Goal: Task Accomplishment & Management: Complete application form

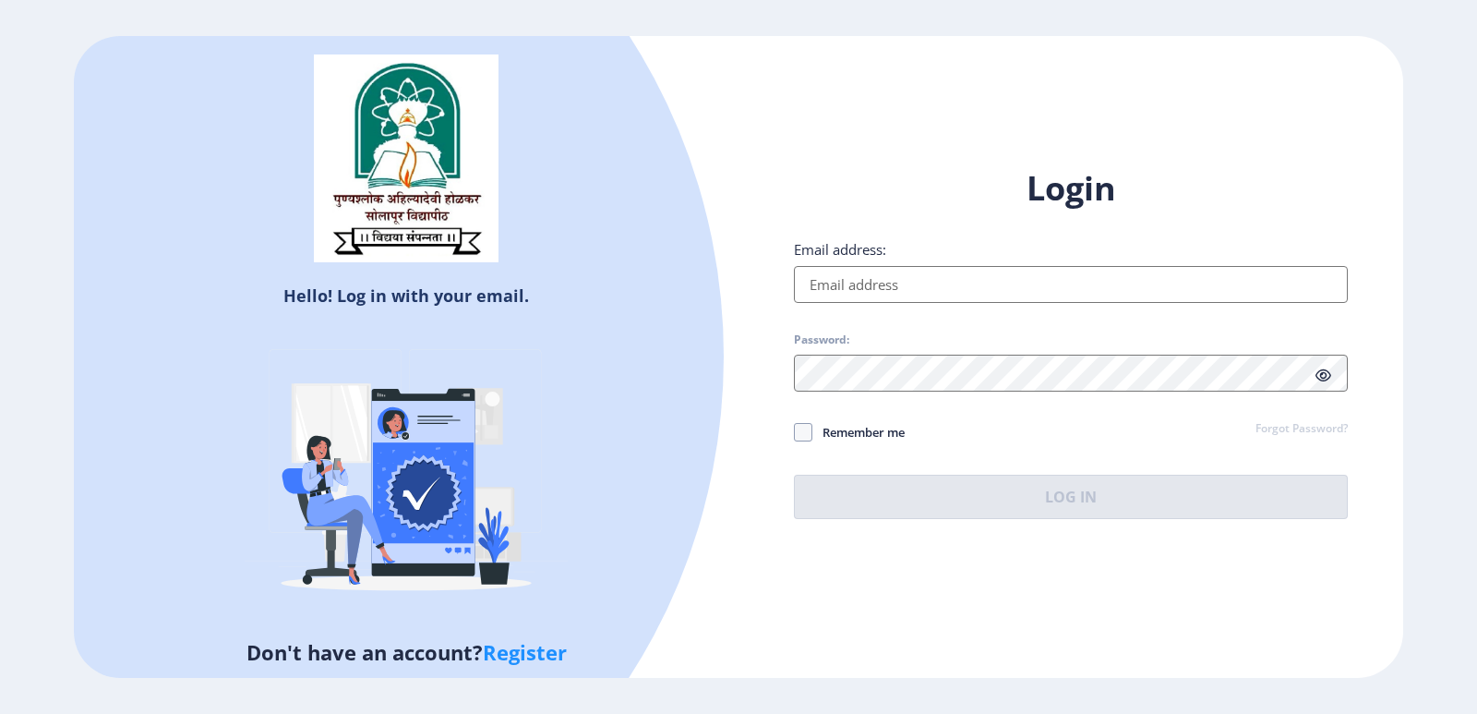
click at [881, 286] on input "Email address:" at bounding box center [1071, 284] width 554 height 37
click at [881, 291] on input "Email address:" at bounding box center [1071, 284] width 554 height 37
click at [881, 290] on input "Email address:" at bounding box center [1071, 284] width 554 height 37
type input "B"
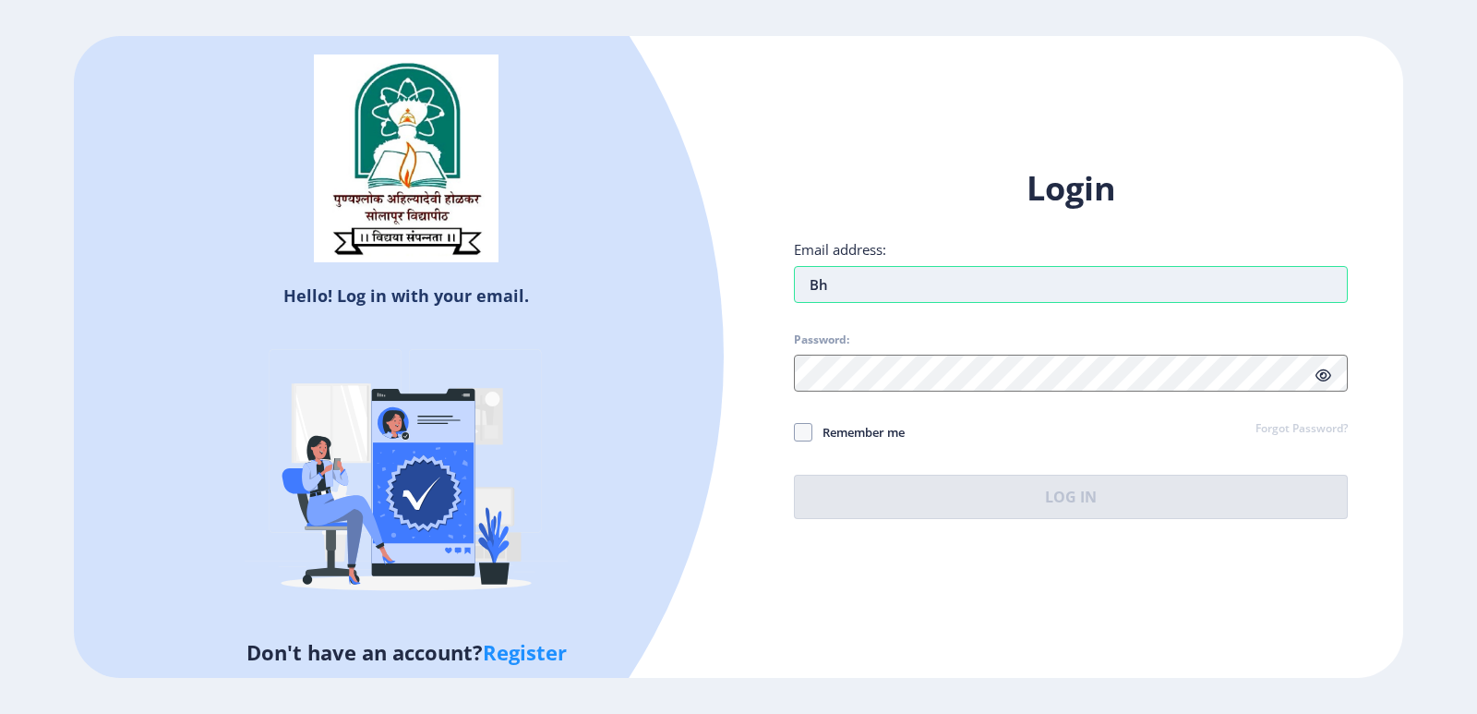
type input "B"
click at [885, 280] on input "Email address:" at bounding box center [1071, 284] width 554 height 37
type input "[EMAIL_ADDRESS][DOMAIN_NAME]"
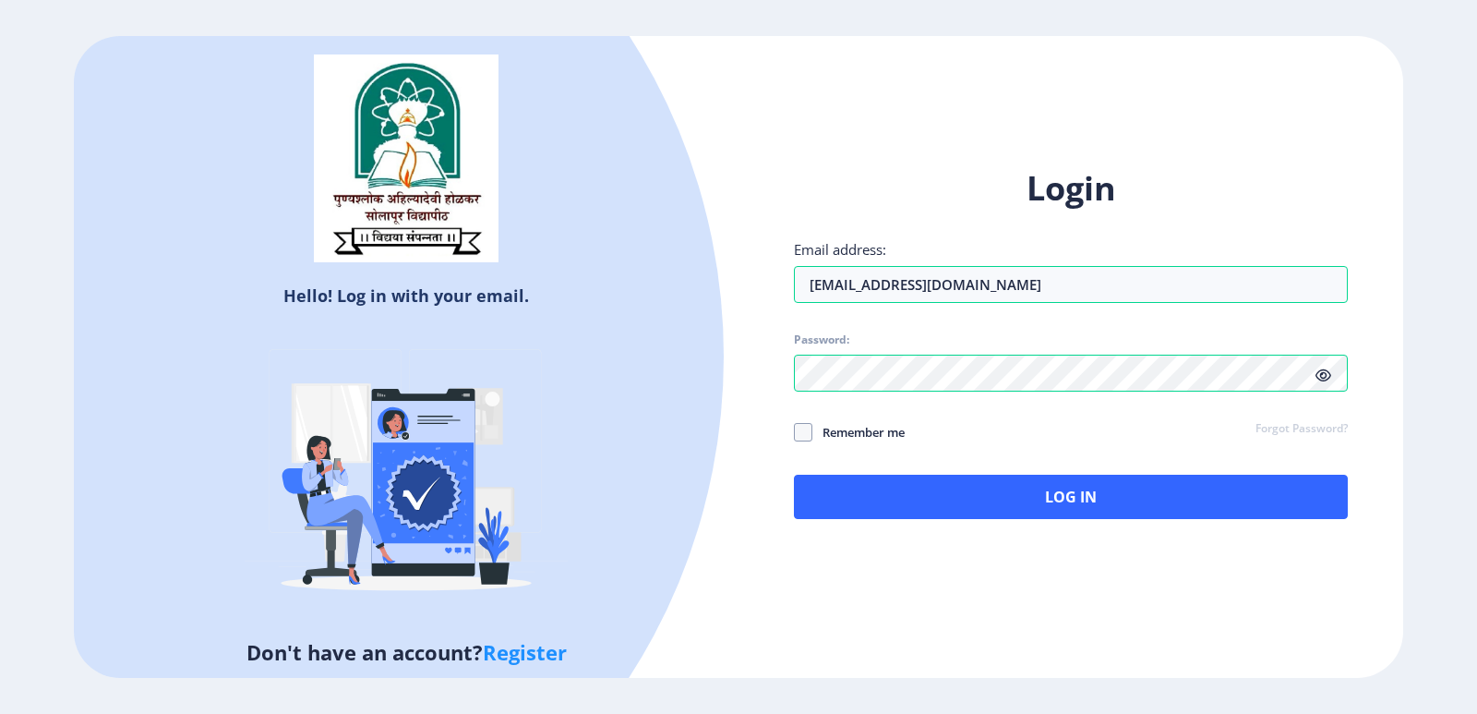
click at [1320, 379] on icon at bounding box center [1324, 375] width 16 height 14
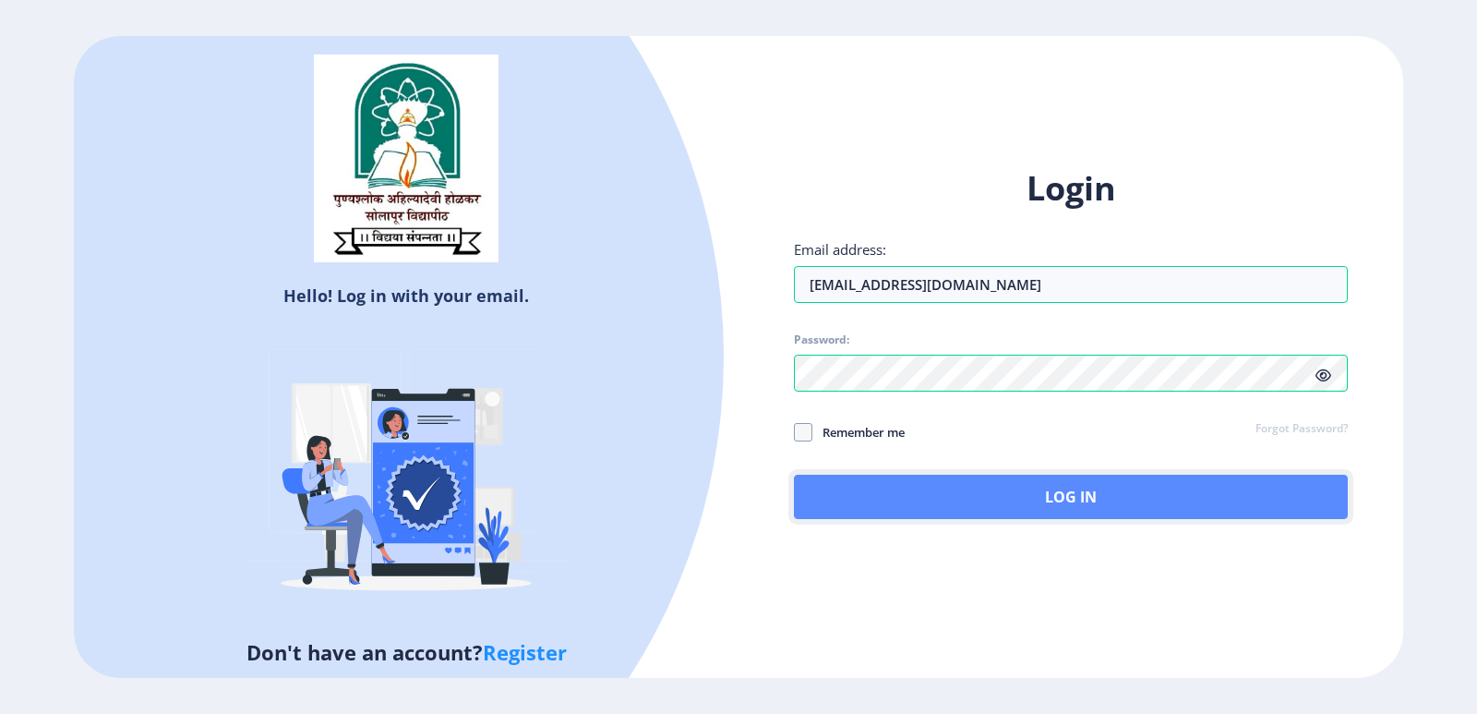
click at [1135, 497] on button "Log In" at bounding box center [1071, 497] width 554 height 44
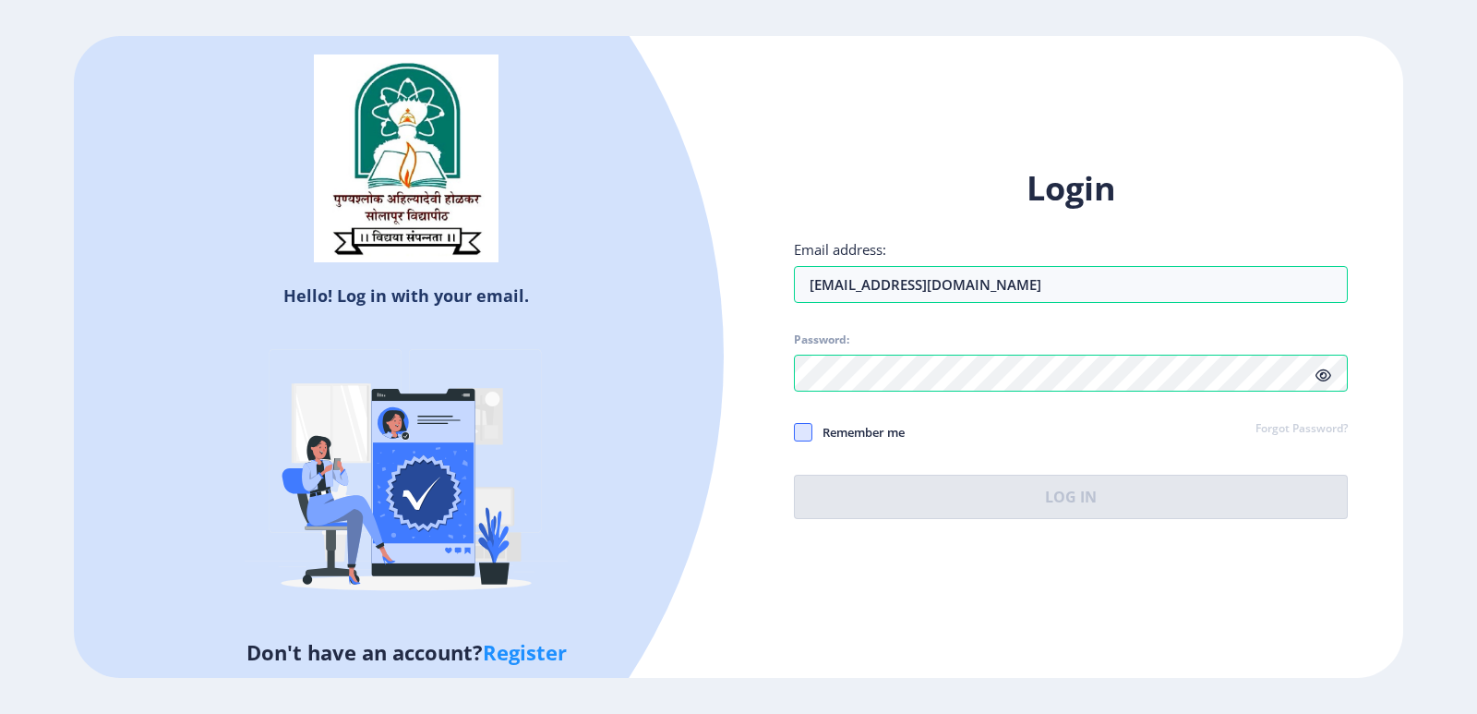
click at [797, 439] on span at bounding box center [803, 432] width 18 height 18
click at [795, 432] on input "Remember me" at bounding box center [794, 431] width 1 height 1
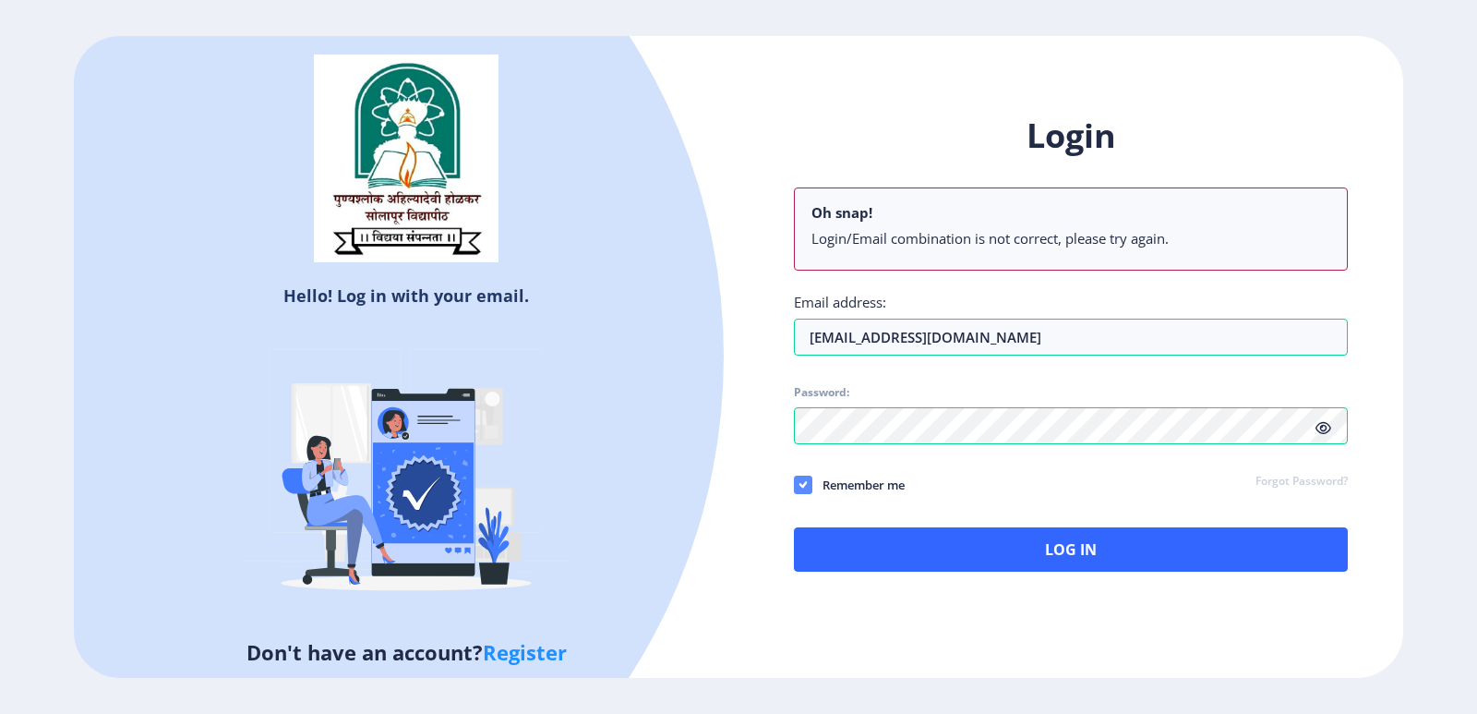
click at [801, 477] on icon at bounding box center [804, 485] width 8 height 18
click at [795, 484] on input "Remember me" at bounding box center [794, 484] width 1 height 1
checkbox input "false"
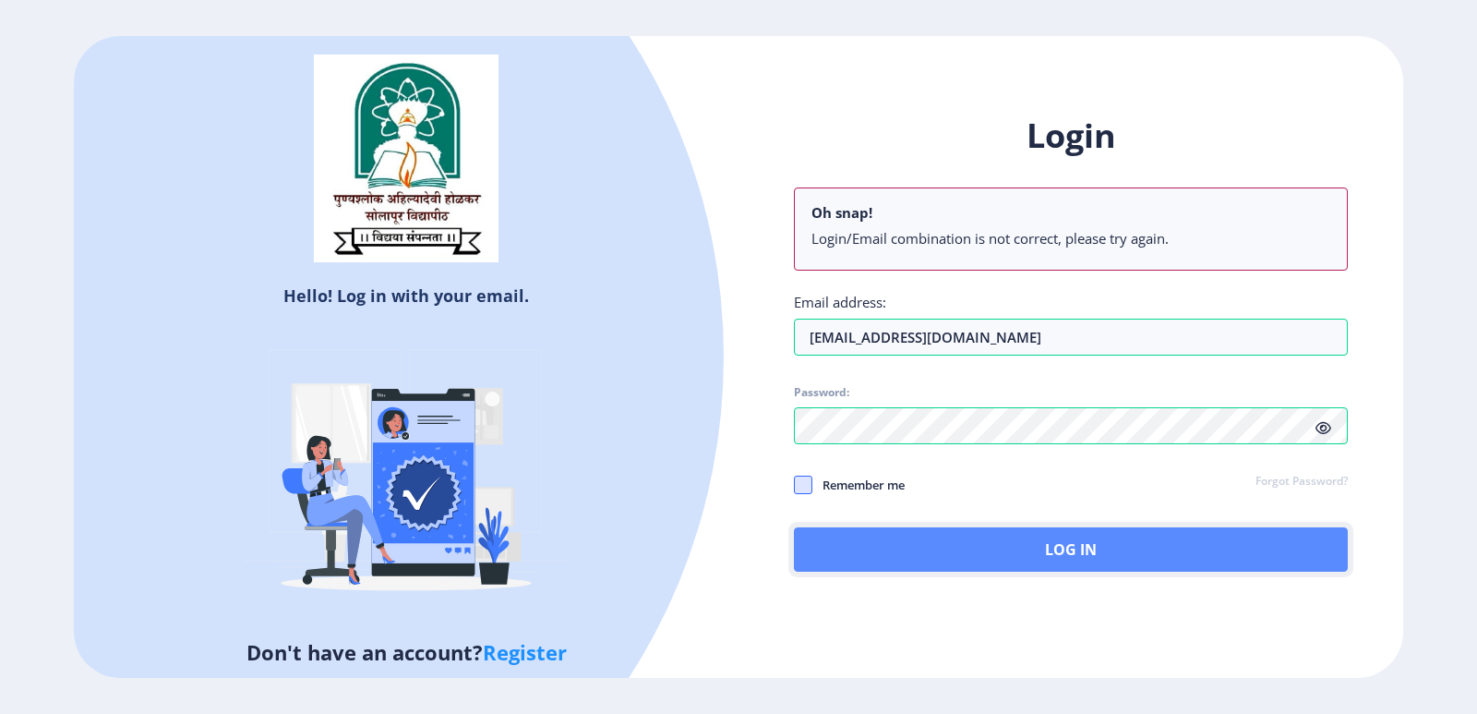
click at [958, 543] on button "Log In" at bounding box center [1071, 549] width 554 height 44
click at [945, 501] on div "Login Oh snap! Login/Email combination is not correct, please try again. Email …" at bounding box center [1071, 343] width 554 height 458
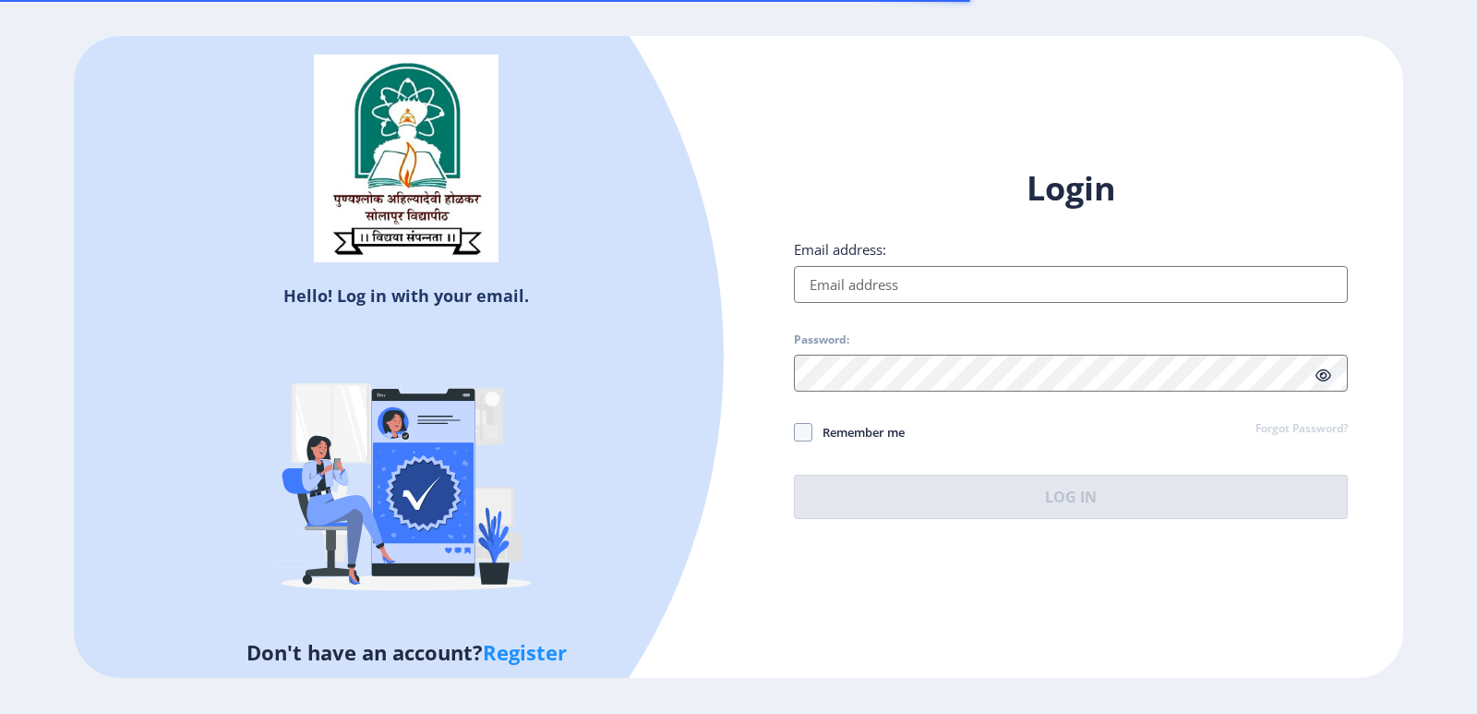
click at [890, 286] on input "Email address:" at bounding box center [1071, 284] width 554 height 37
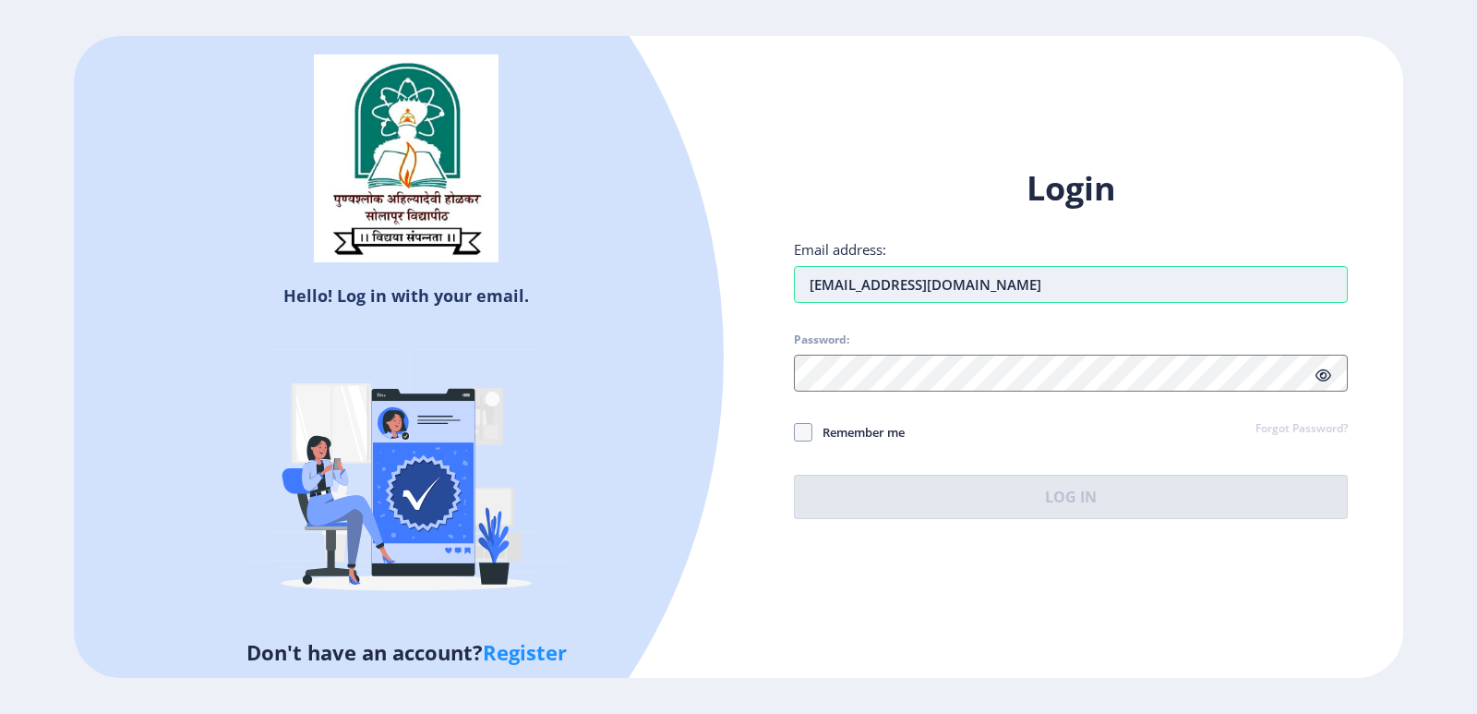
click at [860, 283] on input "[EMAIL_ADDRESS][DOMAIN_NAME]" at bounding box center [1071, 284] width 554 height 37
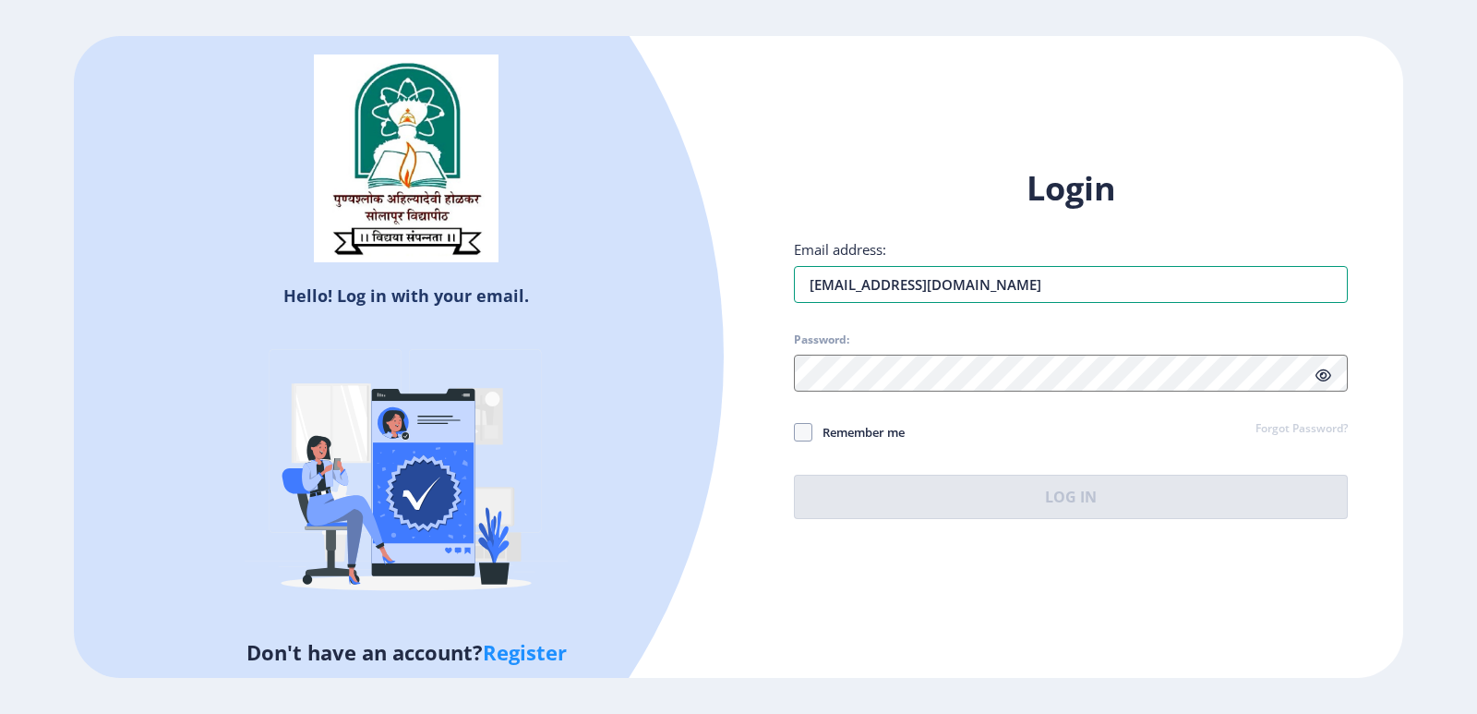
type input "[EMAIL_ADDRESS][DOMAIN_NAME]"
click at [989, 338] on span "Password:" at bounding box center [1071, 343] width 554 height 22
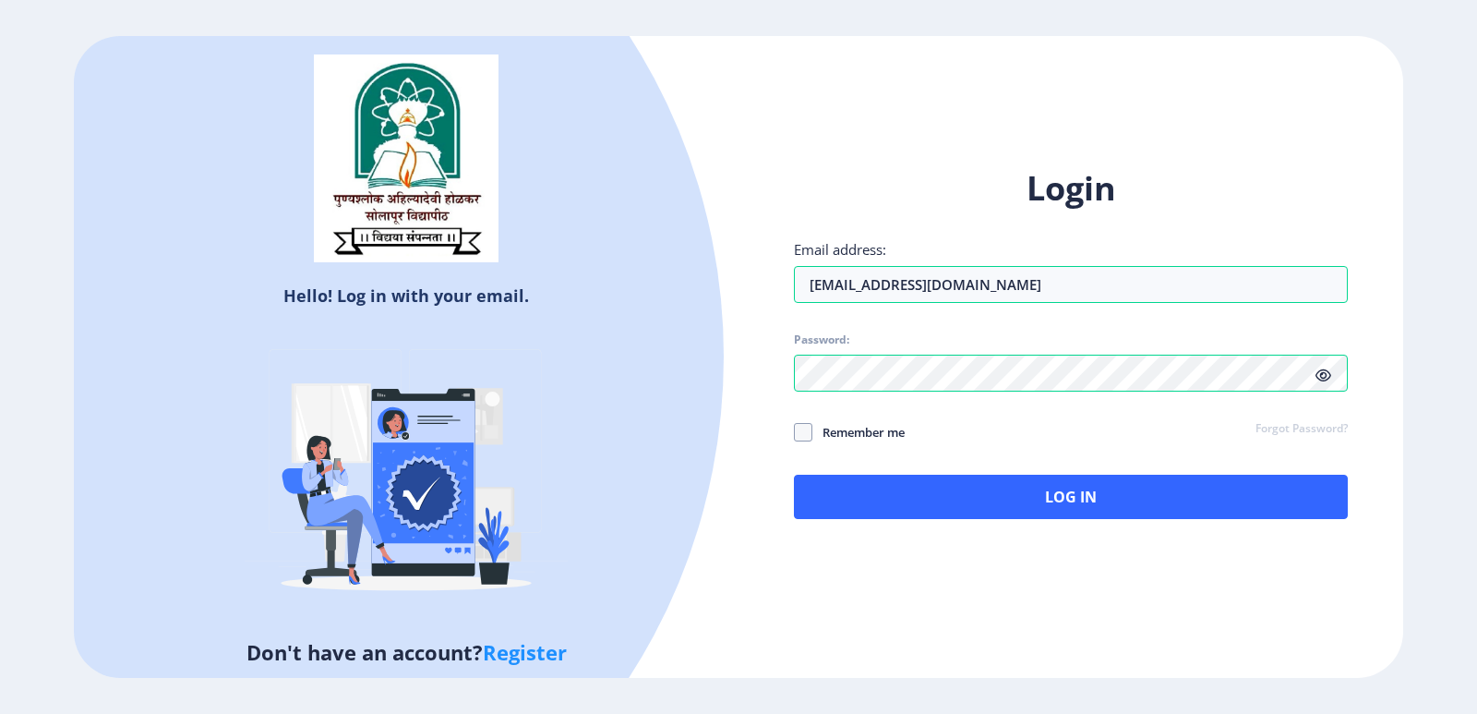
click at [1320, 377] on icon at bounding box center [1324, 375] width 16 height 14
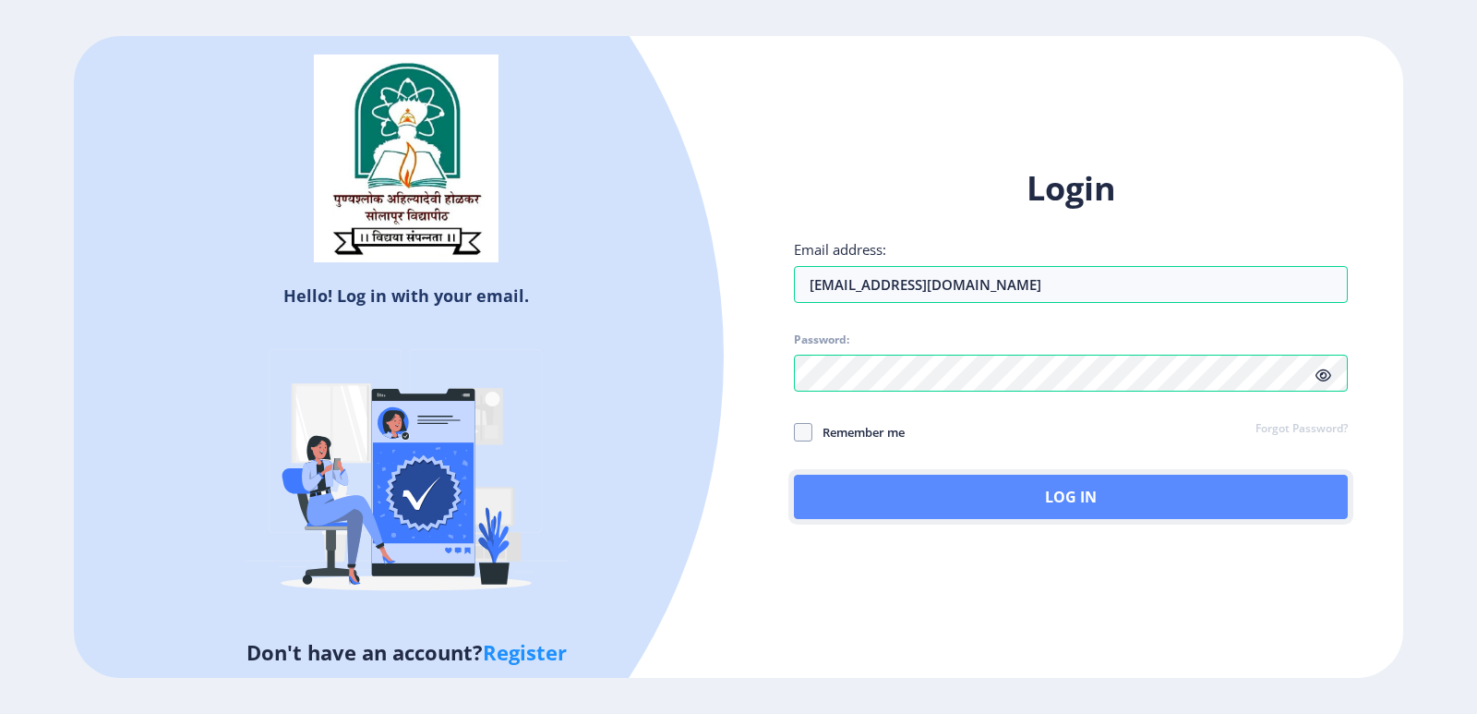
click at [967, 488] on button "Log In" at bounding box center [1071, 497] width 554 height 44
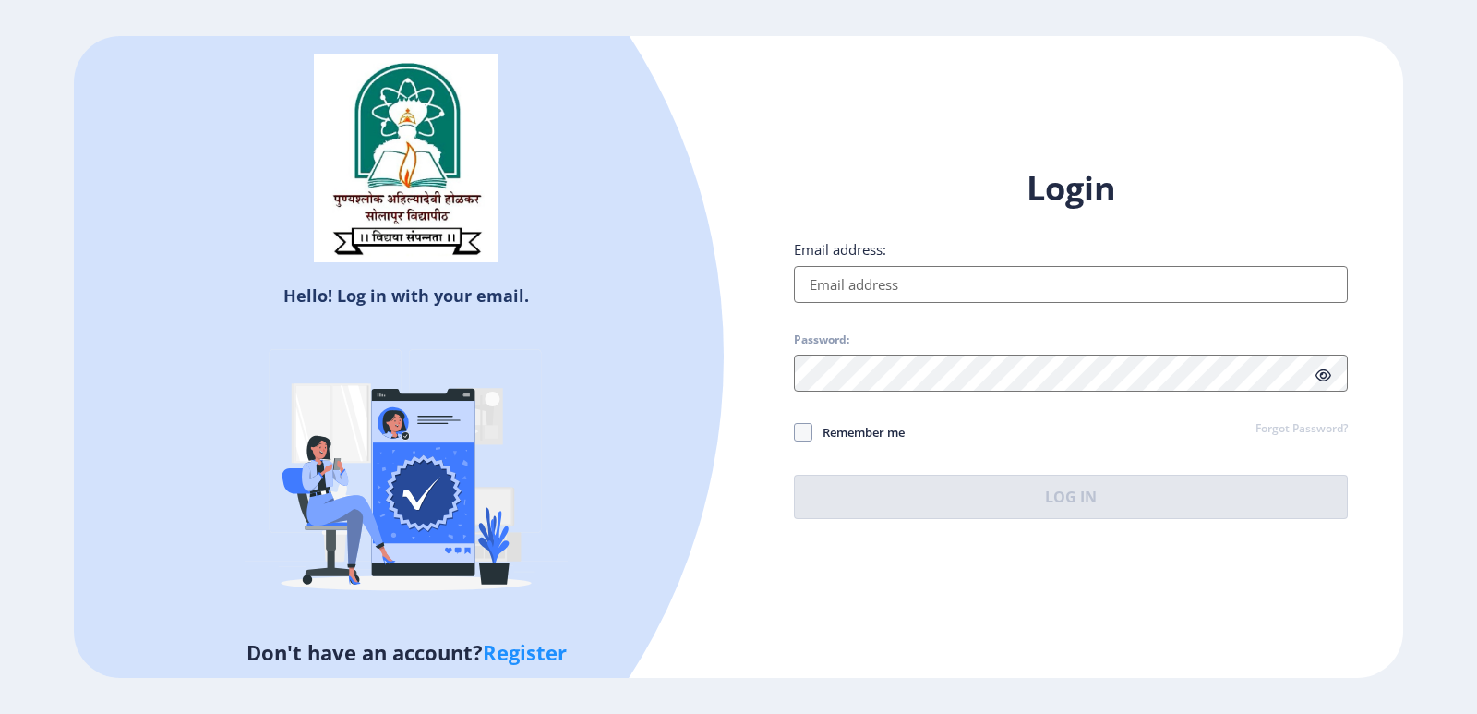
click at [861, 287] on input "Email address:" at bounding box center [1071, 284] width 554 height 37
click at [860, 291] on input "Email address:" at bounding box center [1071, 284] width 554 height 37
type input "[EMAIL_ADDRESS][DOMAIN_NAME]"
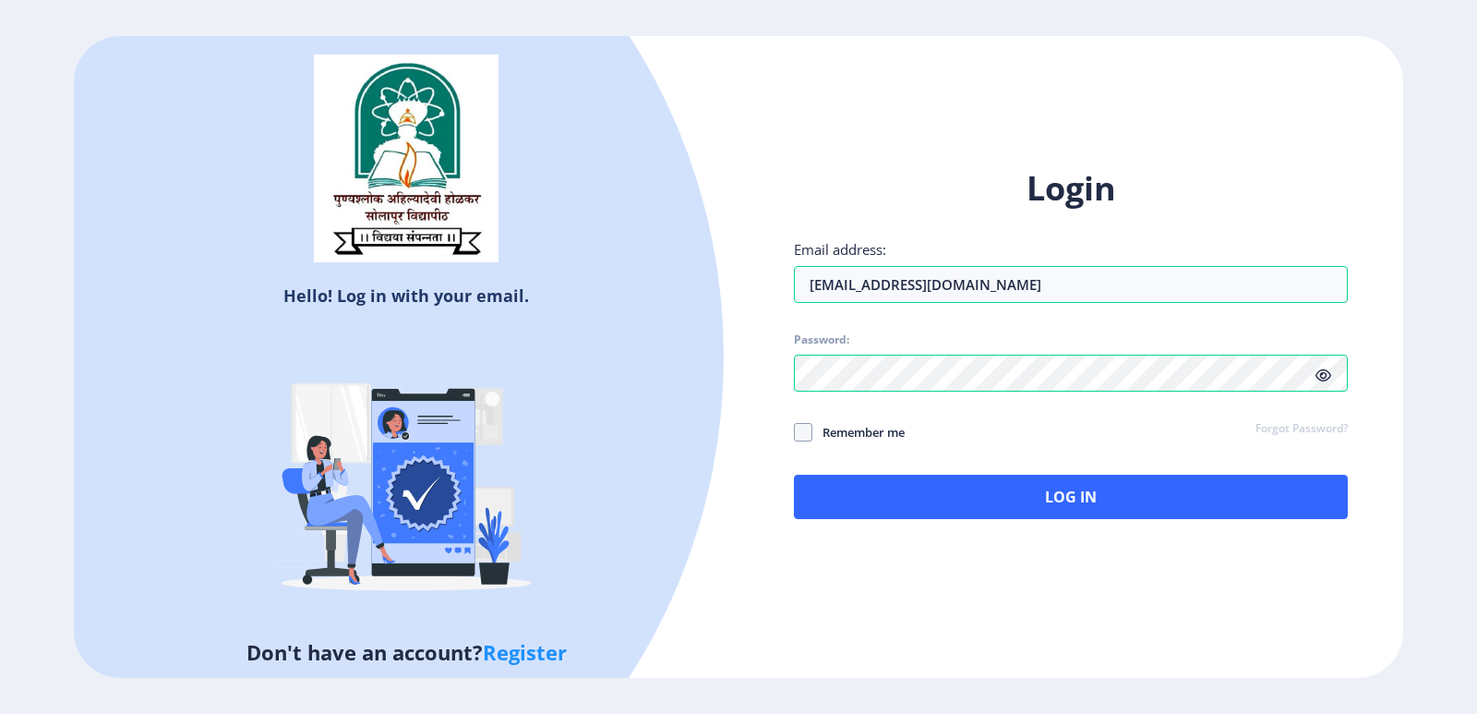
click at [1327, 379] on icon at bounding box center [1324, 375] width 16 height 14
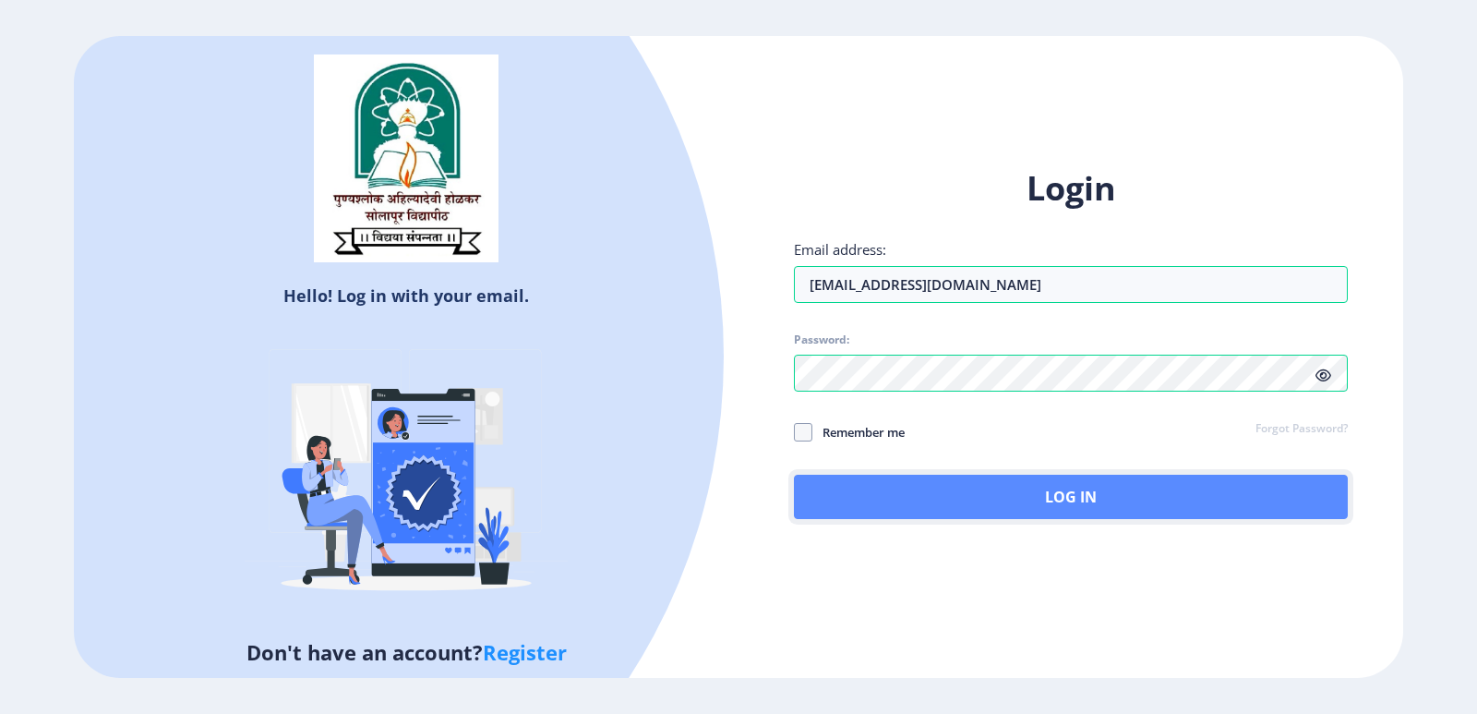
click at [969, 496] on button "Log In" at bounding box center [1071, 497] width 554 height 44
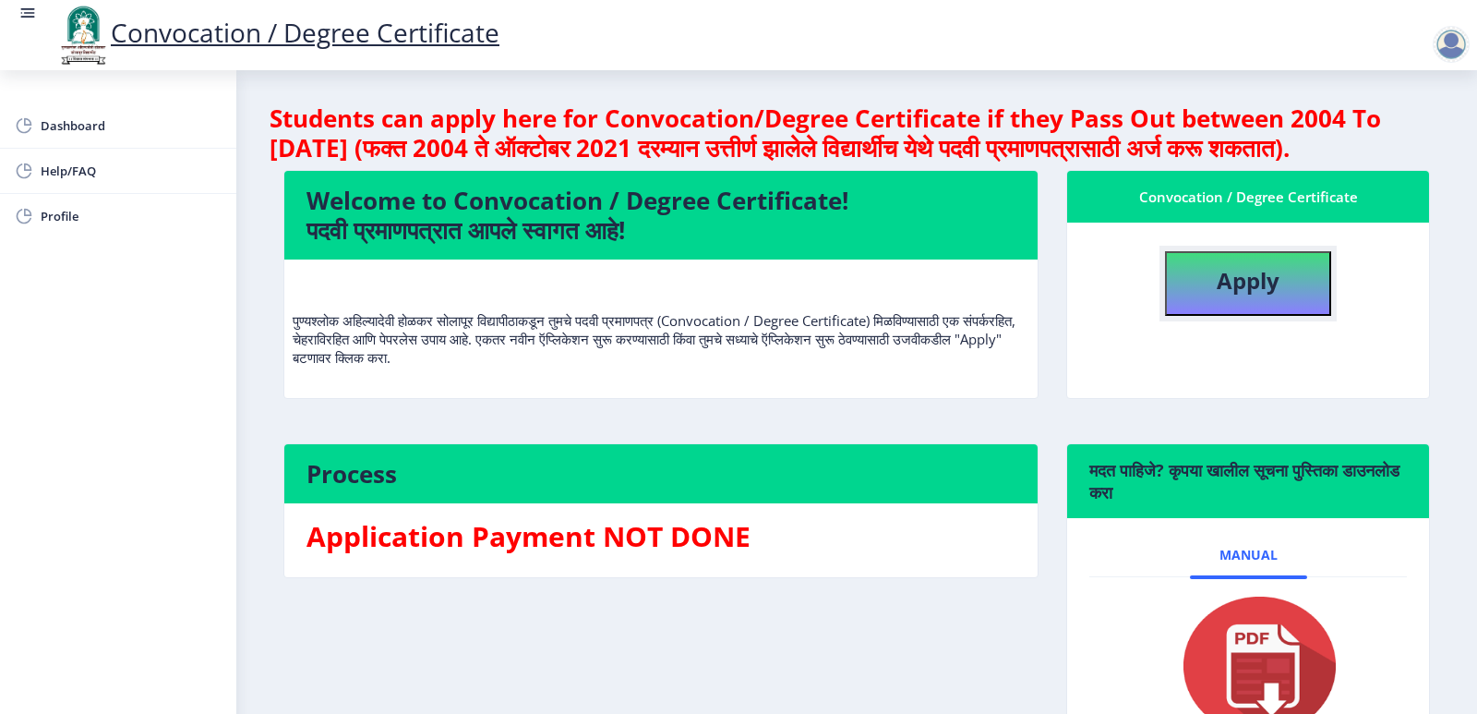
click at [1288, 315] on button "Apply" at bounding box center [1248, 283] width 166 height 65
select select
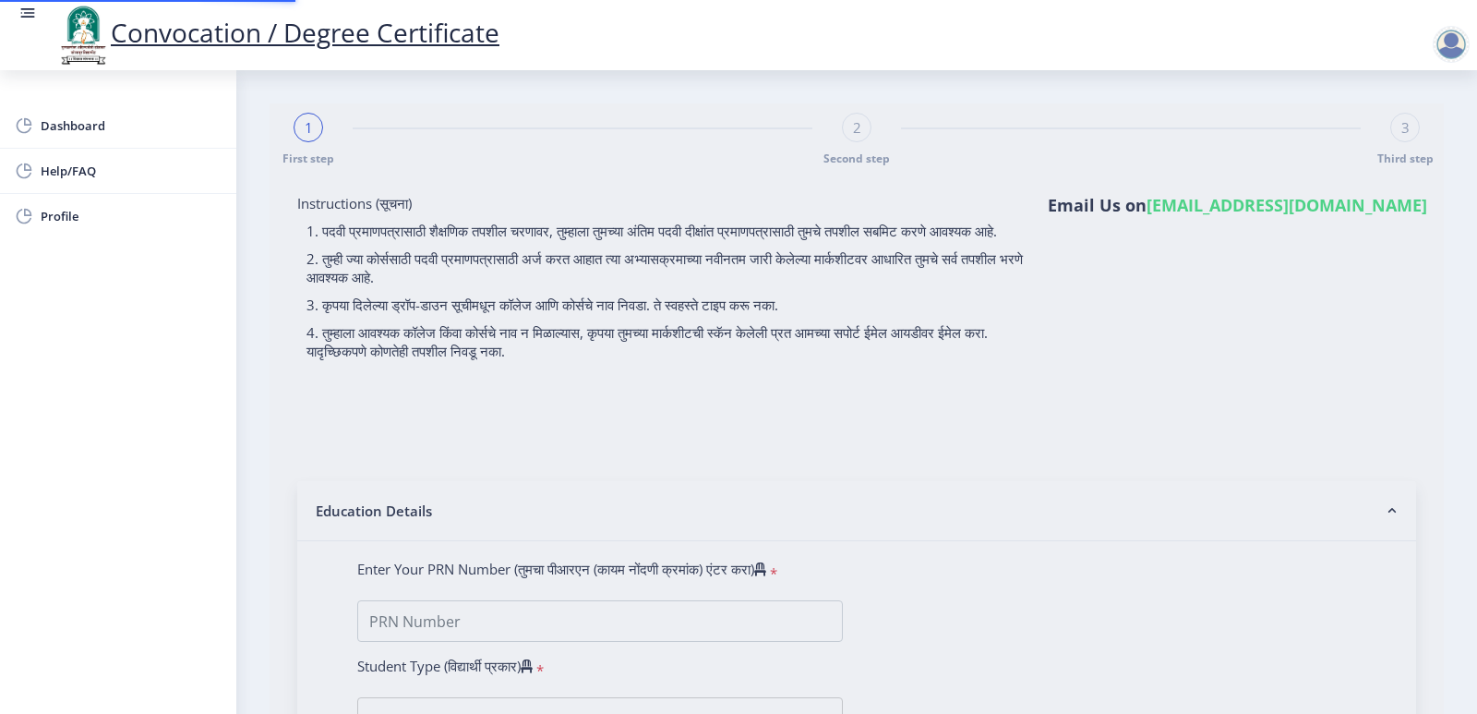
type input "2018032500136152"
select select "Regular"
select select "2021"
select select "October"
select select "Grade A+"
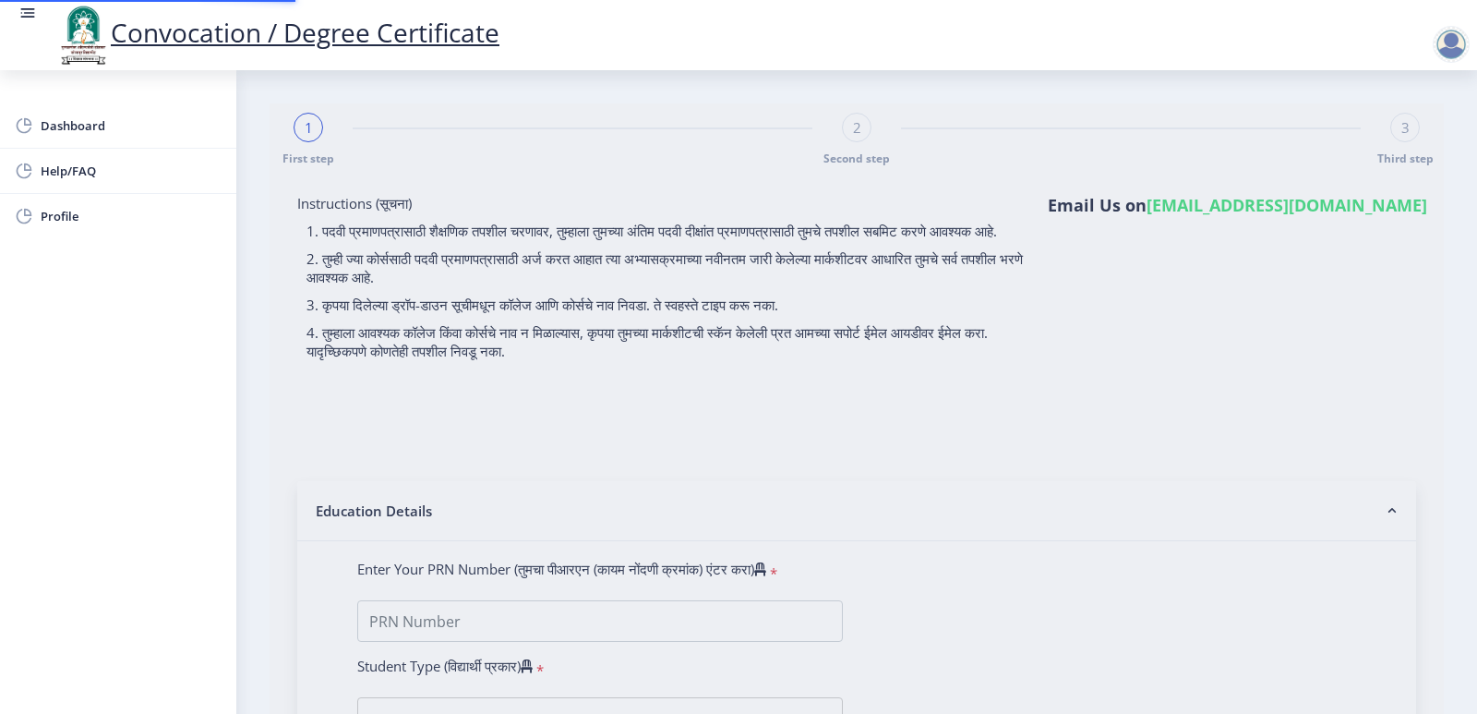
type input "1813615"
type input "Shubham Kuber Bhuse"
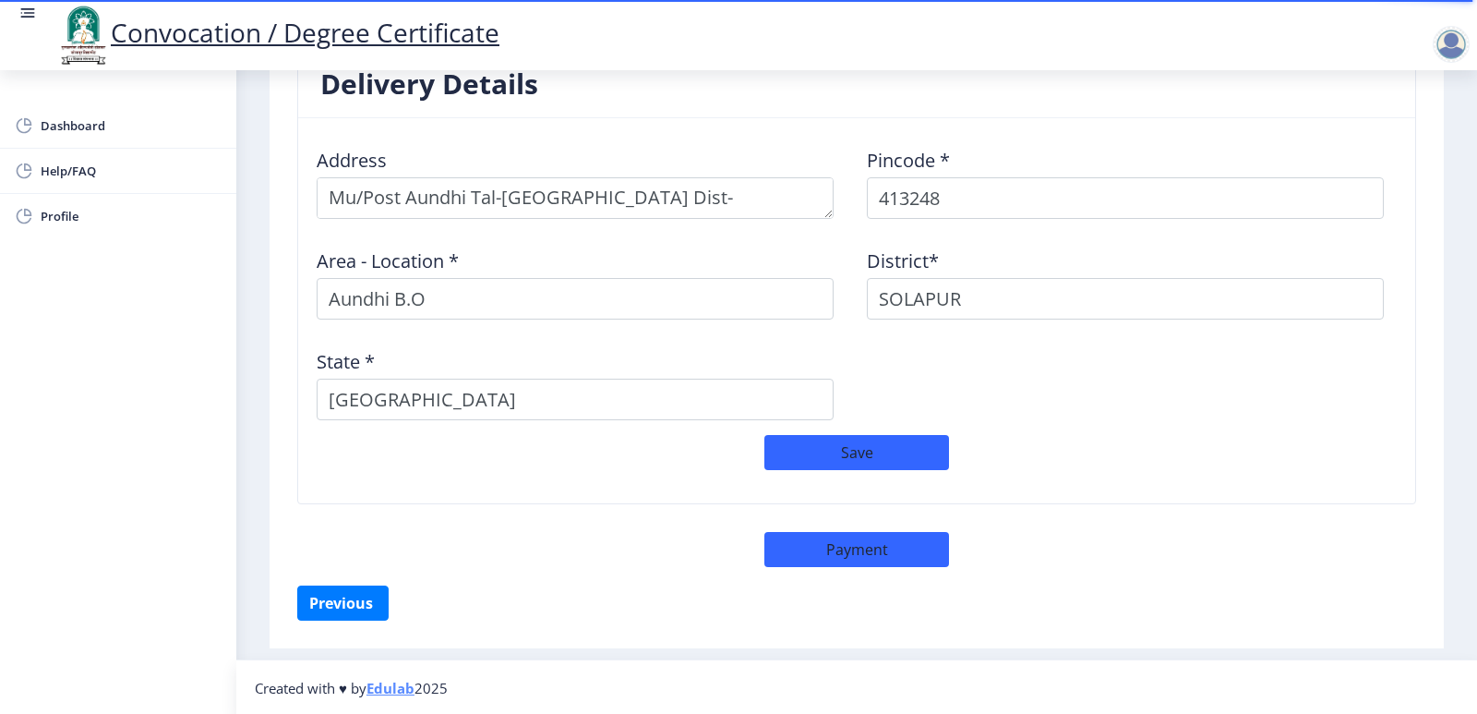
scroll to position [1508, 0]
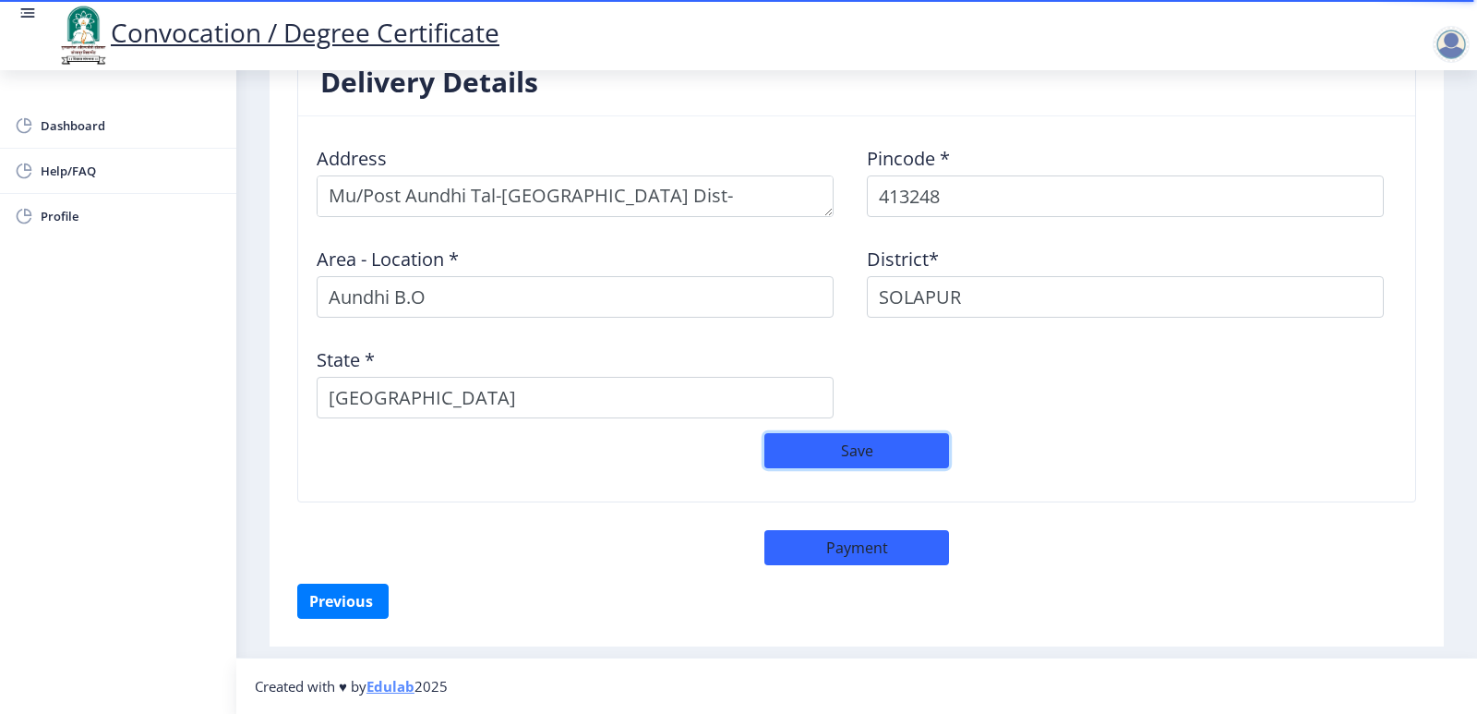
click at [853, 454] on button "Save" at bounding box center [856, 450] width 185 height 35
click at [844, 443] on button "Save" at bounding box center [856, 450] width 185 height 35
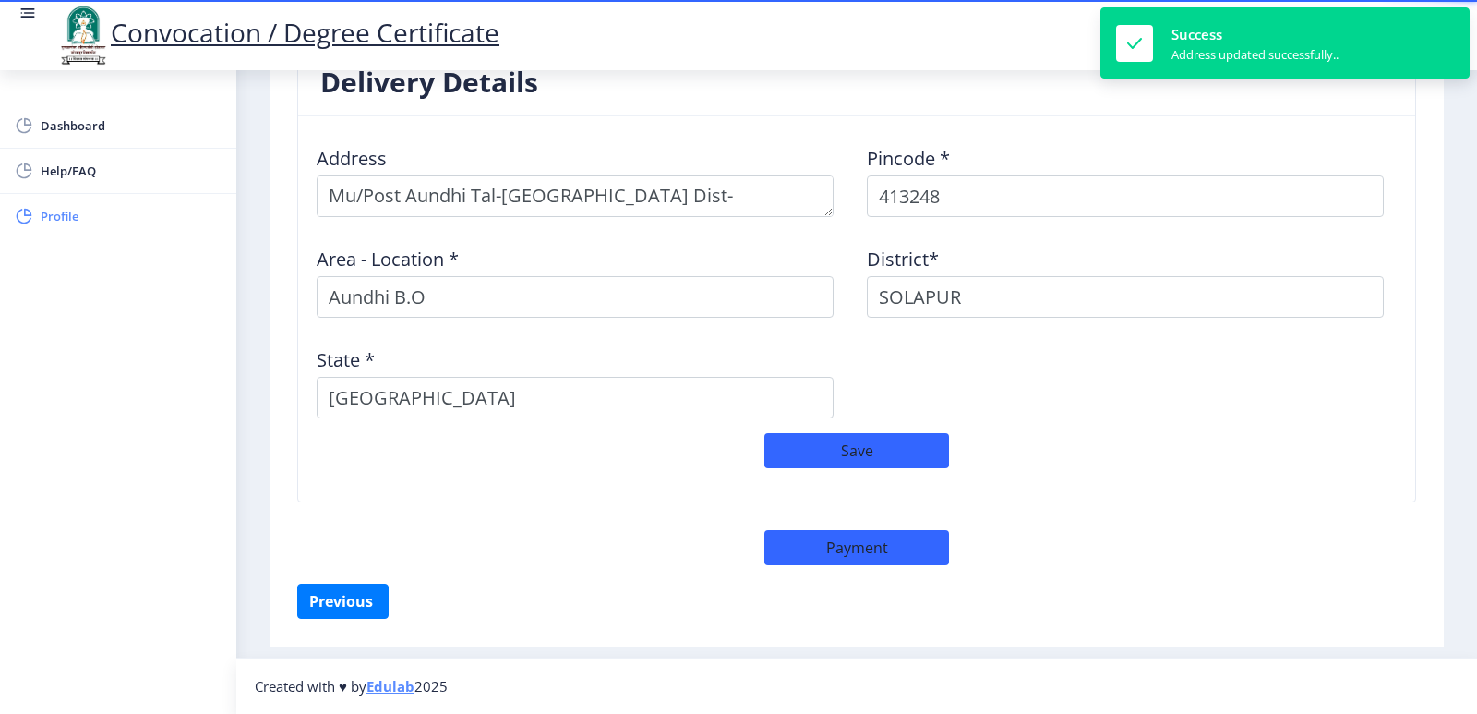
click at [39, 219] on link "Profile" at bounding box center [118, 216] width 236 height 44
select select
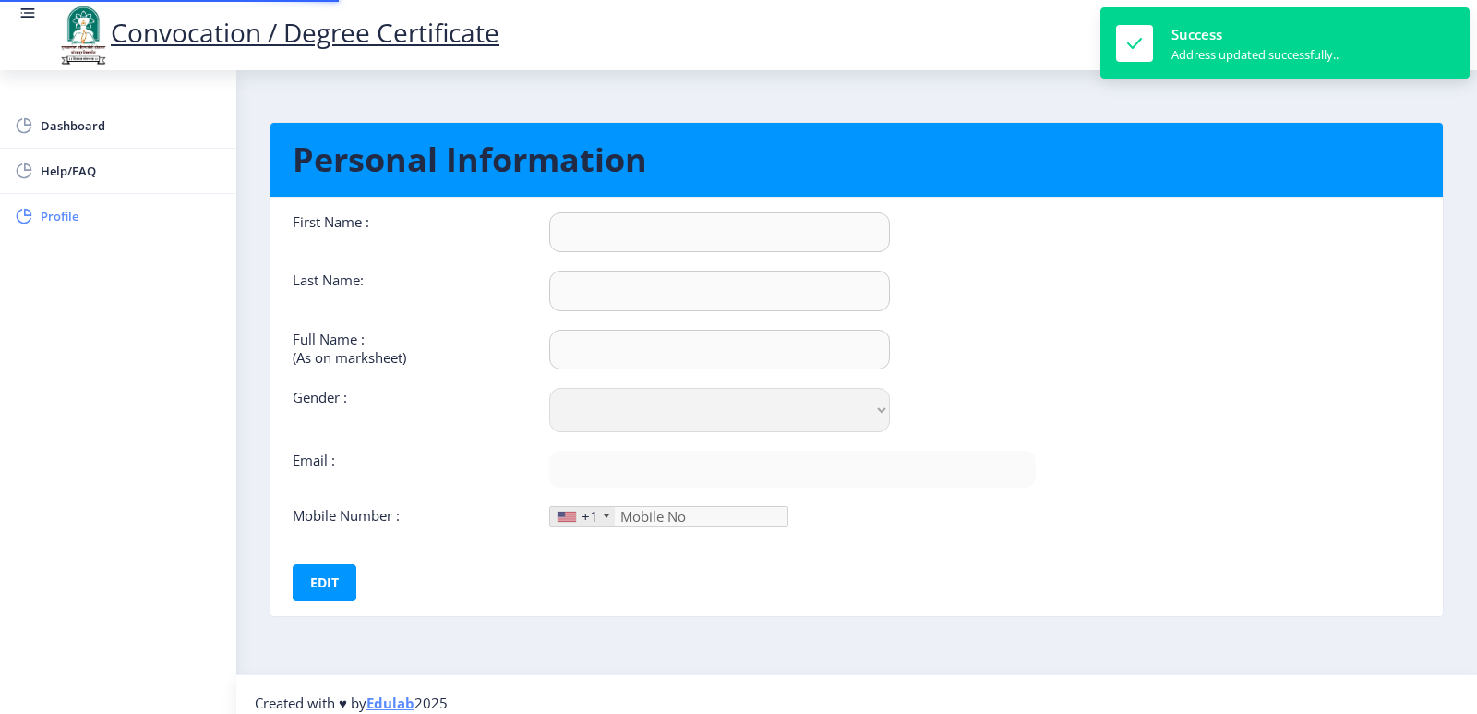
type input "Shubham"
type input "[PERSON_NAME]"
type input "Shubham Kuber Bhuse"
select select "Male"
type input "[EMAIL_ADDRESS][DOMAIN_NAME]"
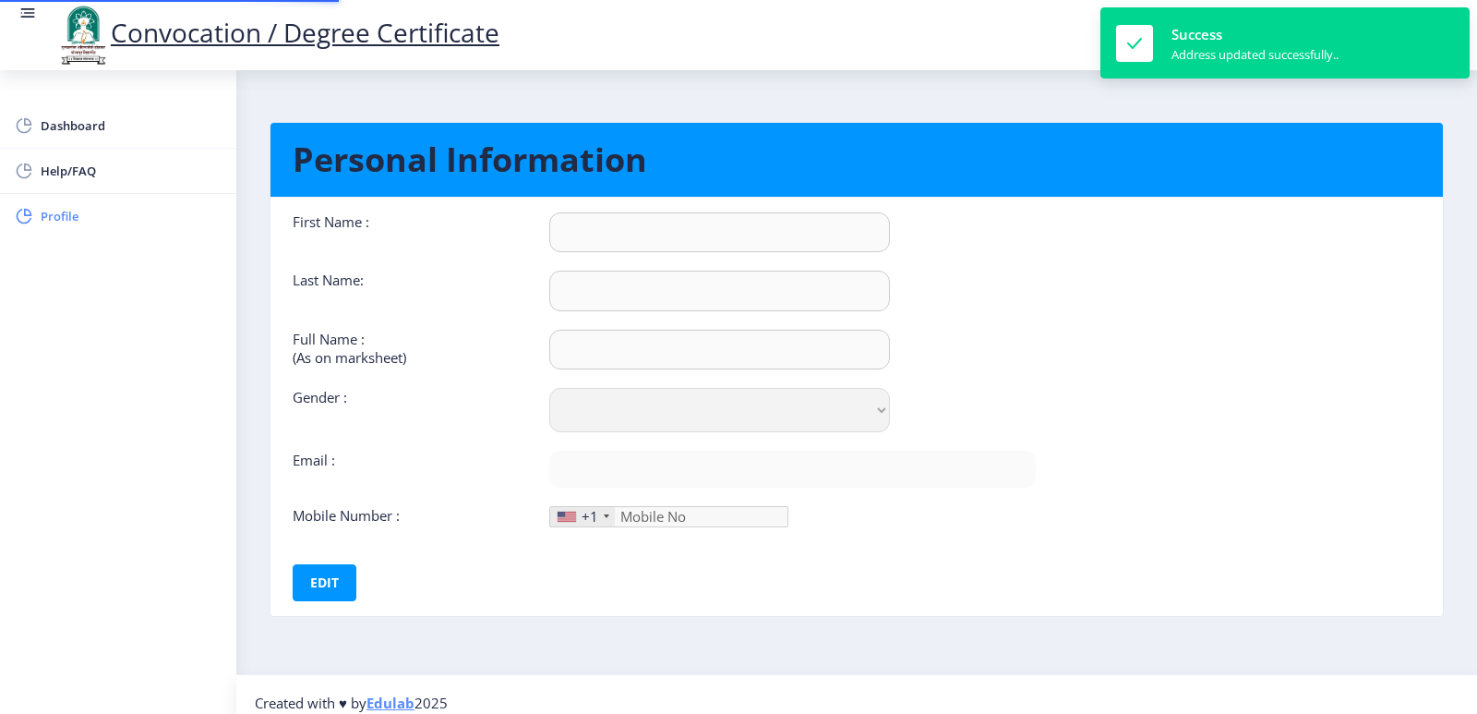
type input "9067646353"
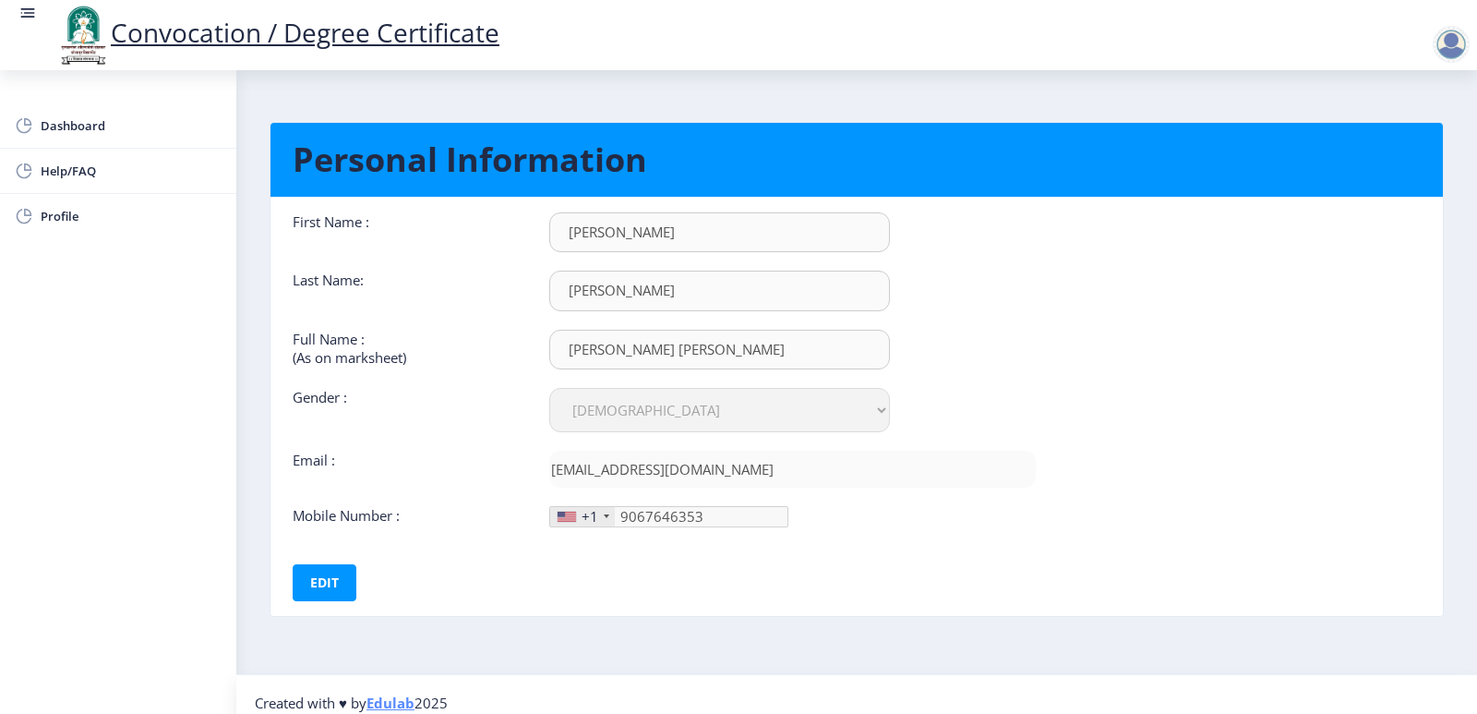
scroll to position [17, 0]
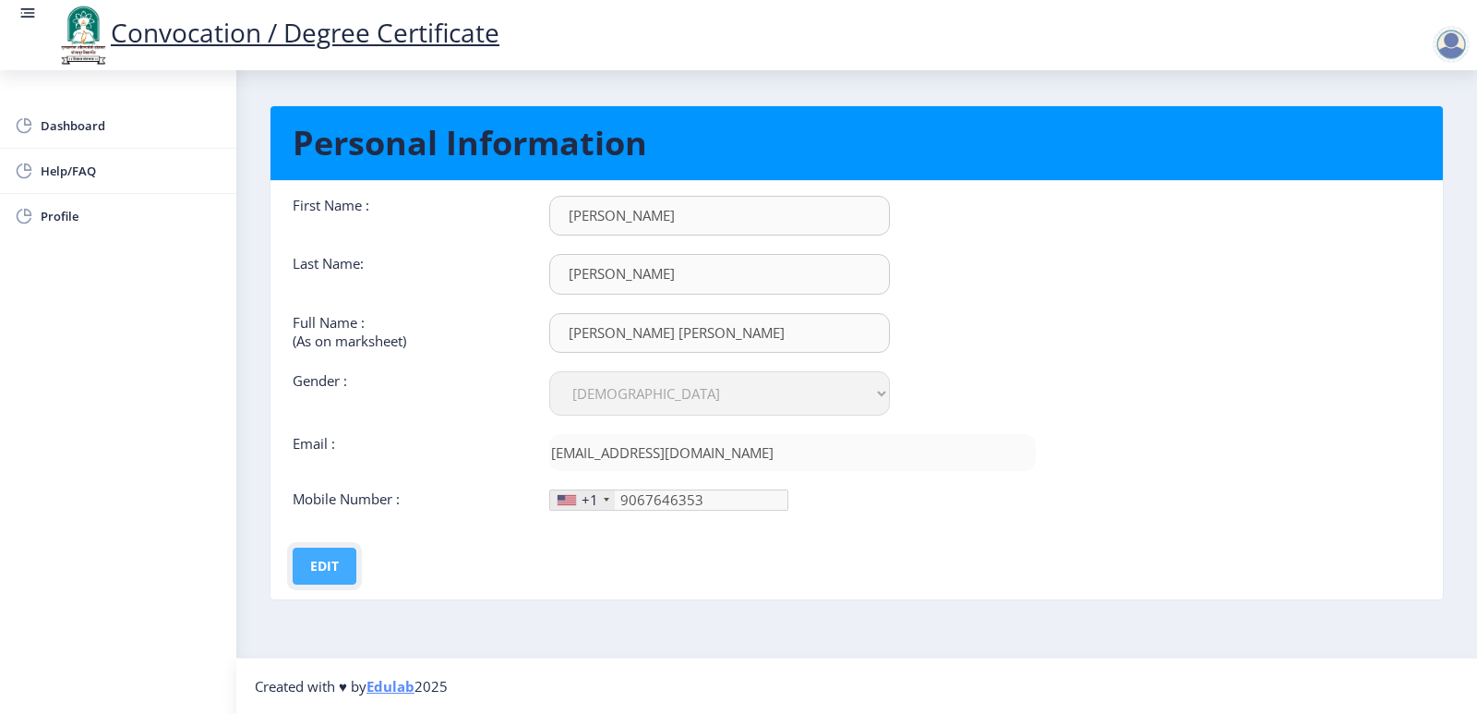
click at [344, 558] on button "Edit" at bounding box center [325, 566] width 64 height 37
click at [341, 560] on button "Save" at bounding box center [337, 566] width 67 height 37
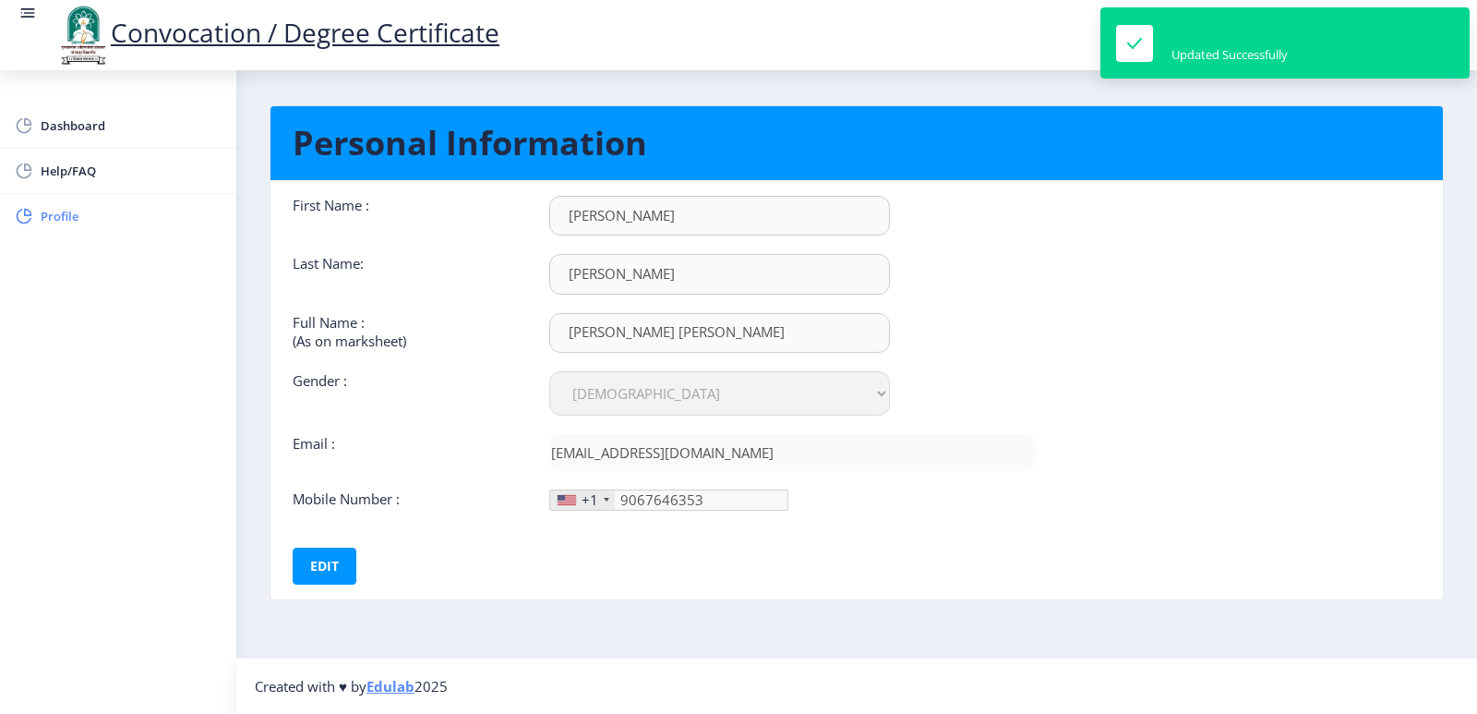
click at [102, 223] on span "Profile" at bounding box center [131, 216] width 181 height 22
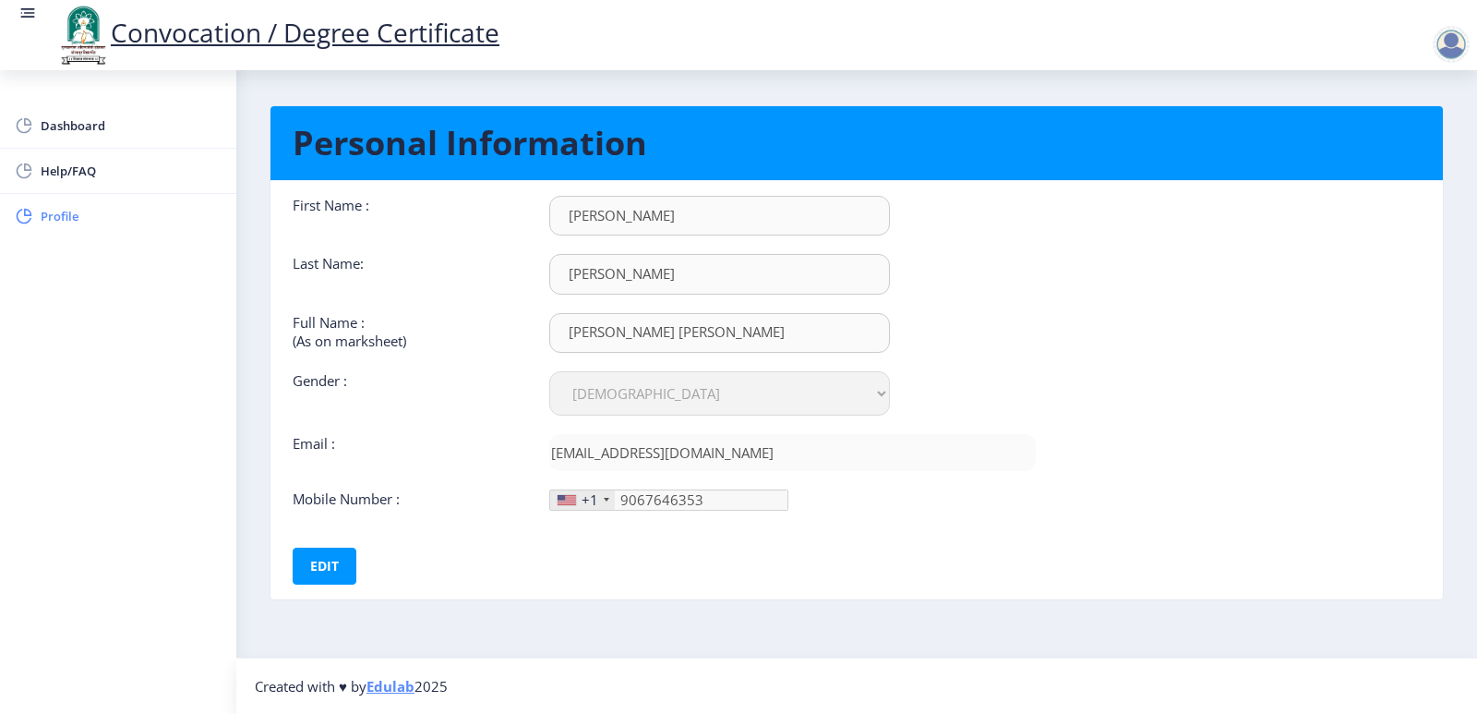
click at [65, 222] on span "Profile" at bounding box center [131, 216] width 181 height 22
click at [539, 526] on div "First Name : Shubham Last Name: Bhuse Full Name : (As on marksheet) Shubham Kub…" at bounding box center [664, 390] width 771 height 389
click at [62, 208] on span "Profile" at bounding box center [131, 216] width 181 height 22
click at [66, 215] on span "Profile" at bounding box center [131, 216] width 181 height 22
click at [327, 563] on button "Edit" at bounding box center [325, 566] width 64 height 37
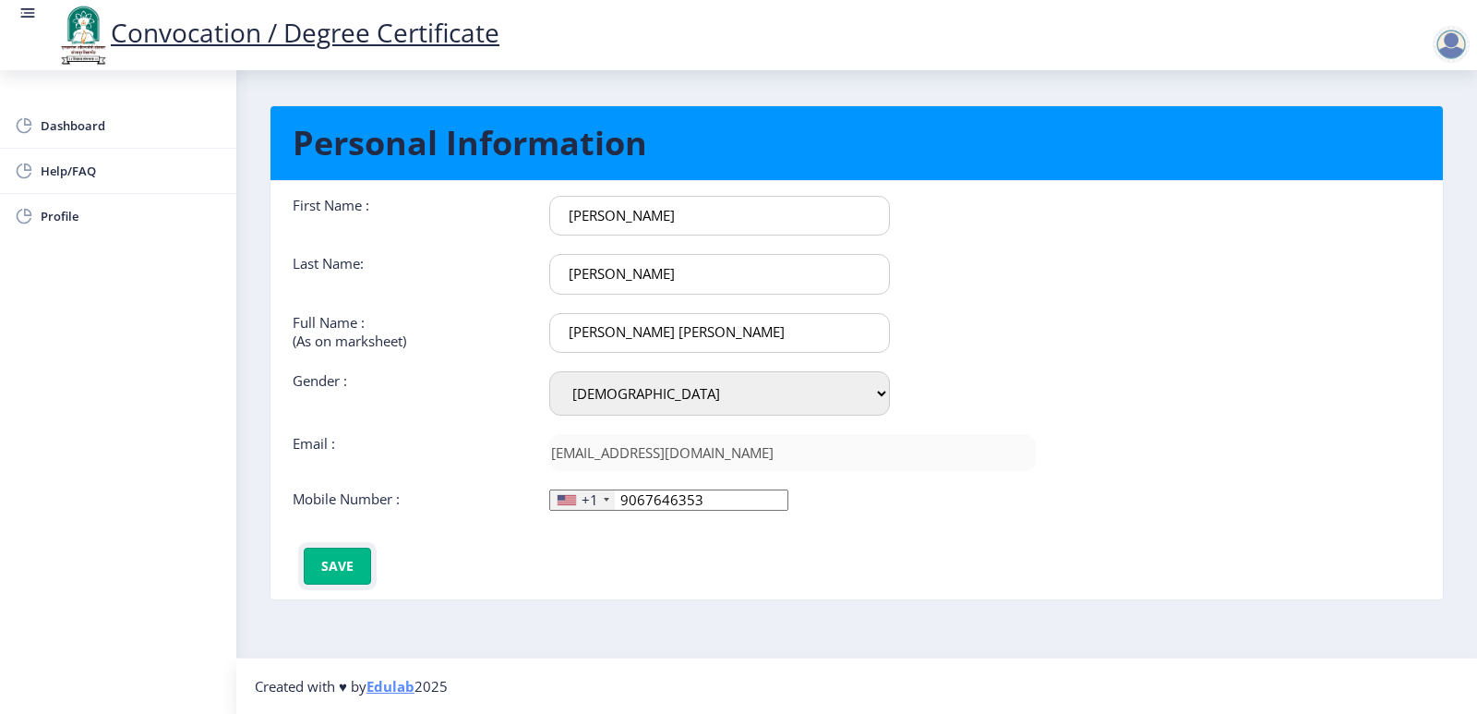
click at [327, 563] on button "Save" at bounding box center [337, 566] width 67 height 37
click at [70, 126] on span "Dashboard" at bounding box center [131, 125] width 181 height 22
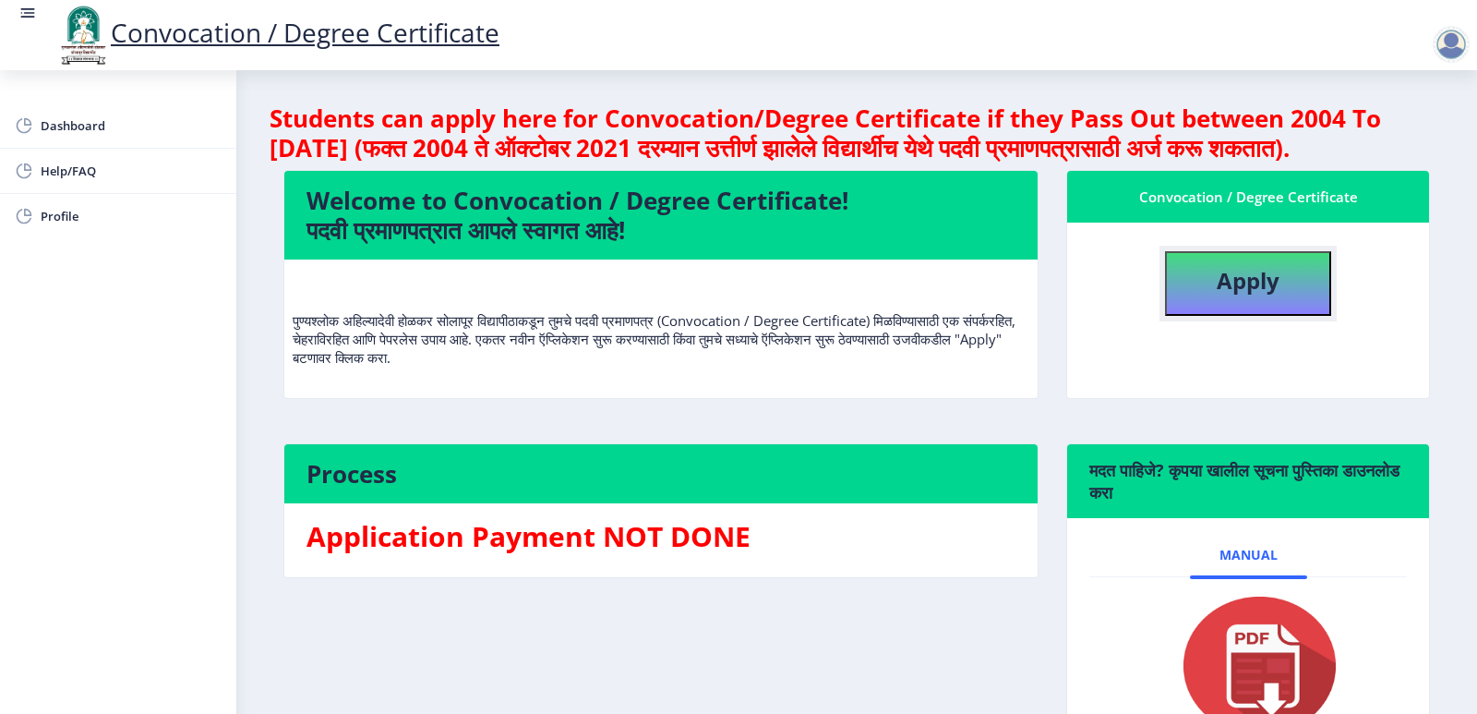
click at [1252, 295] on b "Apply" at bounding box center [1248, 280] width 63 height 30
select select
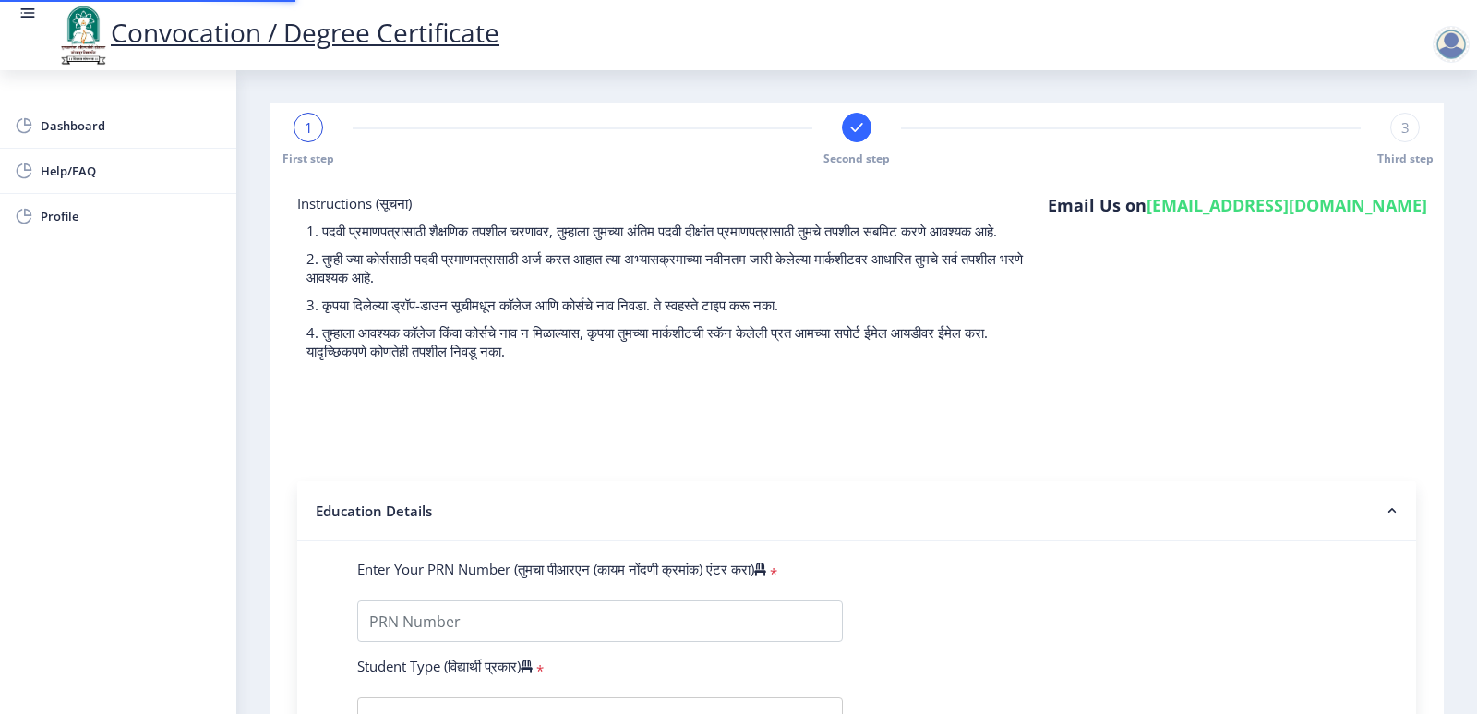
type input "2018032500136152"
select select "Regular"
select select "2021"
select select "October"
select select "Grade A+"
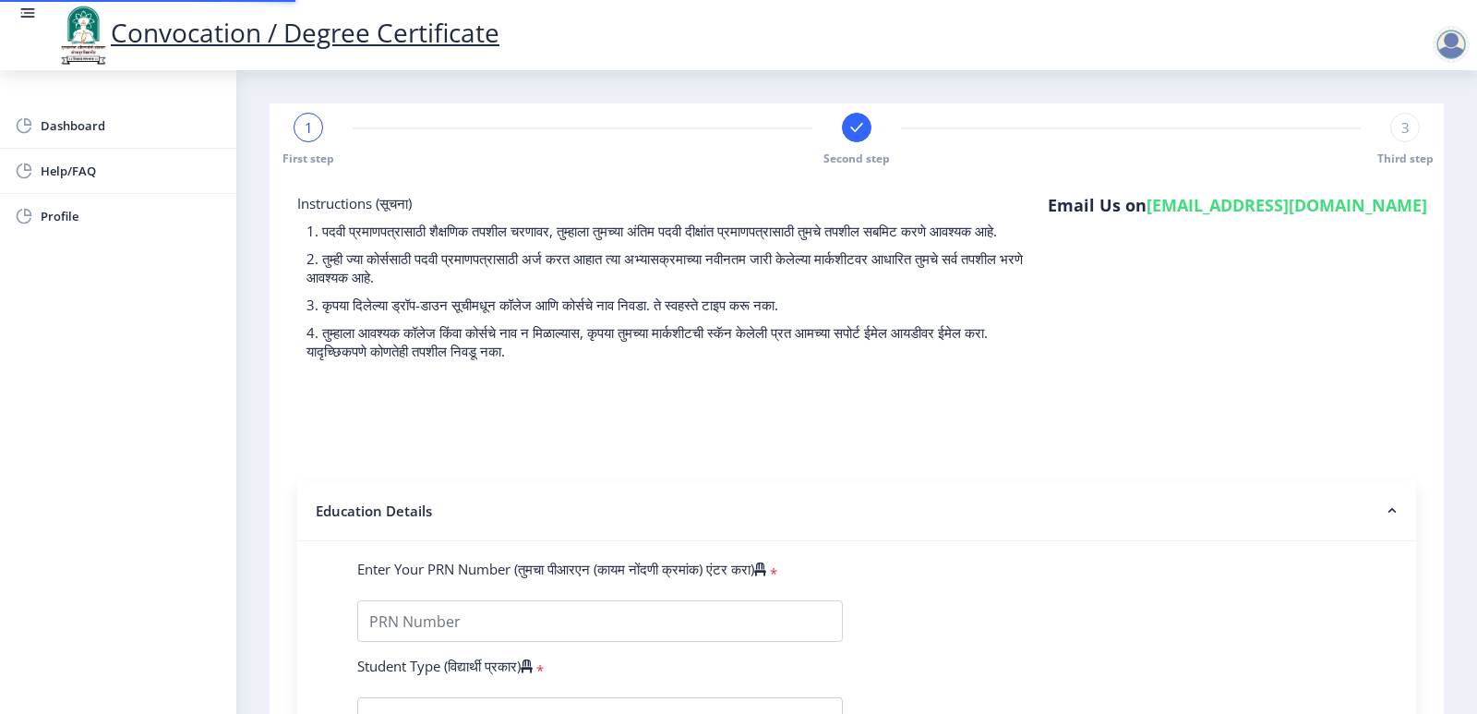
type input "1813615"
type input "Shubham Kuber Bhuse"
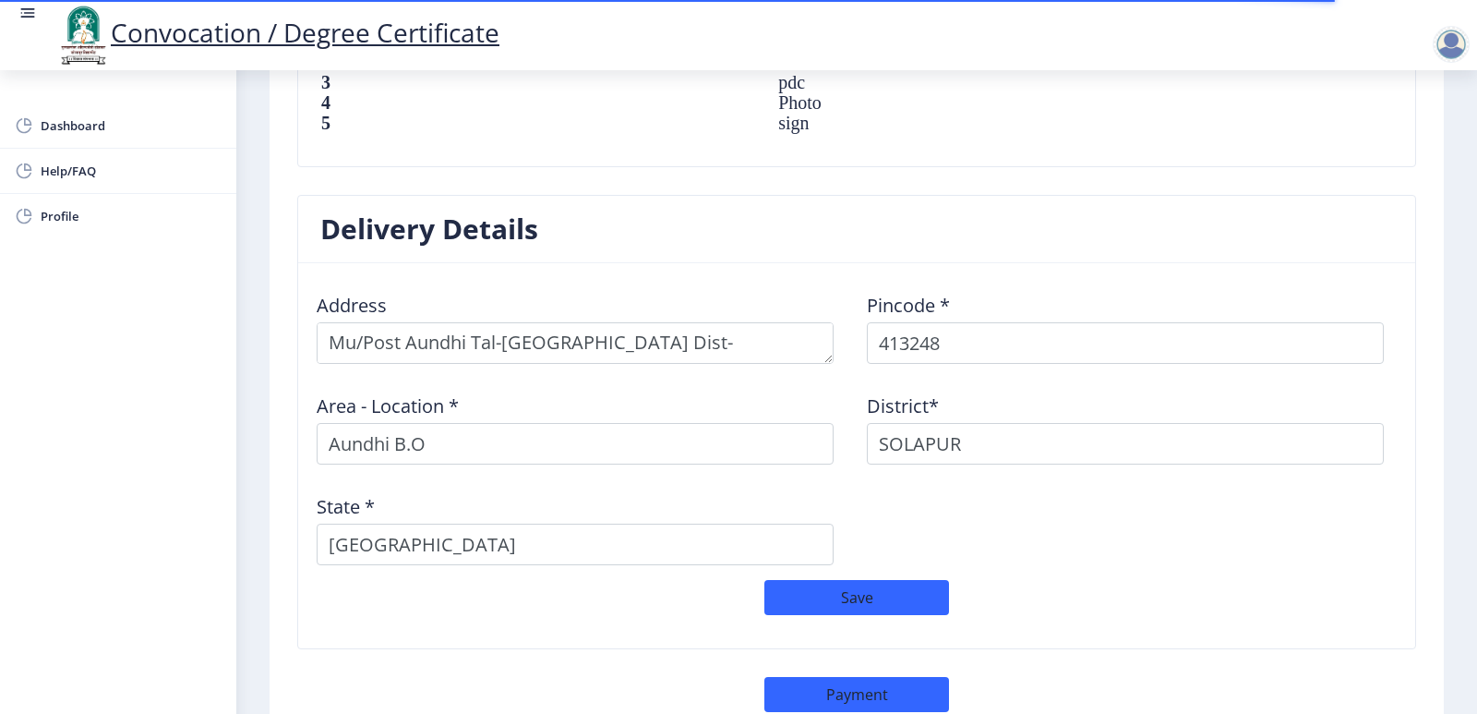
scroll to position [1508, 0]
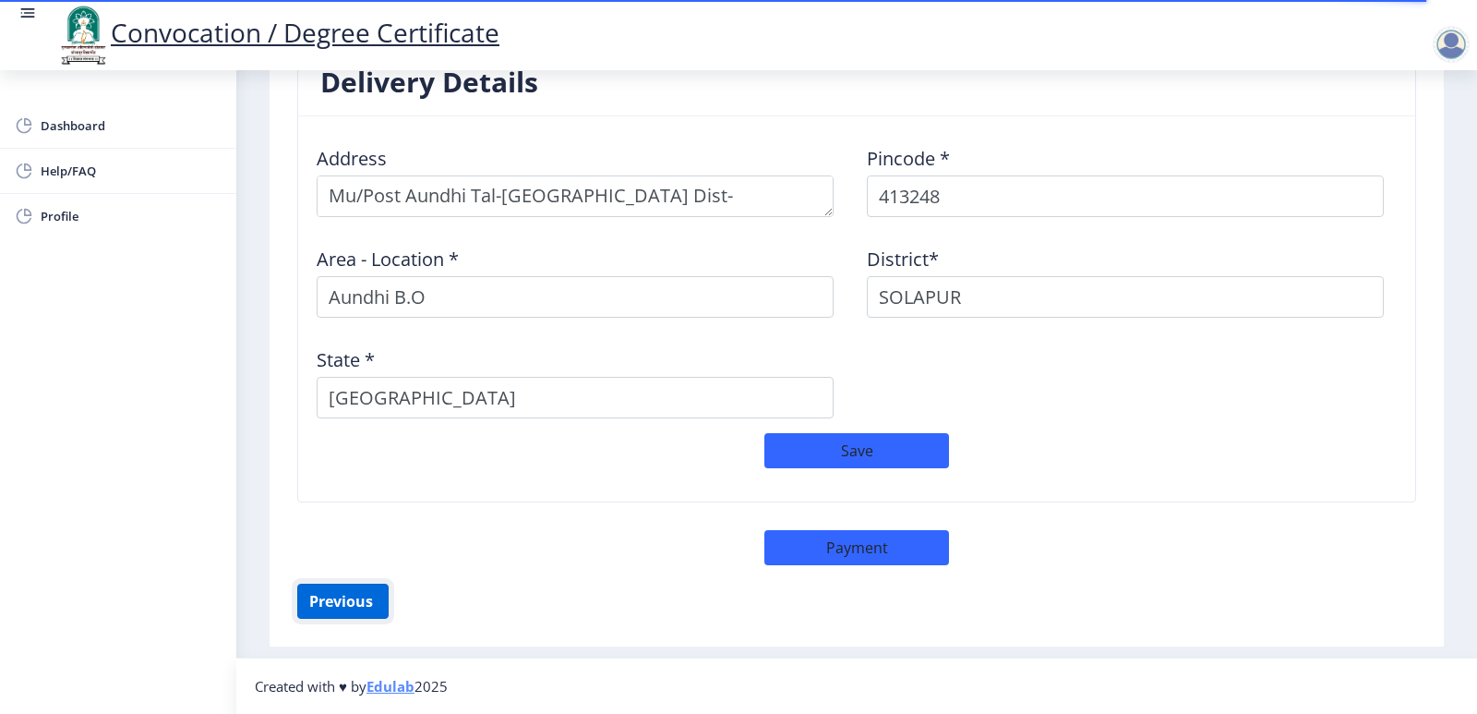
click at [334, 602] on button "Previous ‍" at bounding box center [342, 601] width 91 height 35
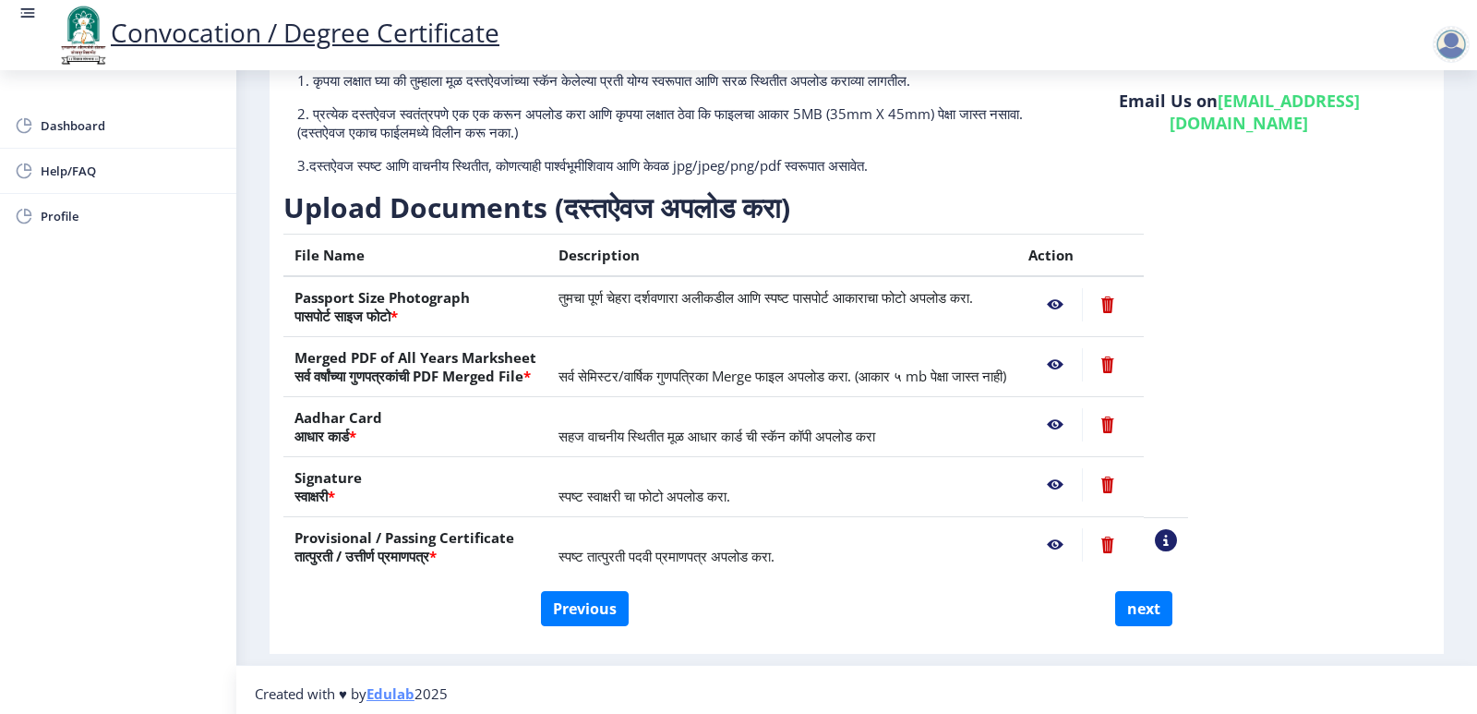
scroll to position [163, 0]
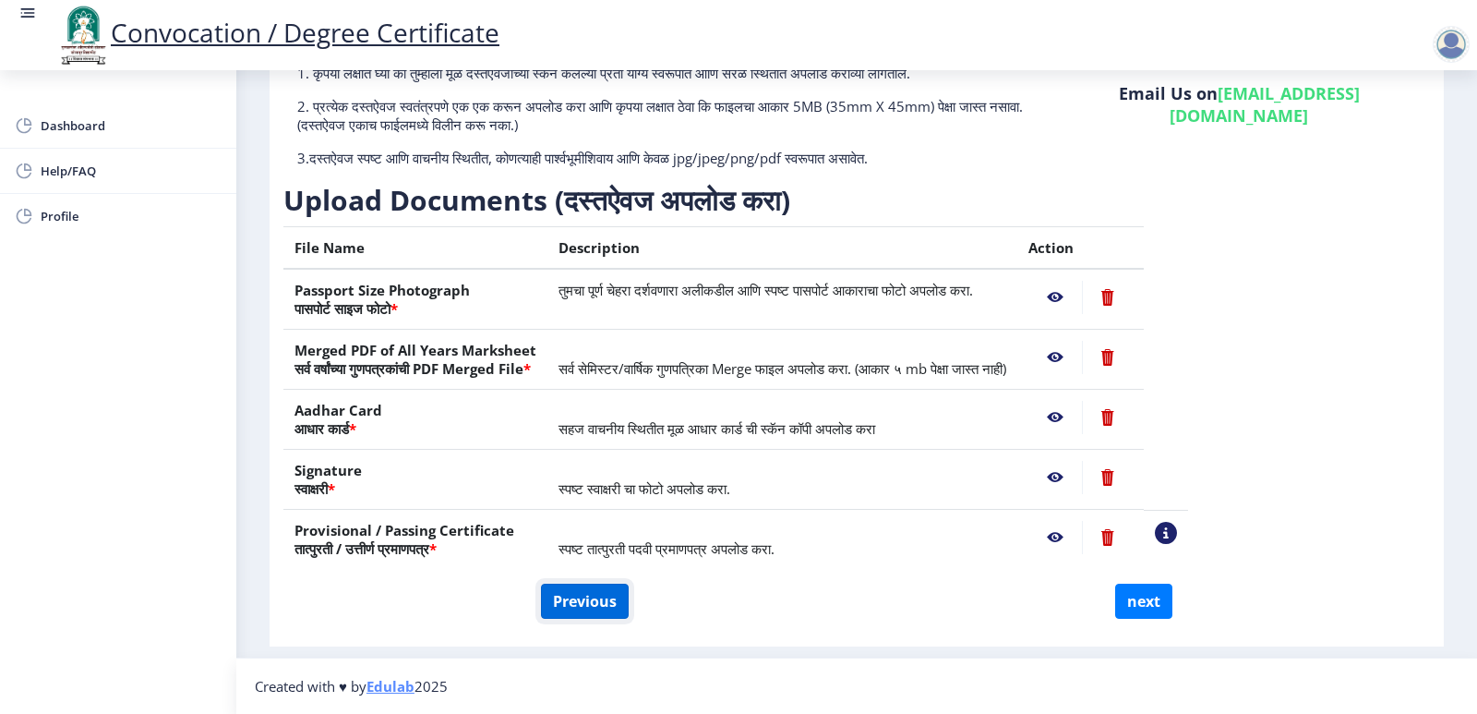
click at [585, 598] on button "Previous" at bounding box center [585, 601] width 88 height 35
select select "Regular"
select select "2021"
select select "October"
select select "Grade A+"
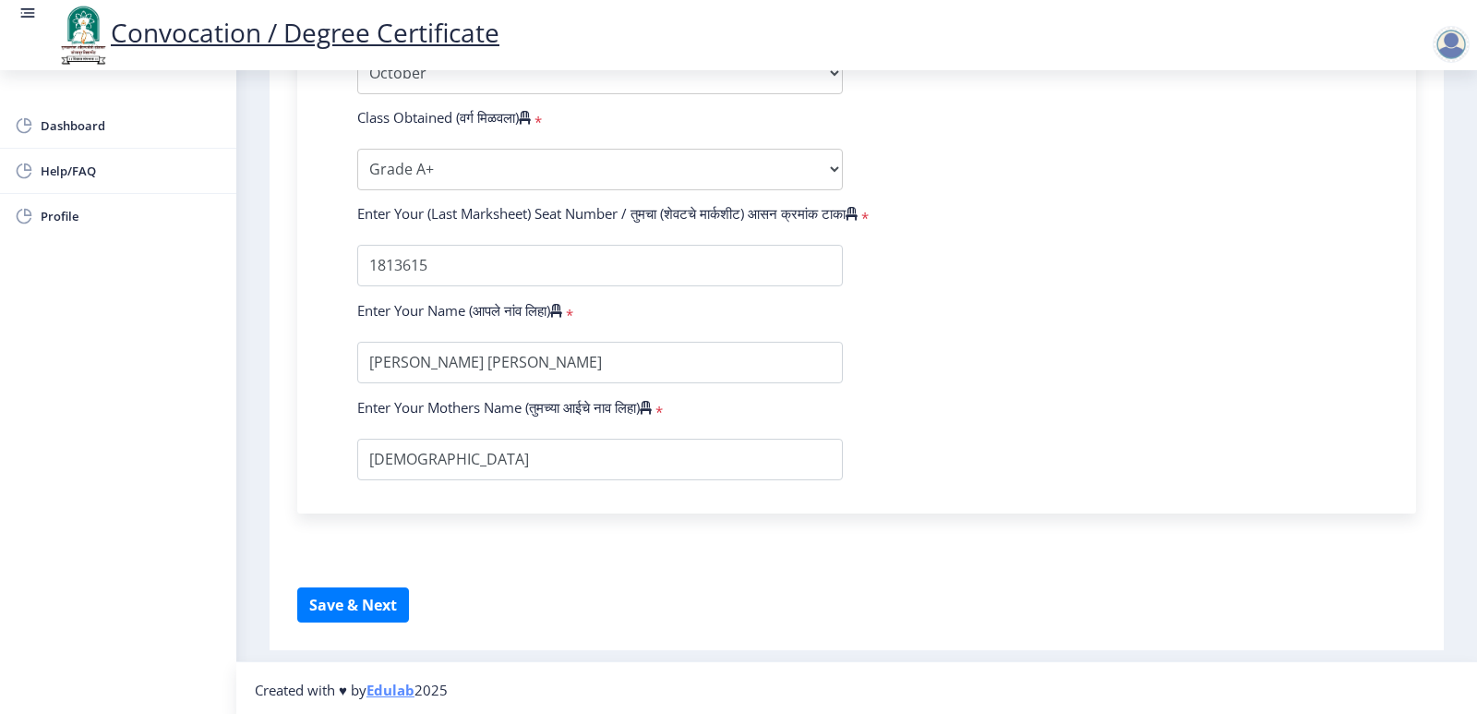
scroll to position [1079, 0]
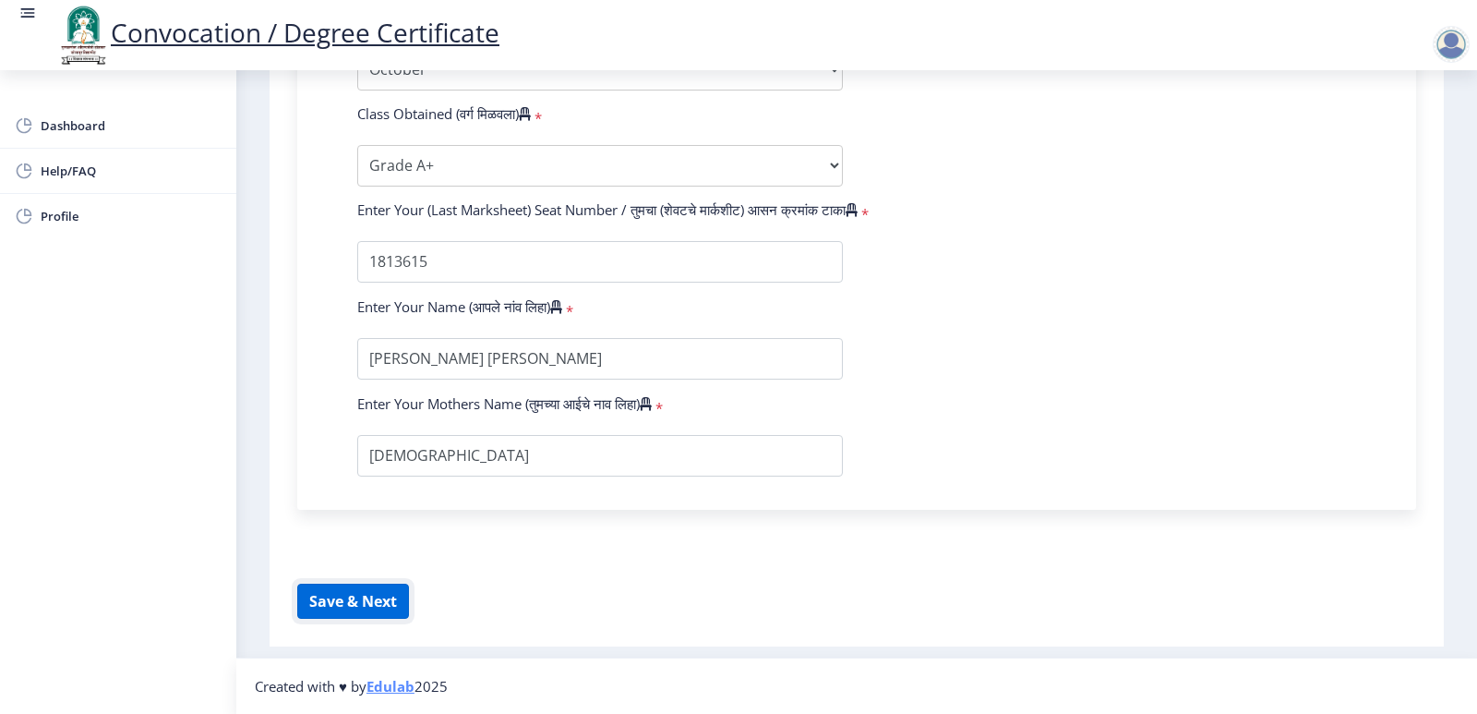
click at [391, 603] on button "Save & Next" at bounding box center [353, 601] width 112 height 35
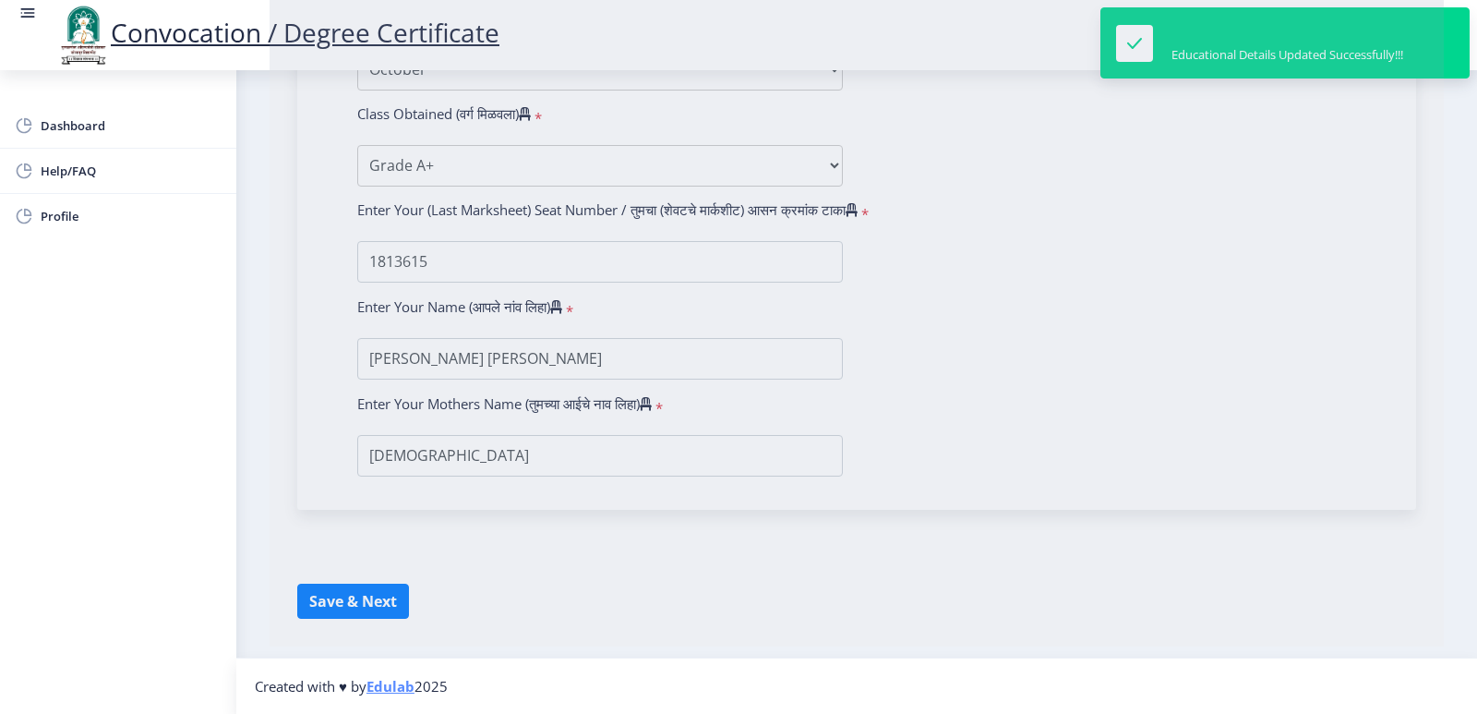
select select
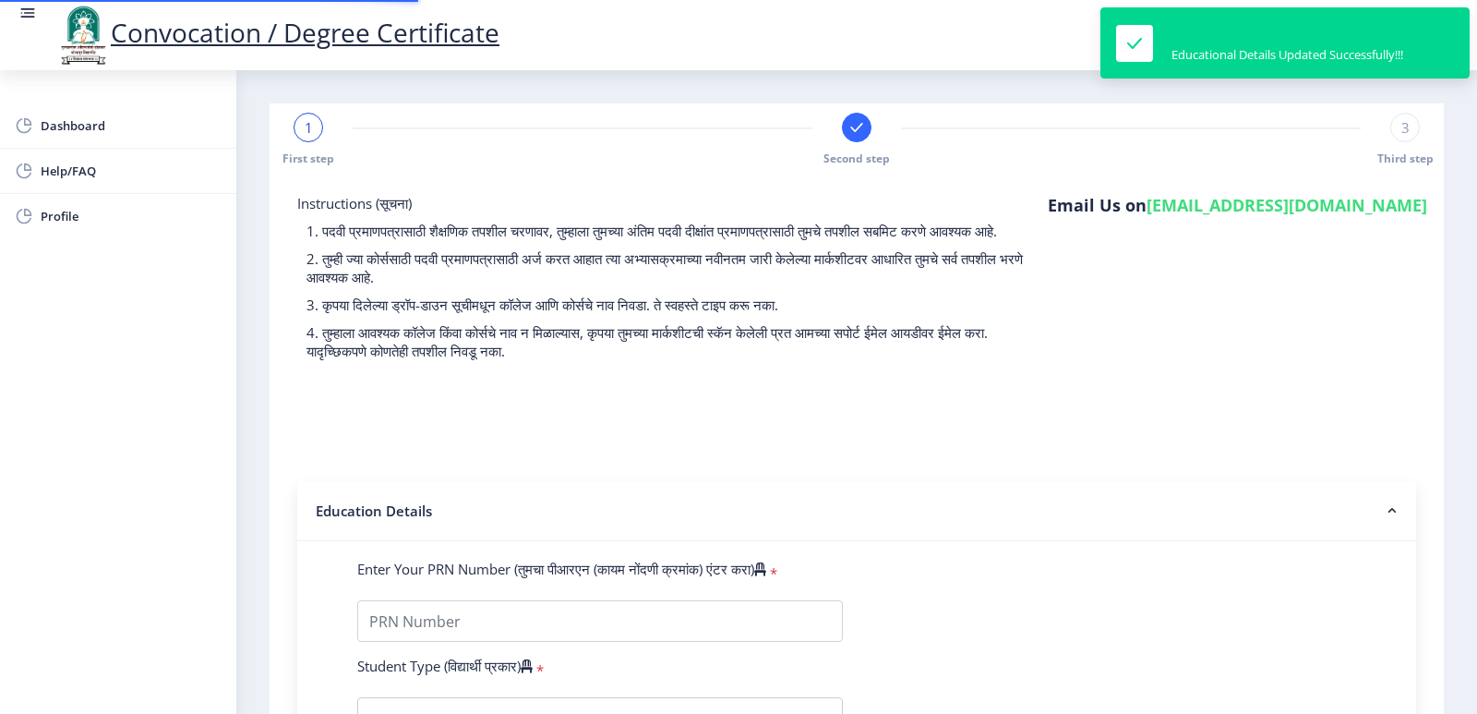
type input "2018032500136152"
select select "Regular"
select select "2021"
select select "October"
select select "Grade A+"
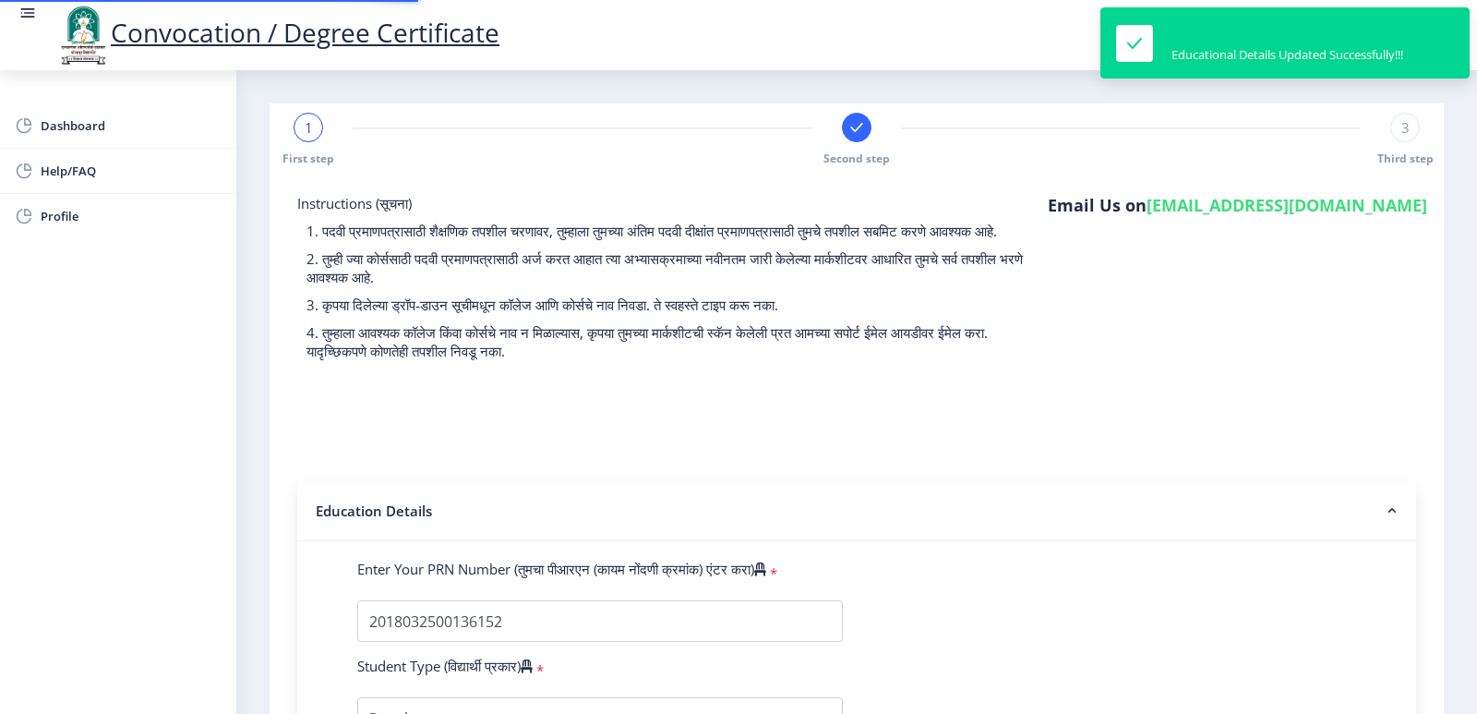
type input "1813615"
type input "Shubham Kuber Bhuse"
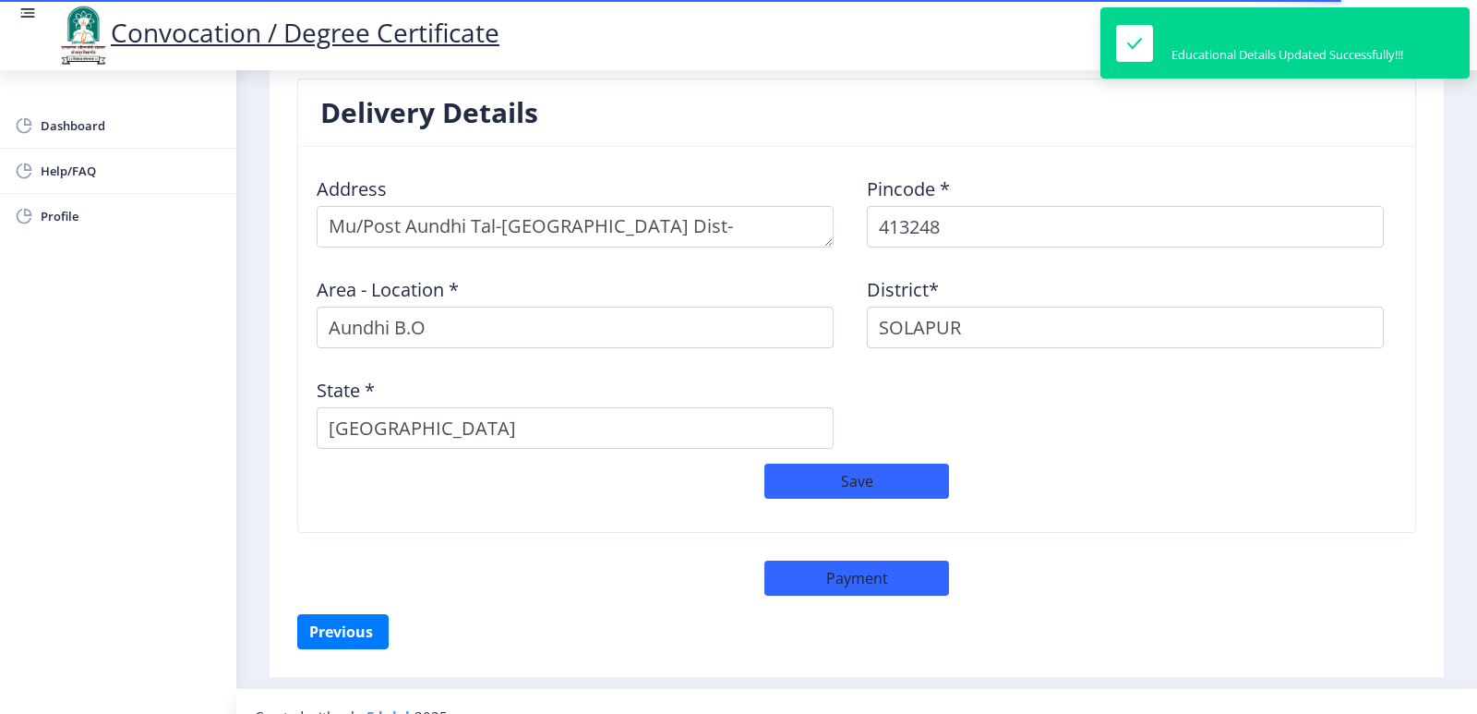
scroll to position [1508, 0]
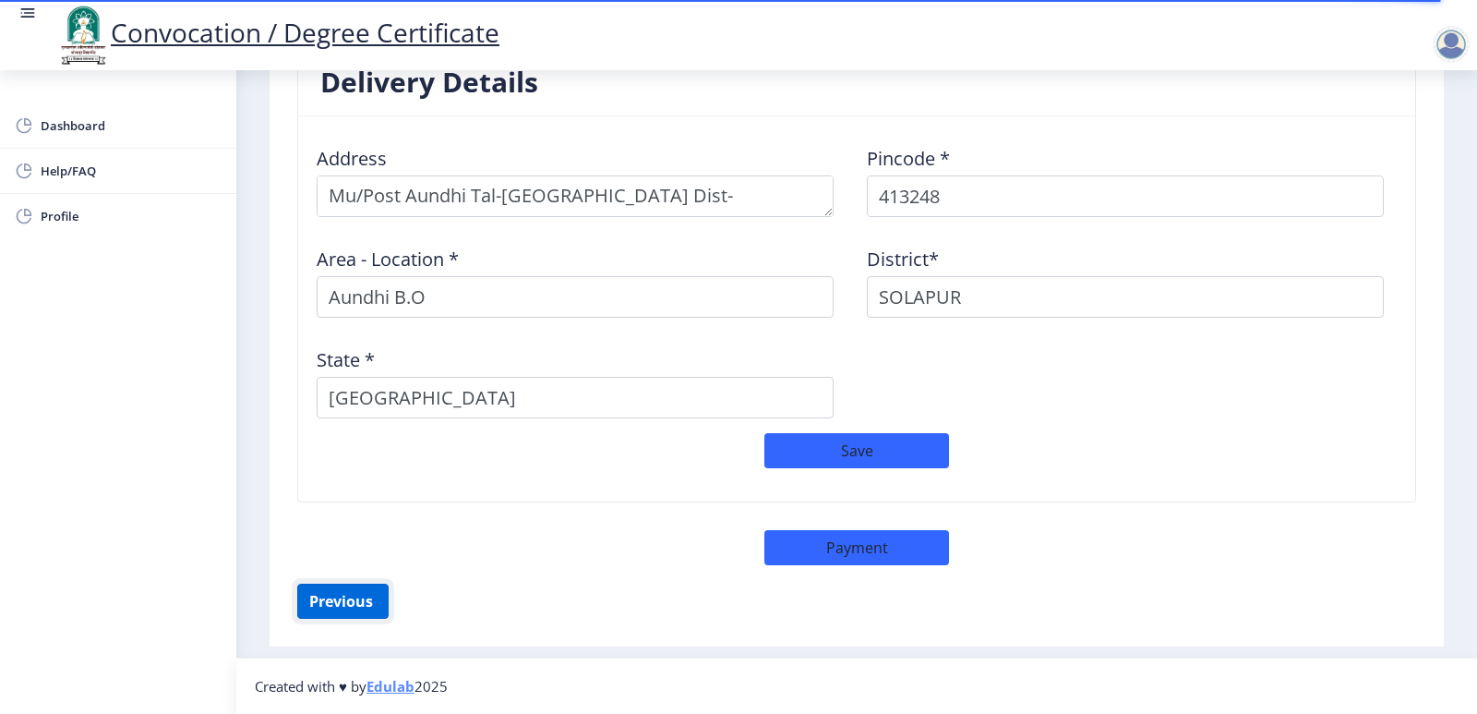
click at [352, 608] on button "Previous ‍" at bounding box center [342, 601] width 91 height 35
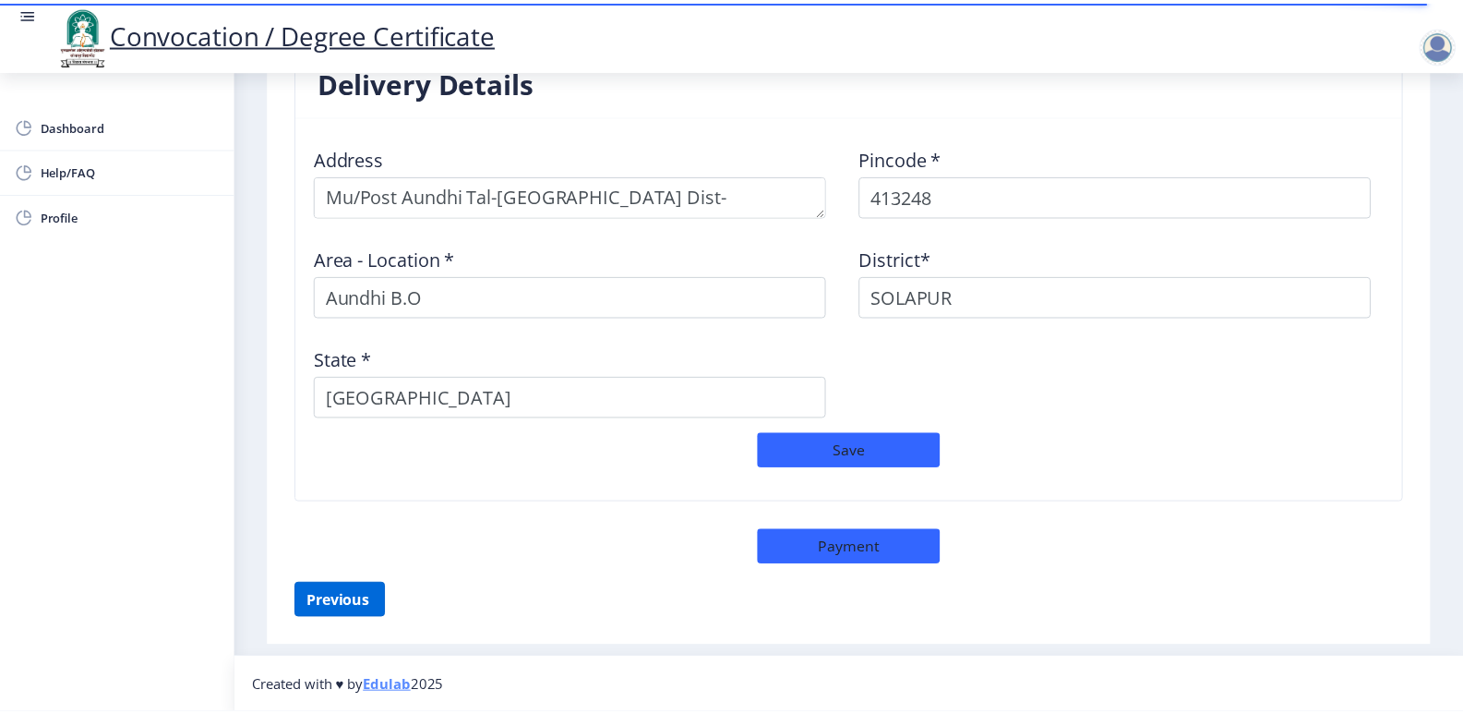
scroll to position [163, 0]
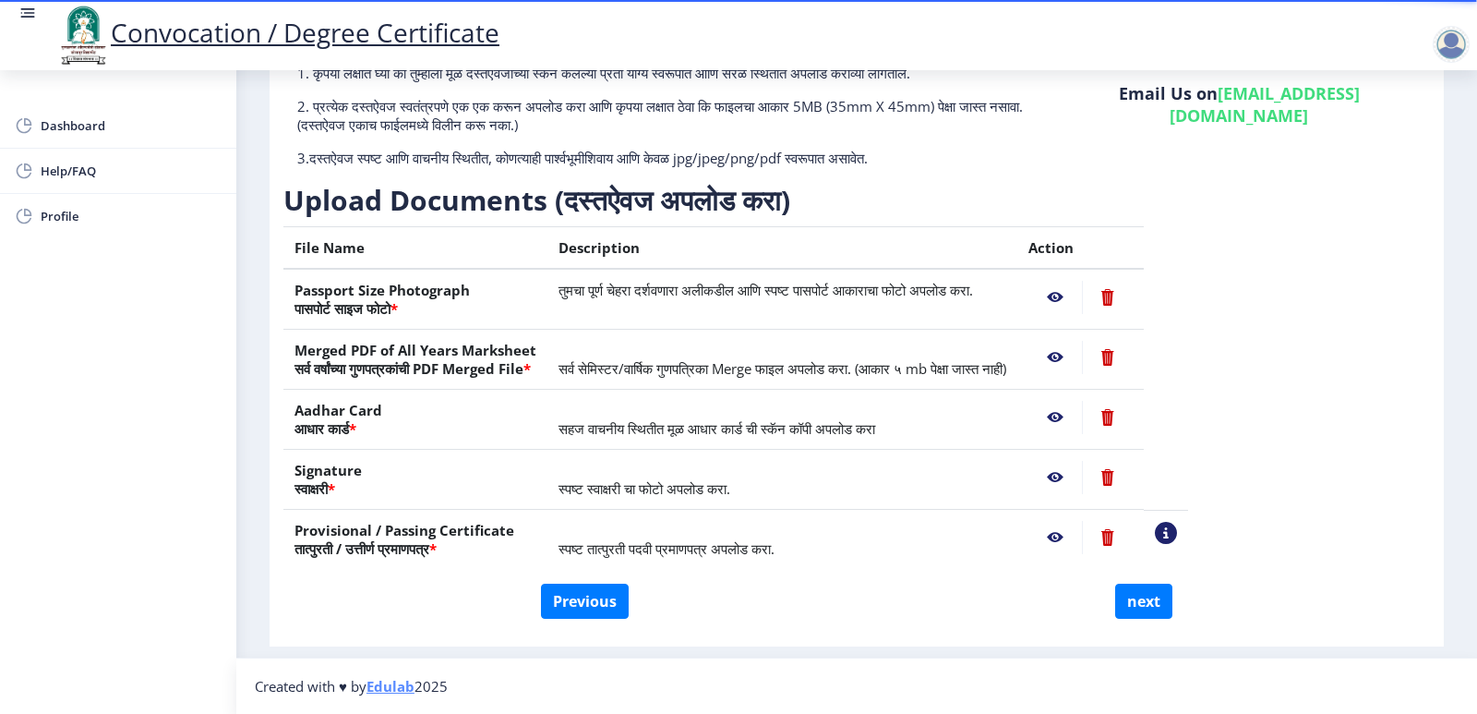
click at [1082, 296] on nb-action at bounding box center [1056, 297] width 54 height 33
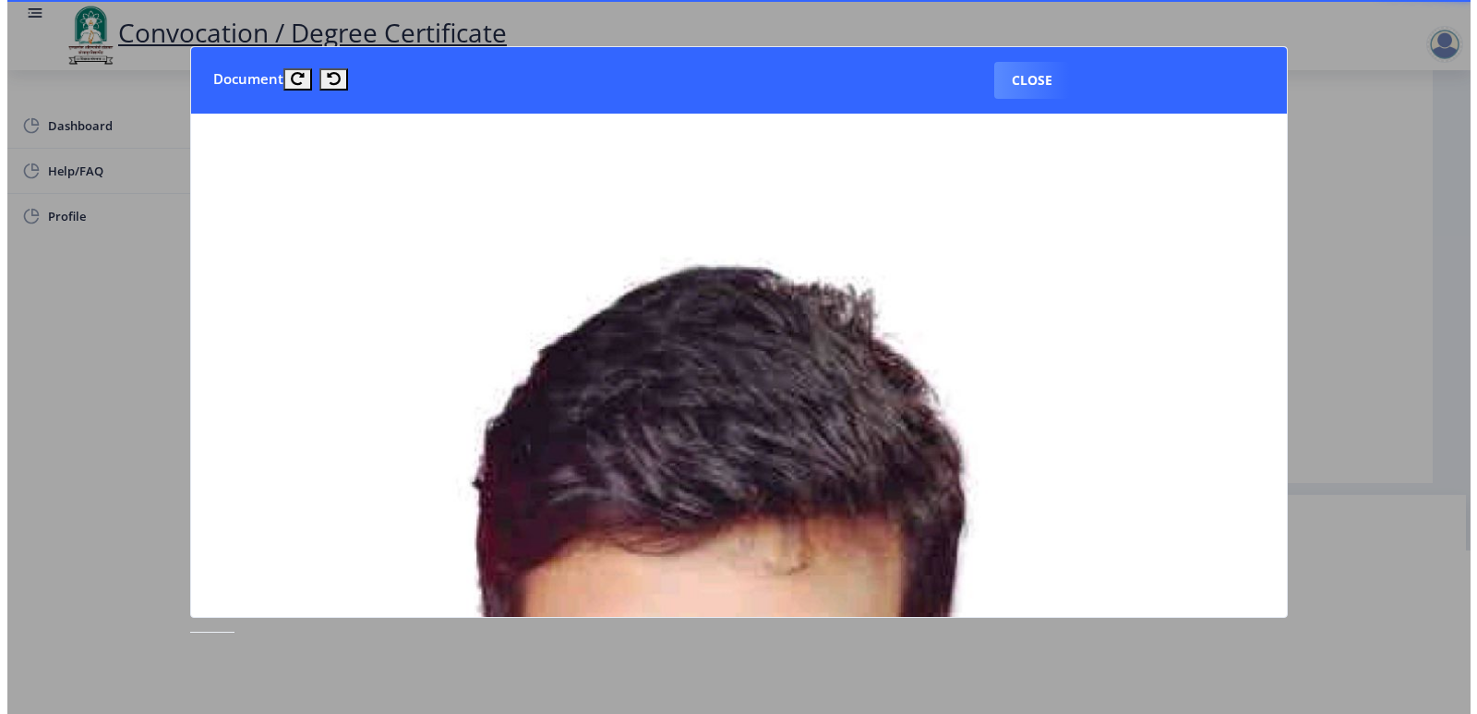
scroll to position [0, 0]
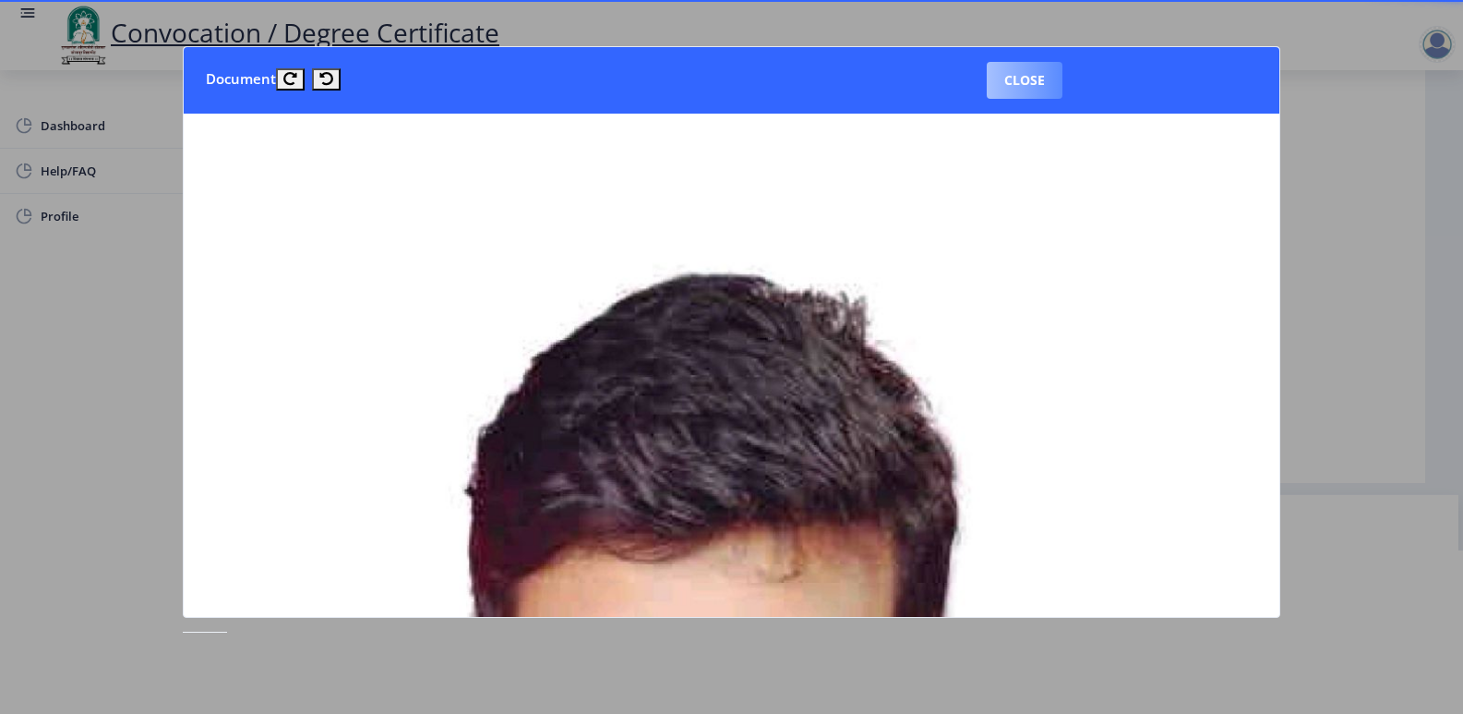
click at [1020, 79] on button "Close" at bounding box center [1025, 80] width 76 height 37
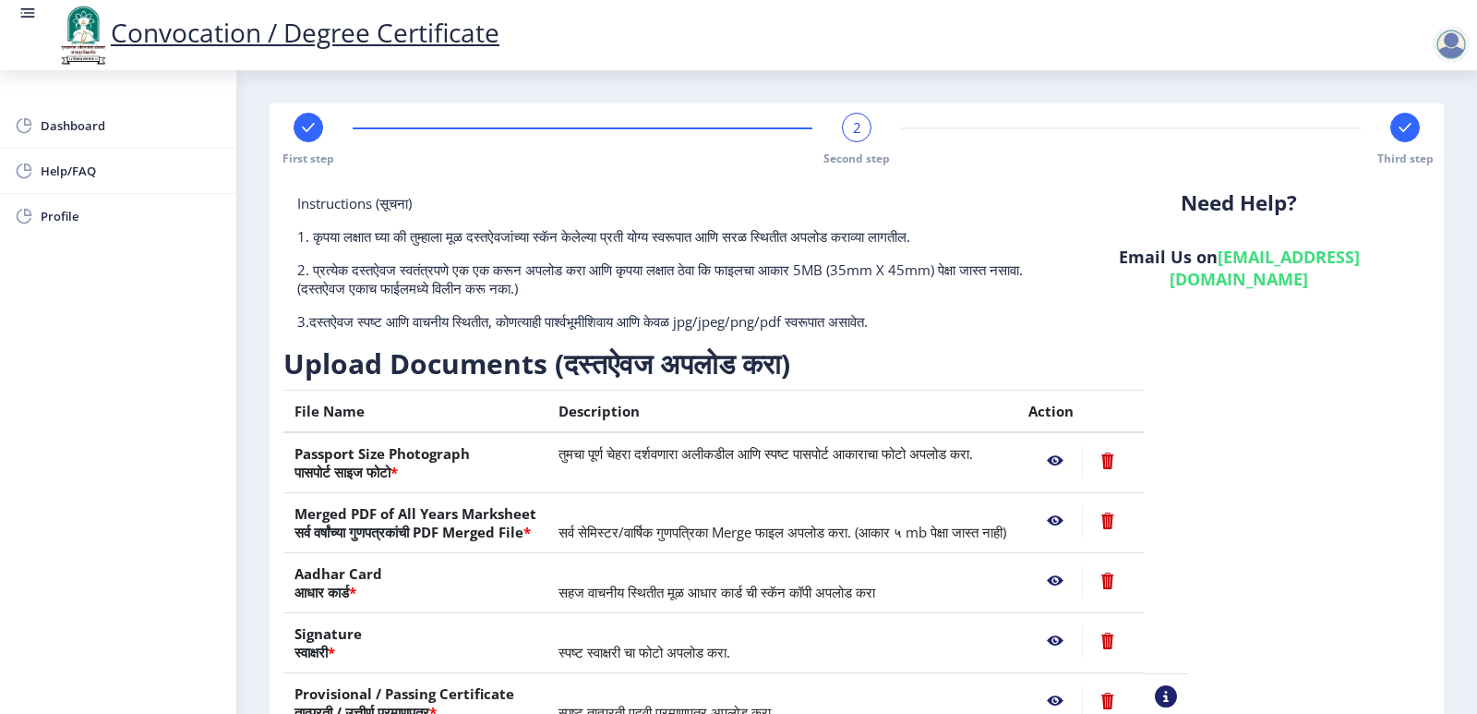
scroll to position [163, 0]
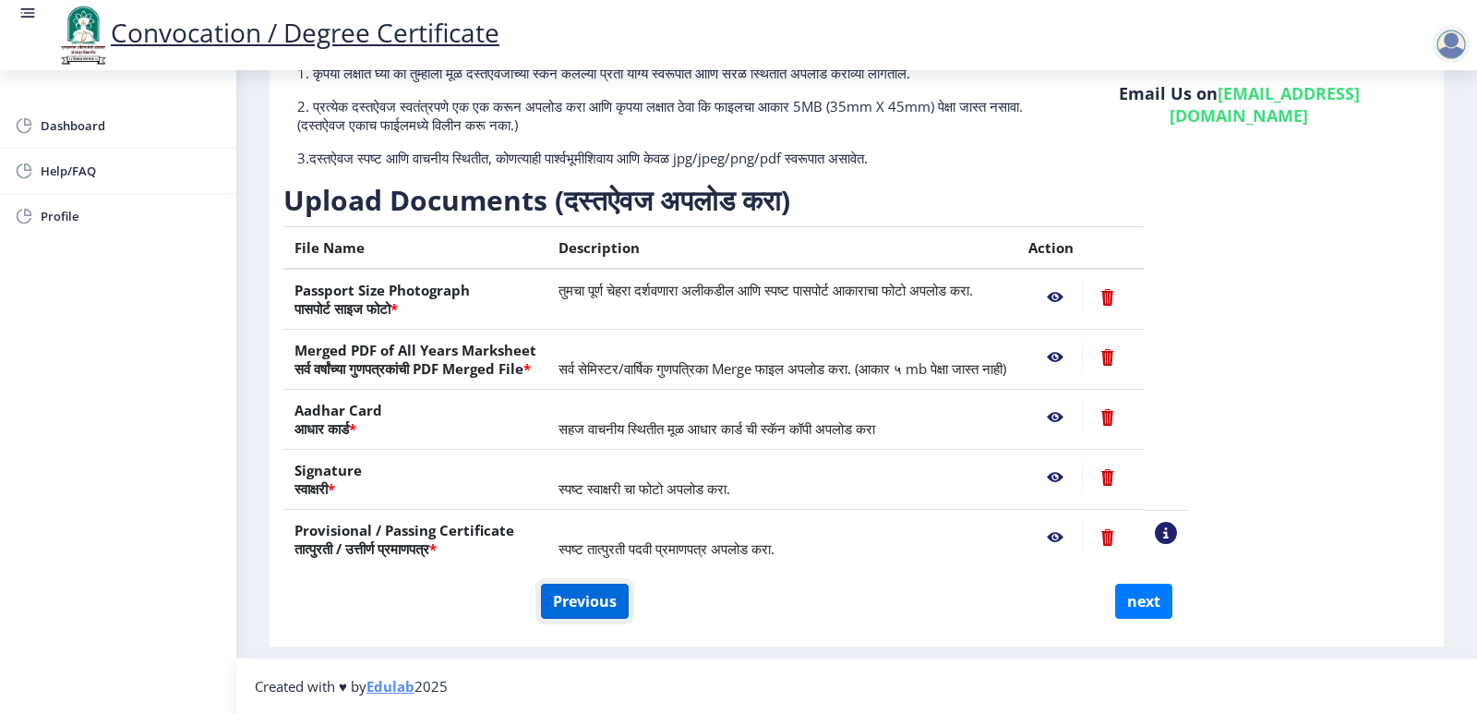
click at [579, 613] on button "Previous" at bounding box center [585, 601] width 88 height 35
select select "Regular"
select select "2021"
select select "October"
select select "Grade A+"
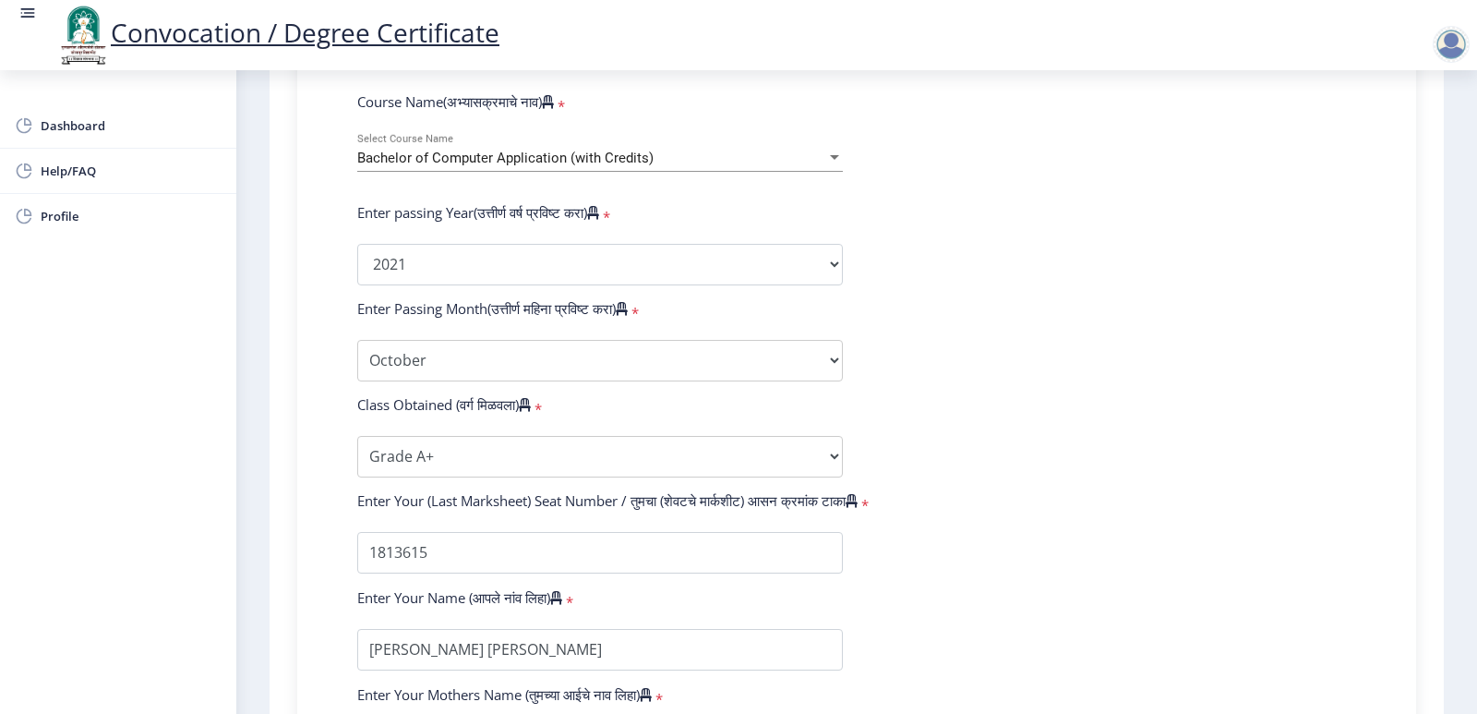
scroll to position [739, 0]
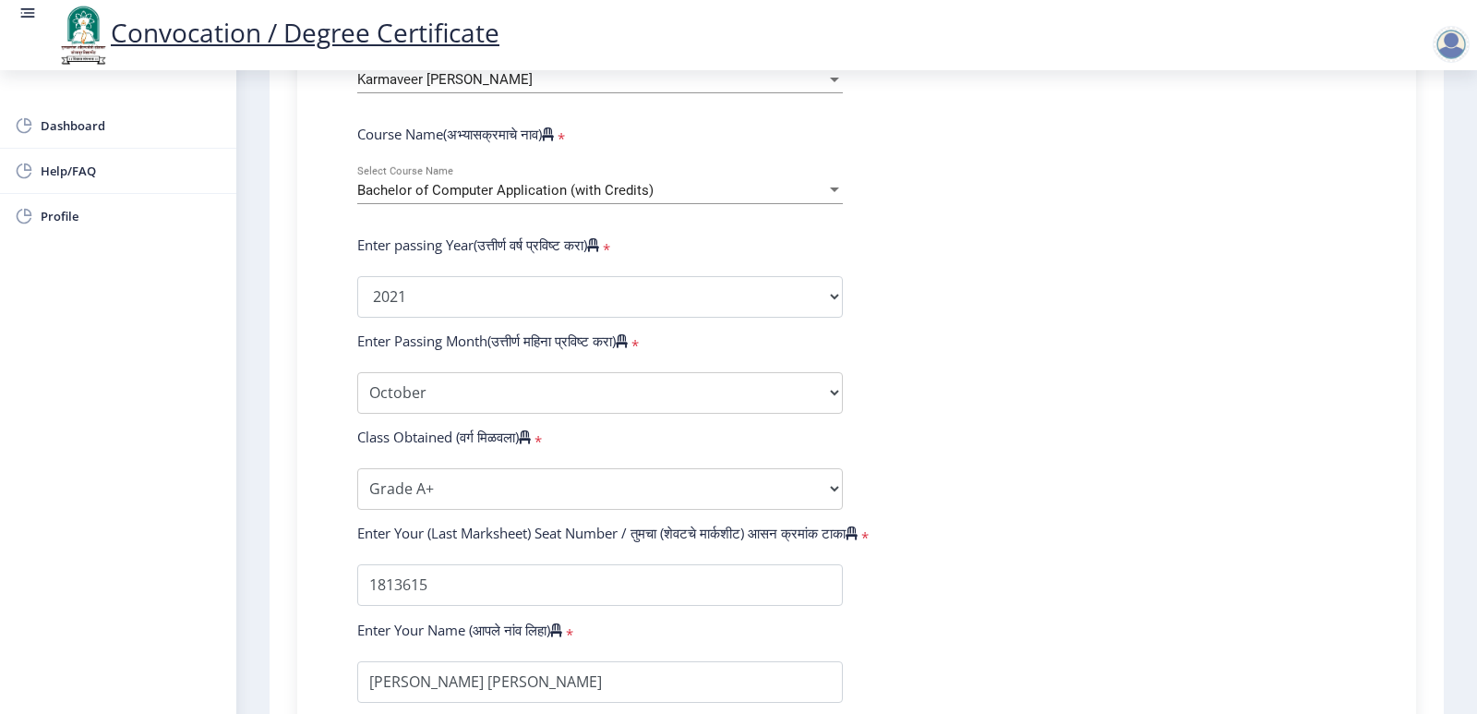
click at [838, 199] on div at bounding box center [834, 191] width 17 height 16
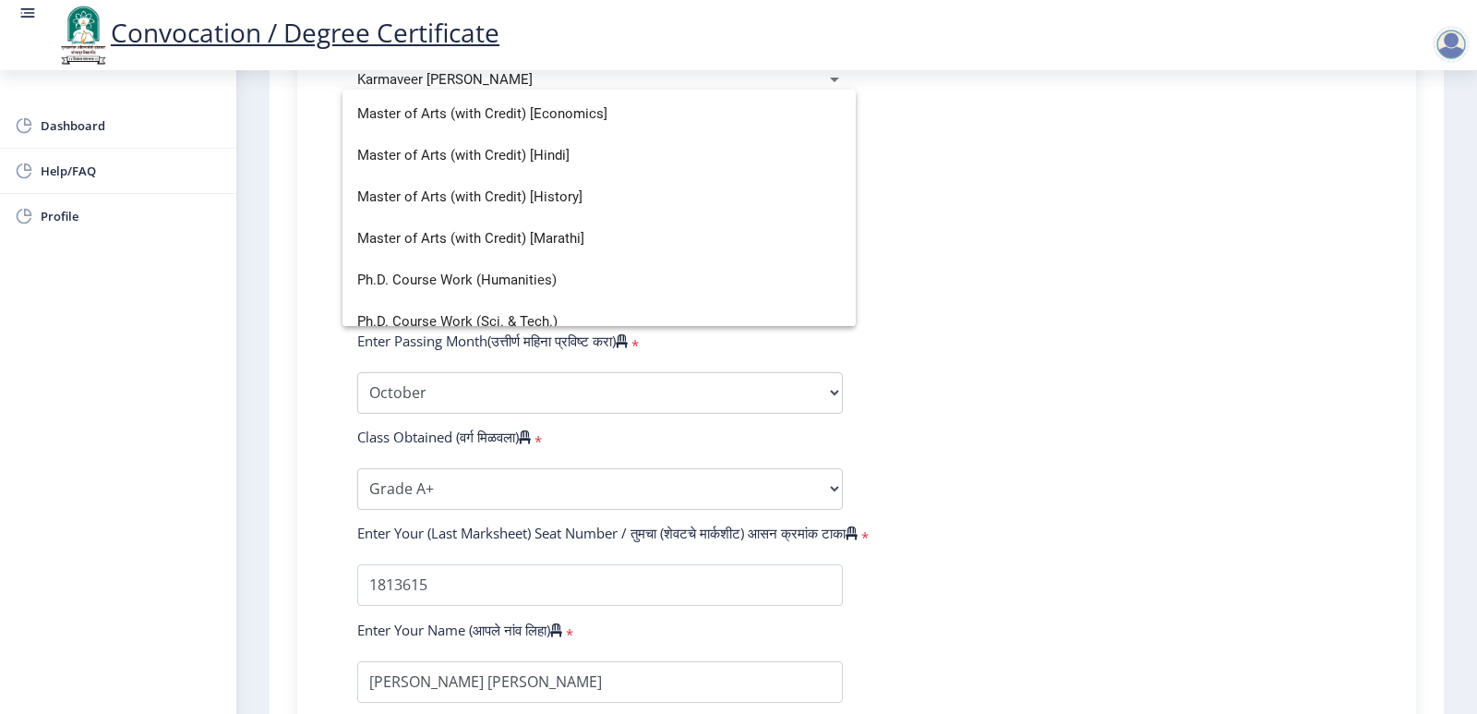
scroll to position [345, 0]
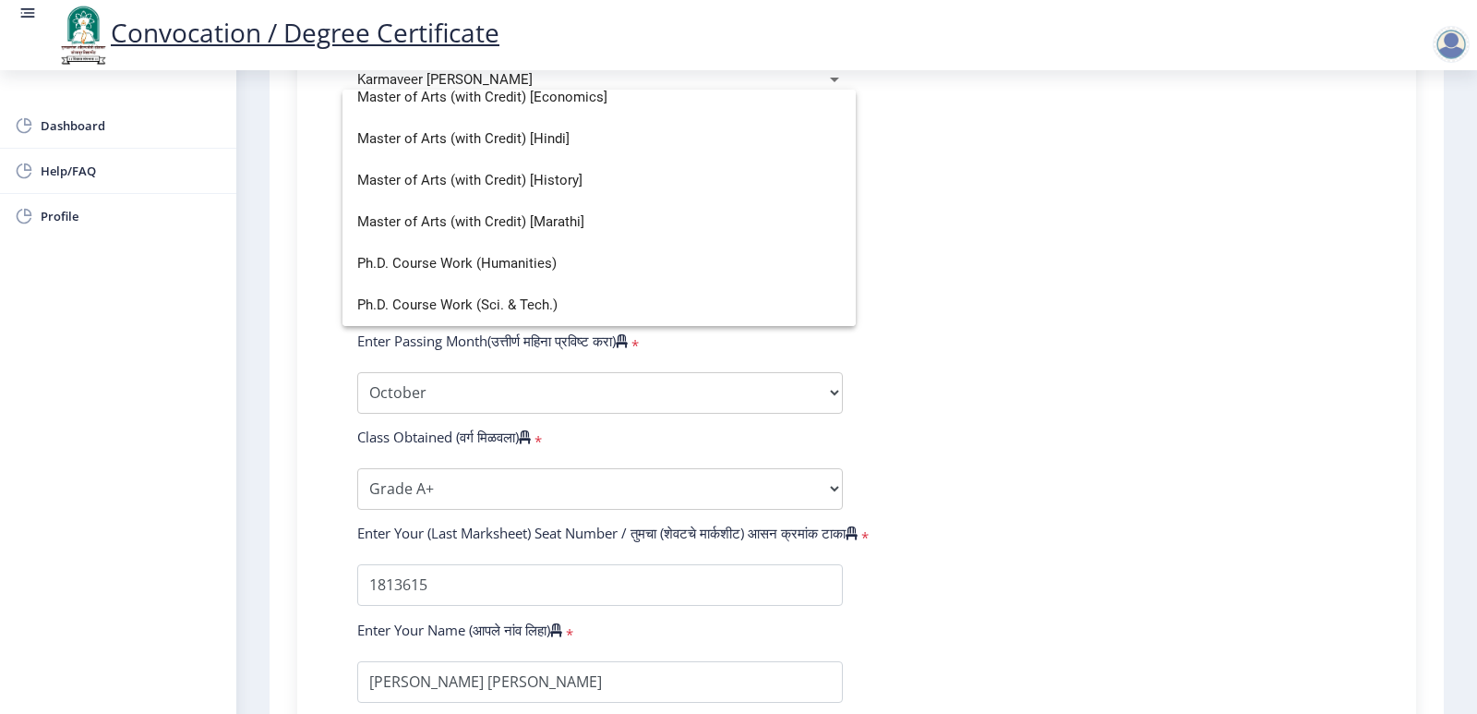
click at [1145, 280] on div at bounding box center [738, 357] width 1477 height 714
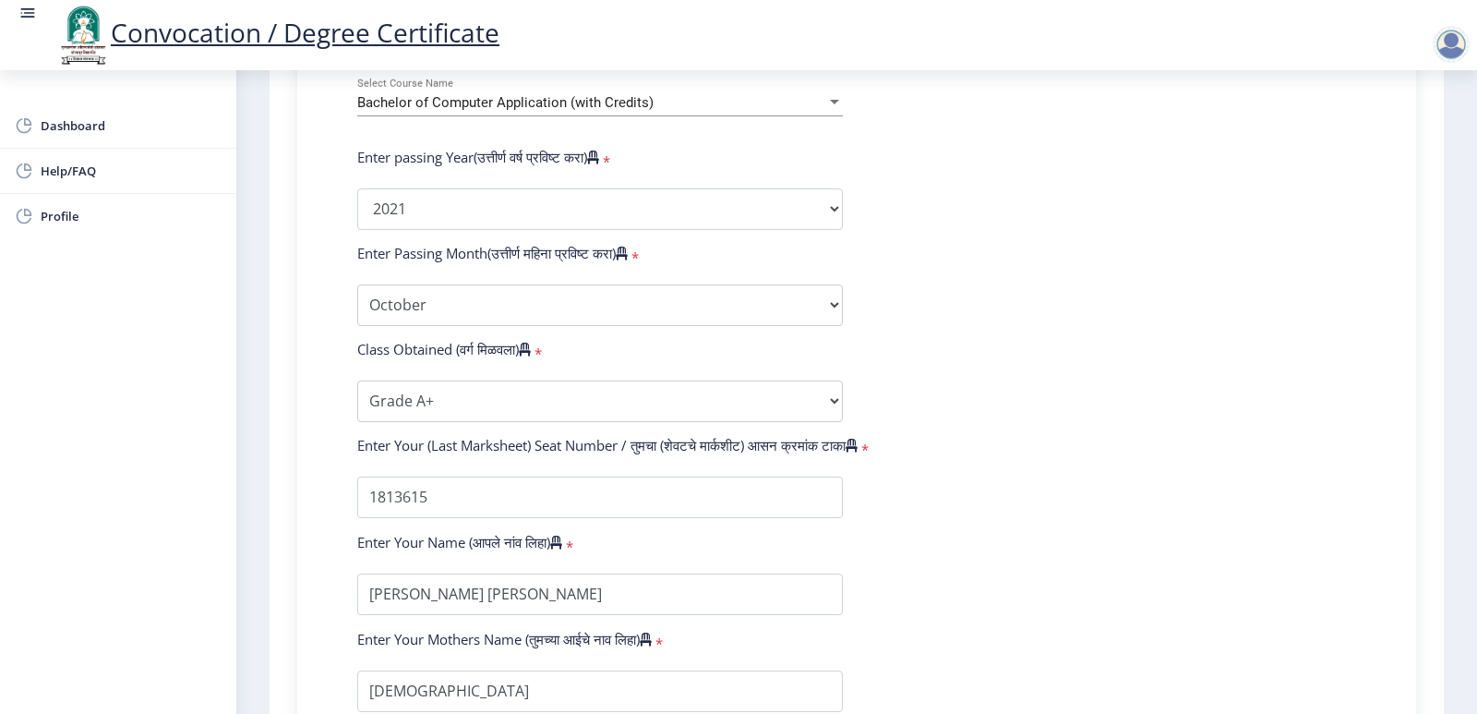
scroll to position [923, 0]
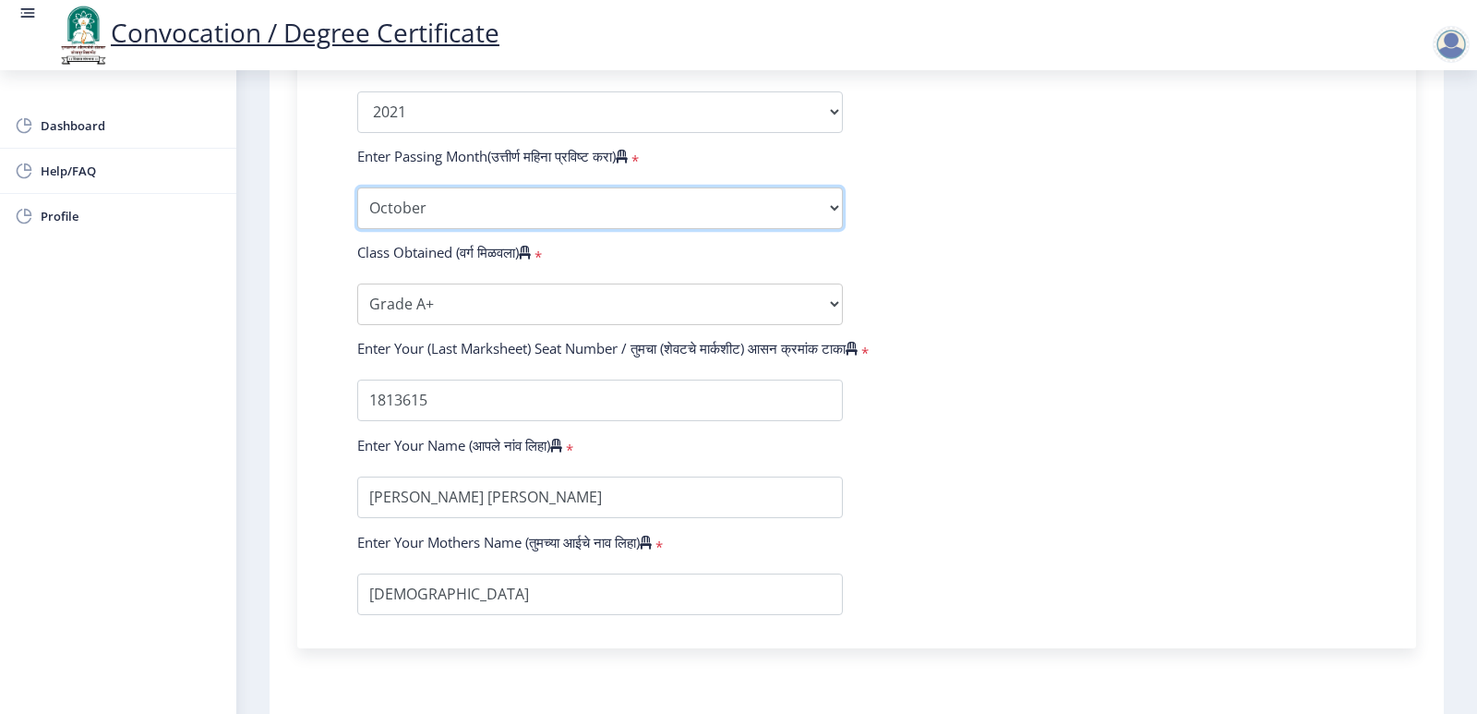
click at [837, 222] on select "Enter Passing Month March April May October November December" at bounding box center [600, 208] width 486 height 42
click at [357, 205] on select "Enter Passing Month March April May October November December" at bounding box center [600, 208] width 486 height 42
click at [831, 223] on select "Enter Passing Month March April May October November December" at bounding box center [600, 208] width 486 height 42
click at [357, 205] on select "Enter Passing Month March April May October November December" at bounding box center [600, 208] width 486 height 42
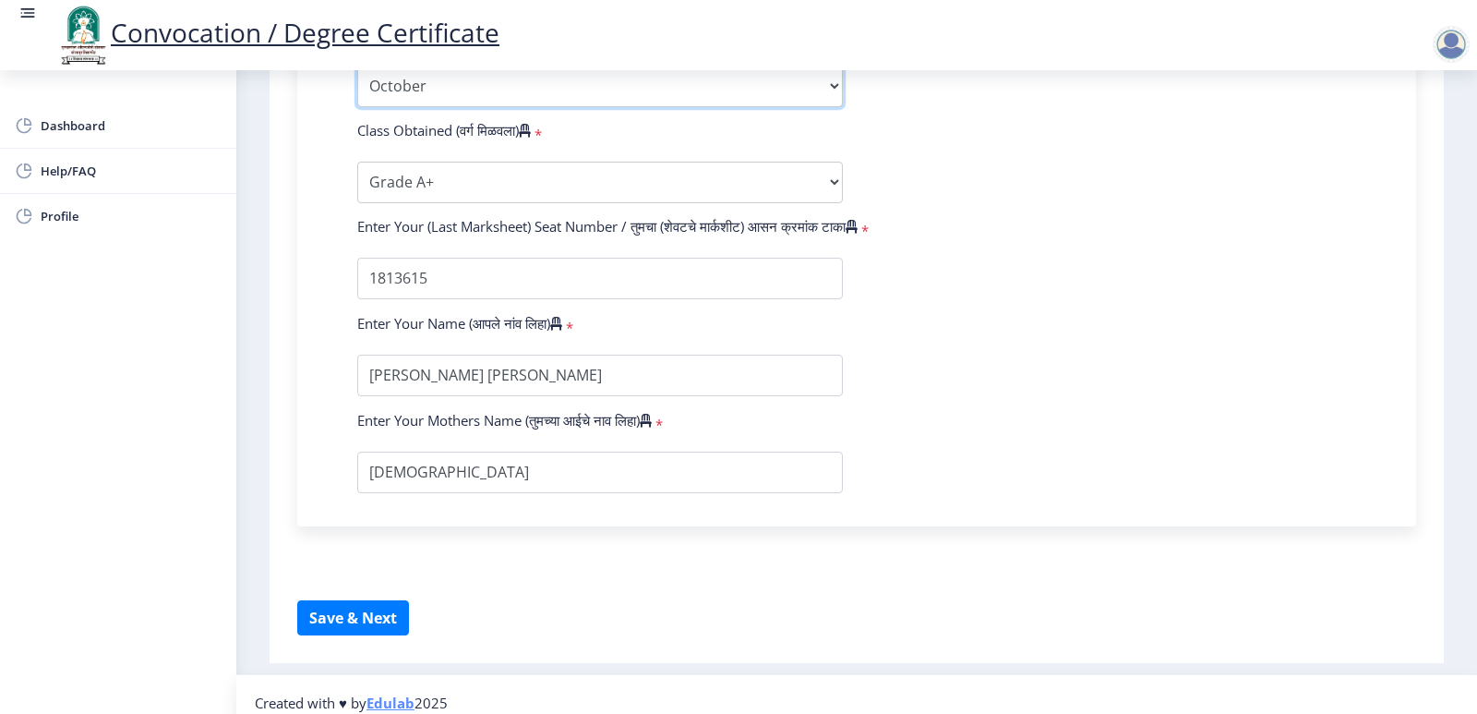
scroll to position [1079, 0]
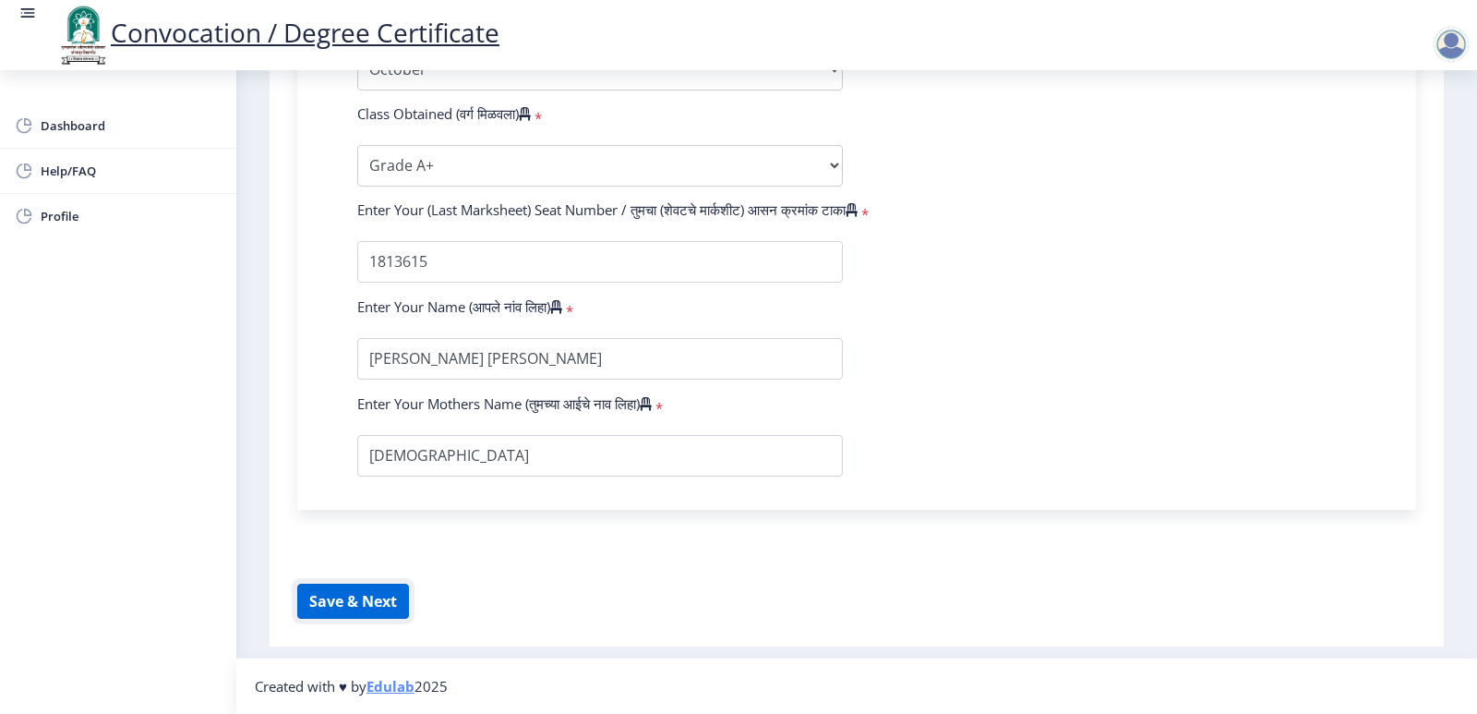
click at [388, 590] on button "Save & Next" at bounding box center [353, 601] width 112 height 35
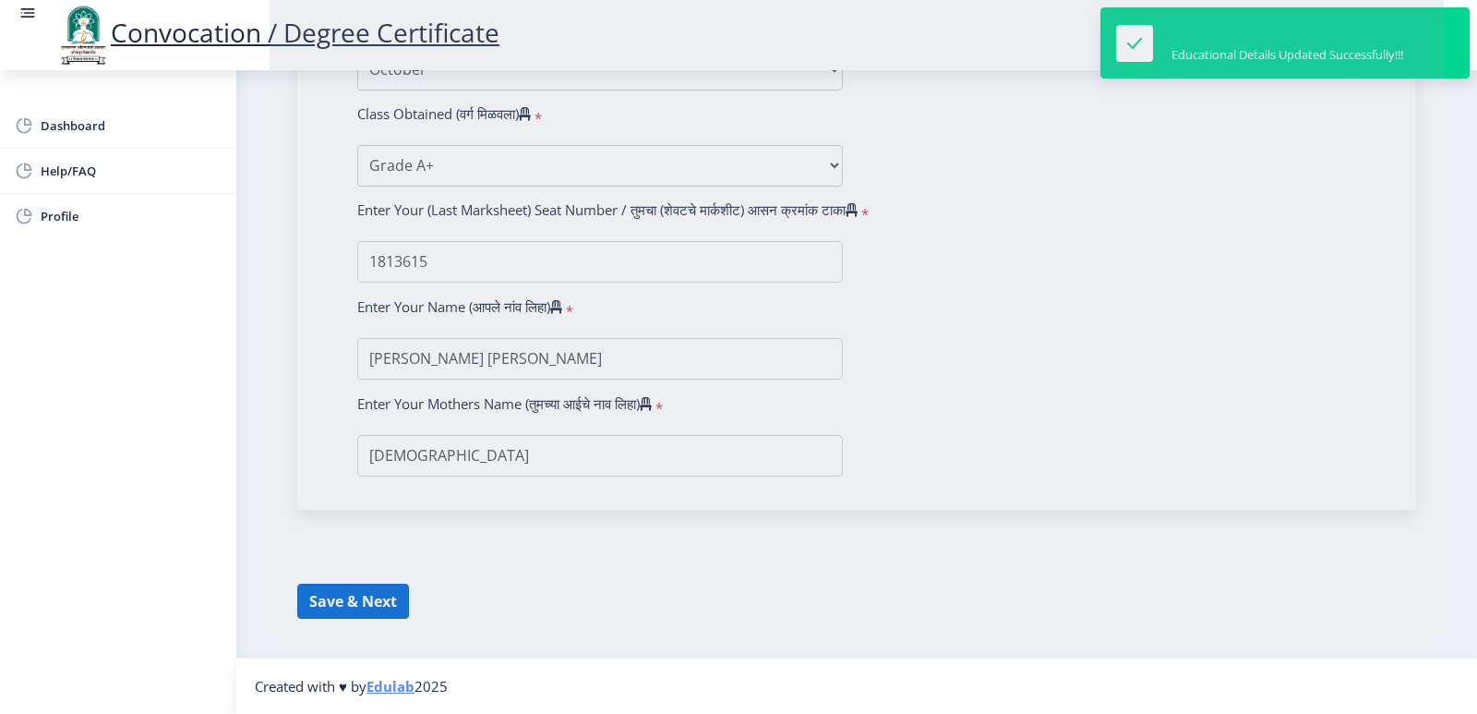
select select
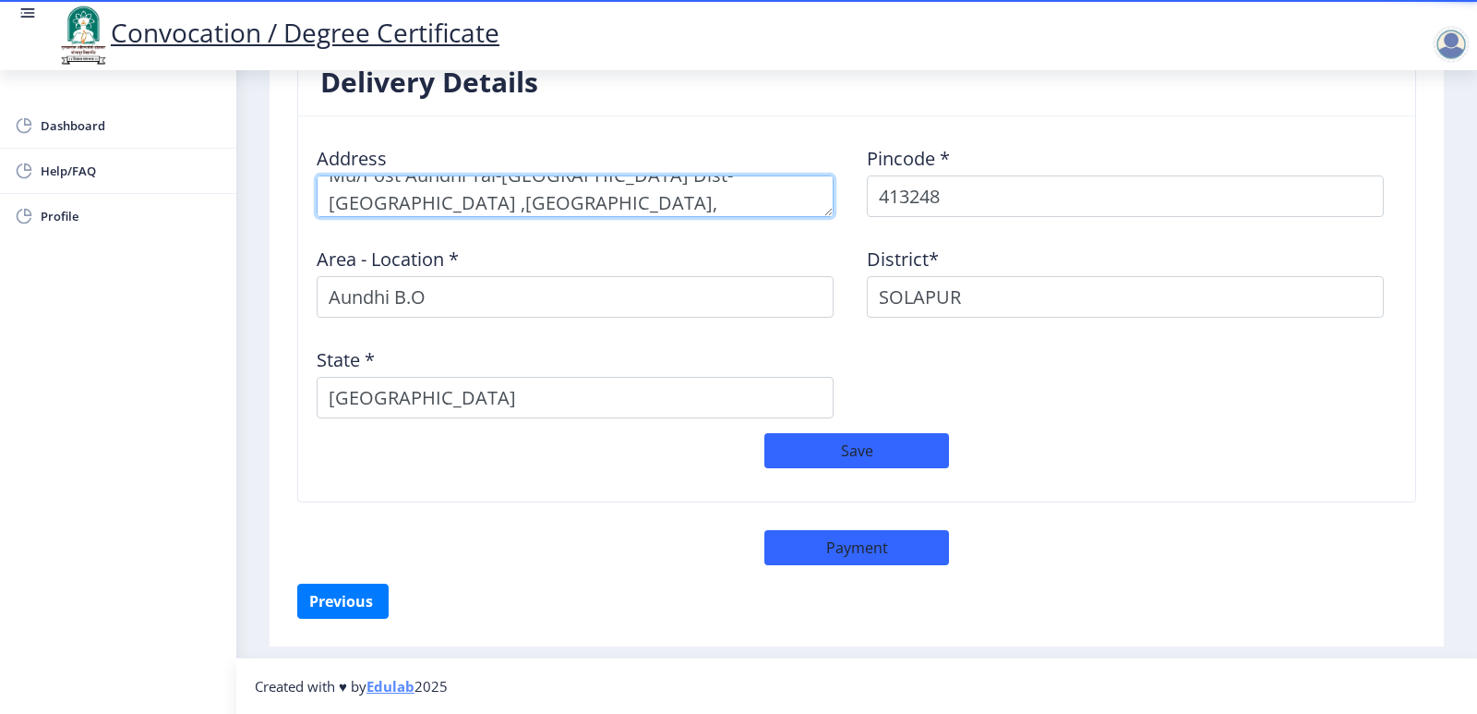
scroll to position [27, 0]
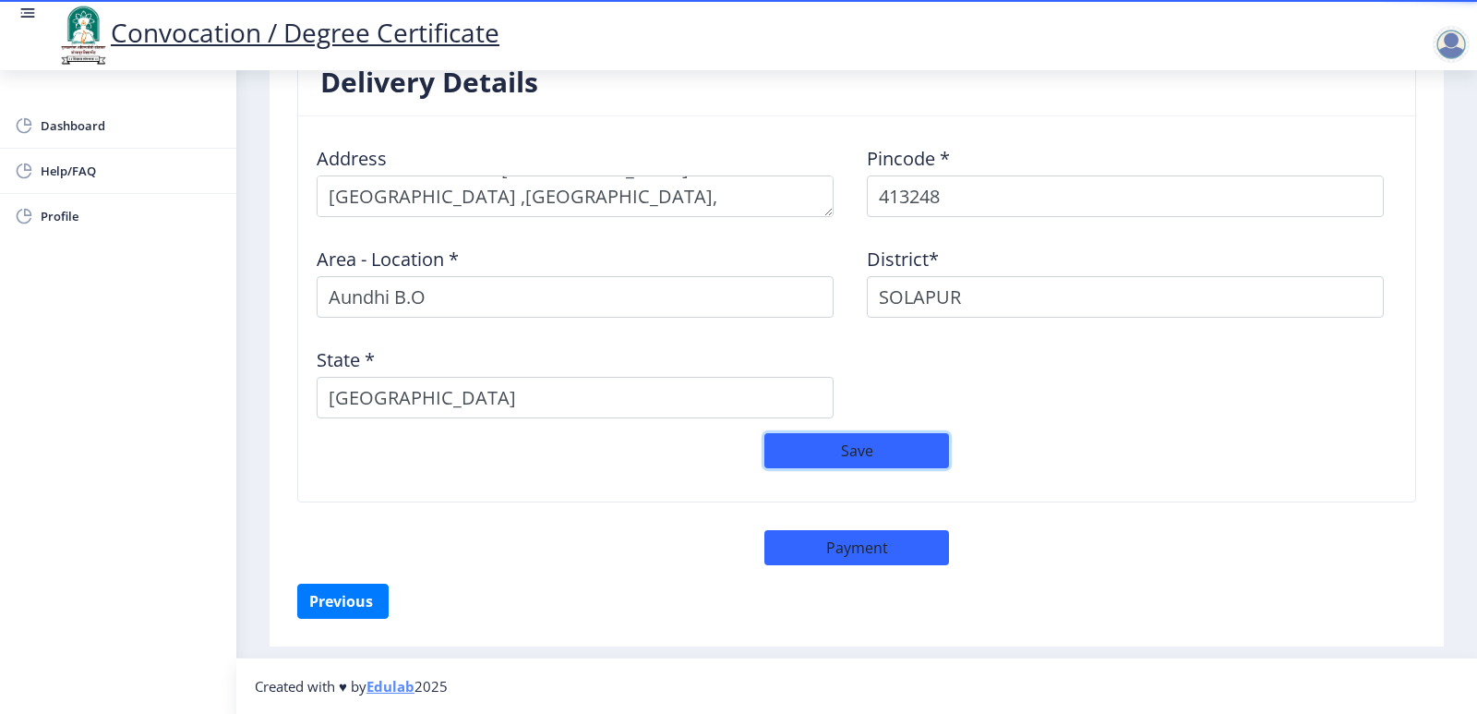
click at [919, 442] on button "Save" at bounding box center [856, 450] width 185 height 35
click at [375, 604] on button "Previous ‍" at bounding box center [342, 601] width 91 height 35
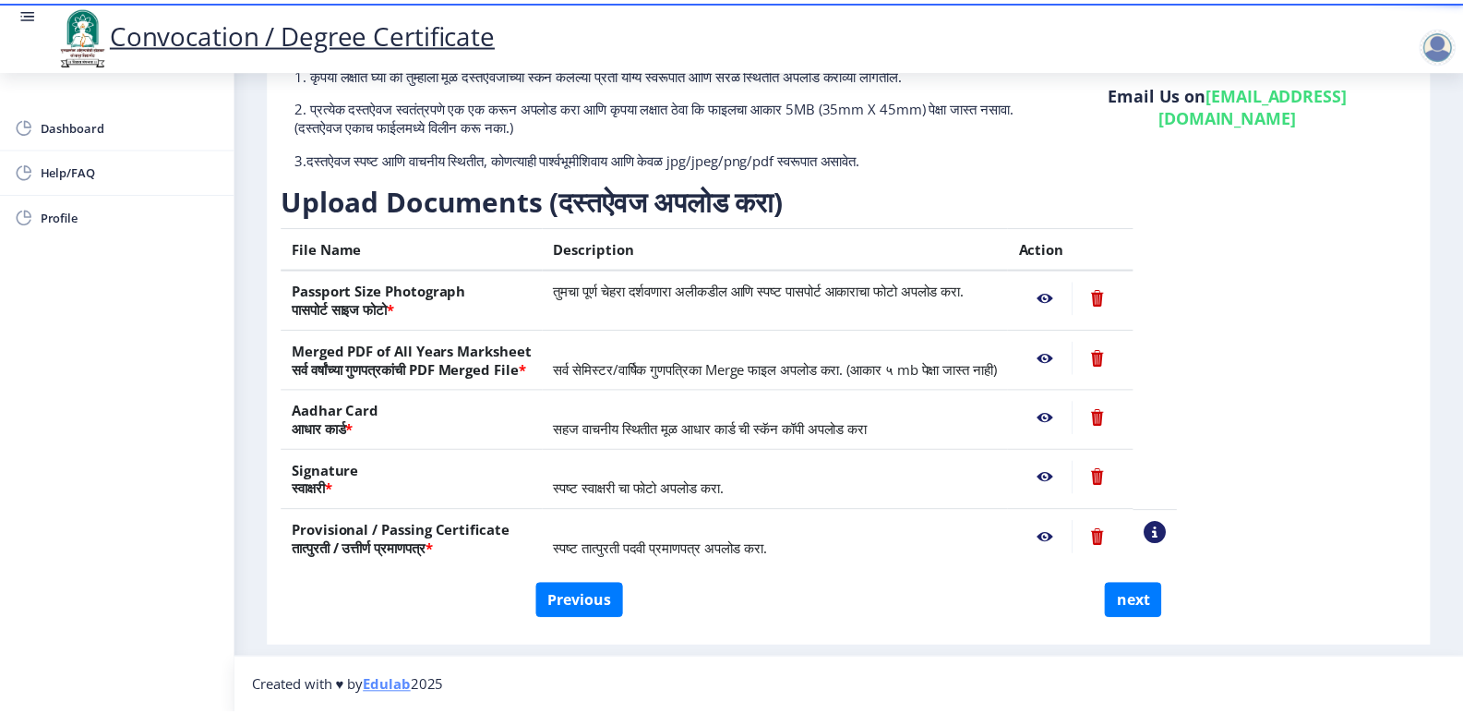
scroll to position [0, 0]
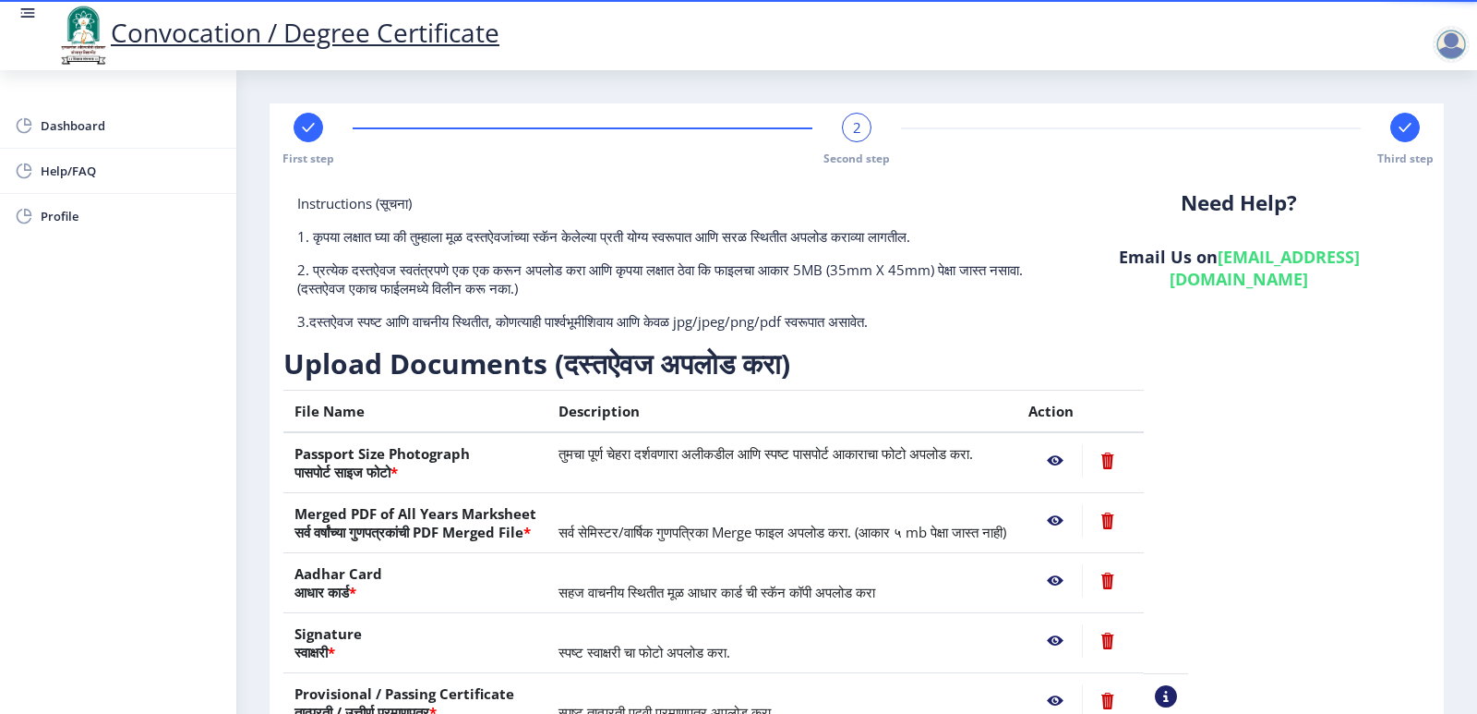
click at [1082, 461] on nb-action at bounding box center [1056, 460] width 54 height 33
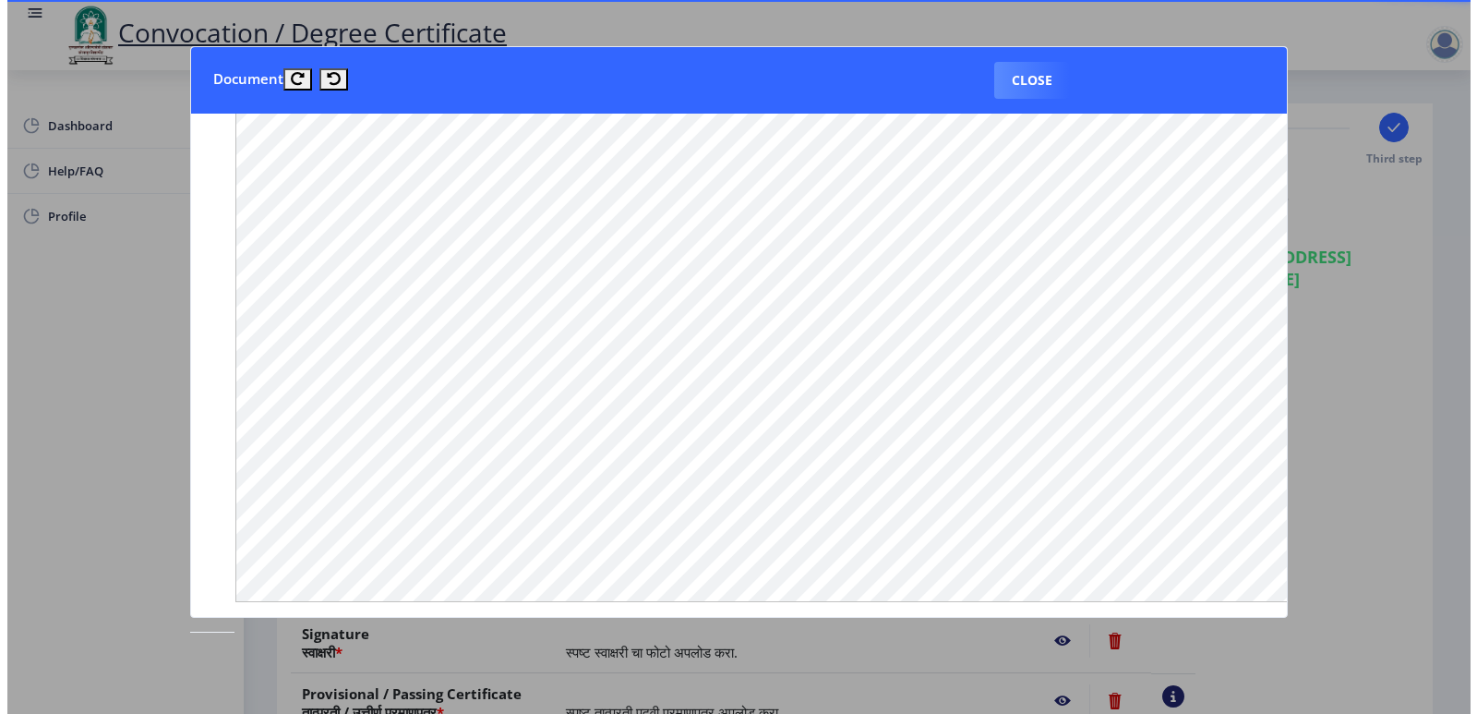
scroll to position [1679, 0]
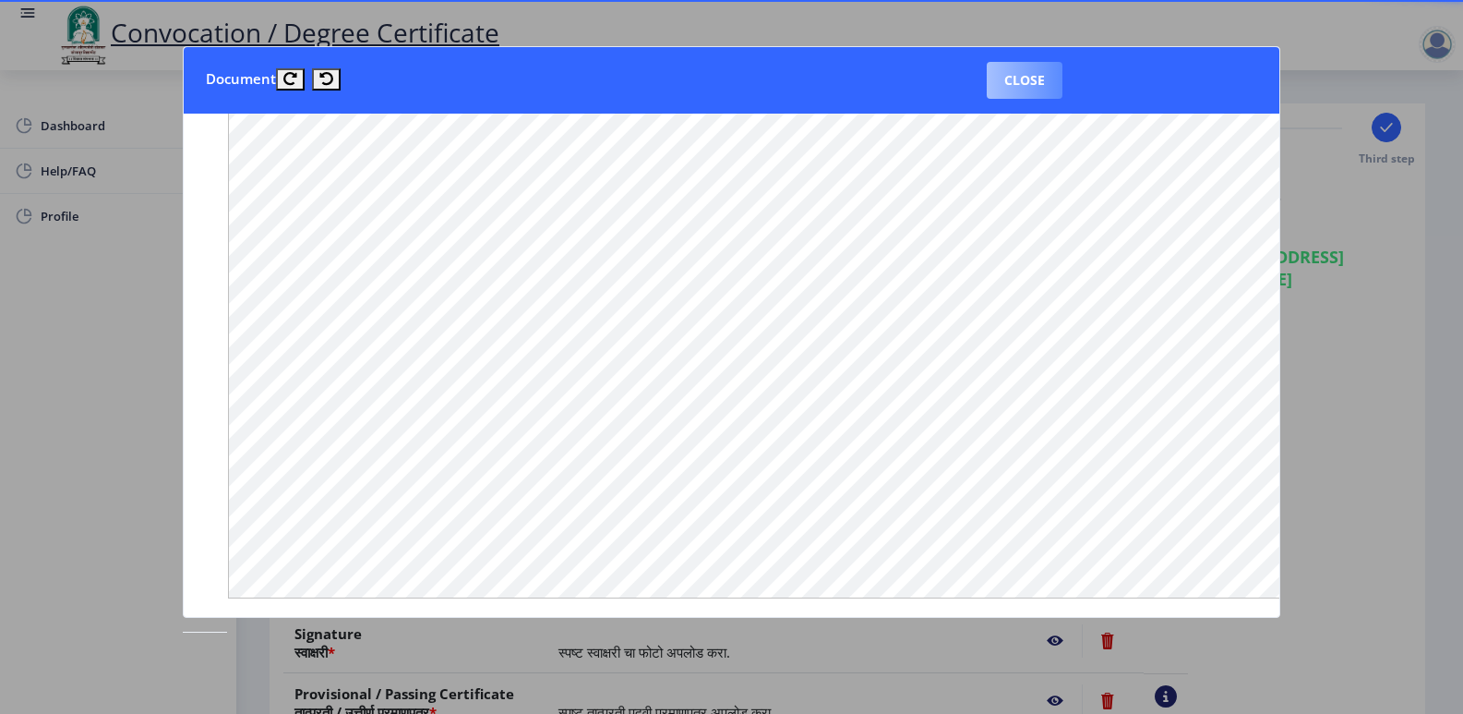
click at [1047, 88] on button "Close" at bounding box center [1025, 80] width 76 height 37
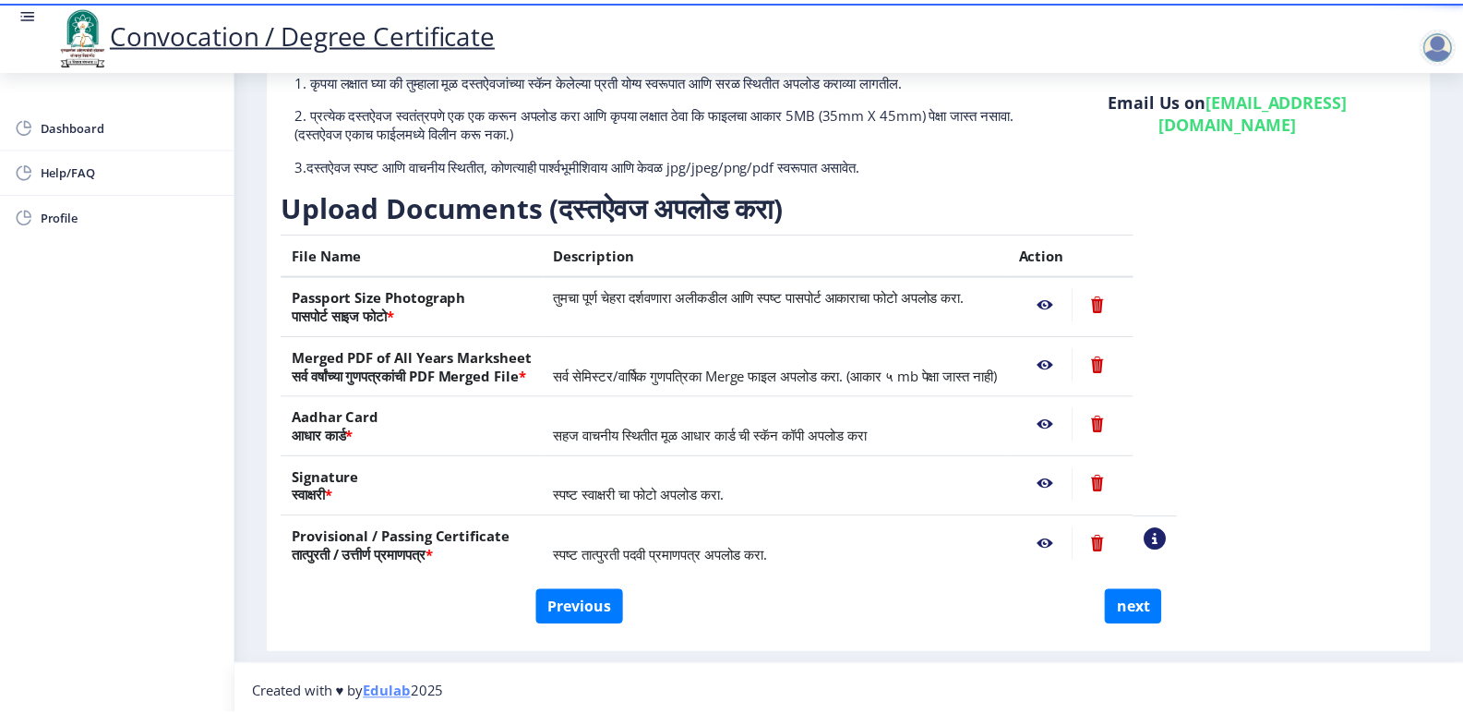
scroll to position [163, 0]
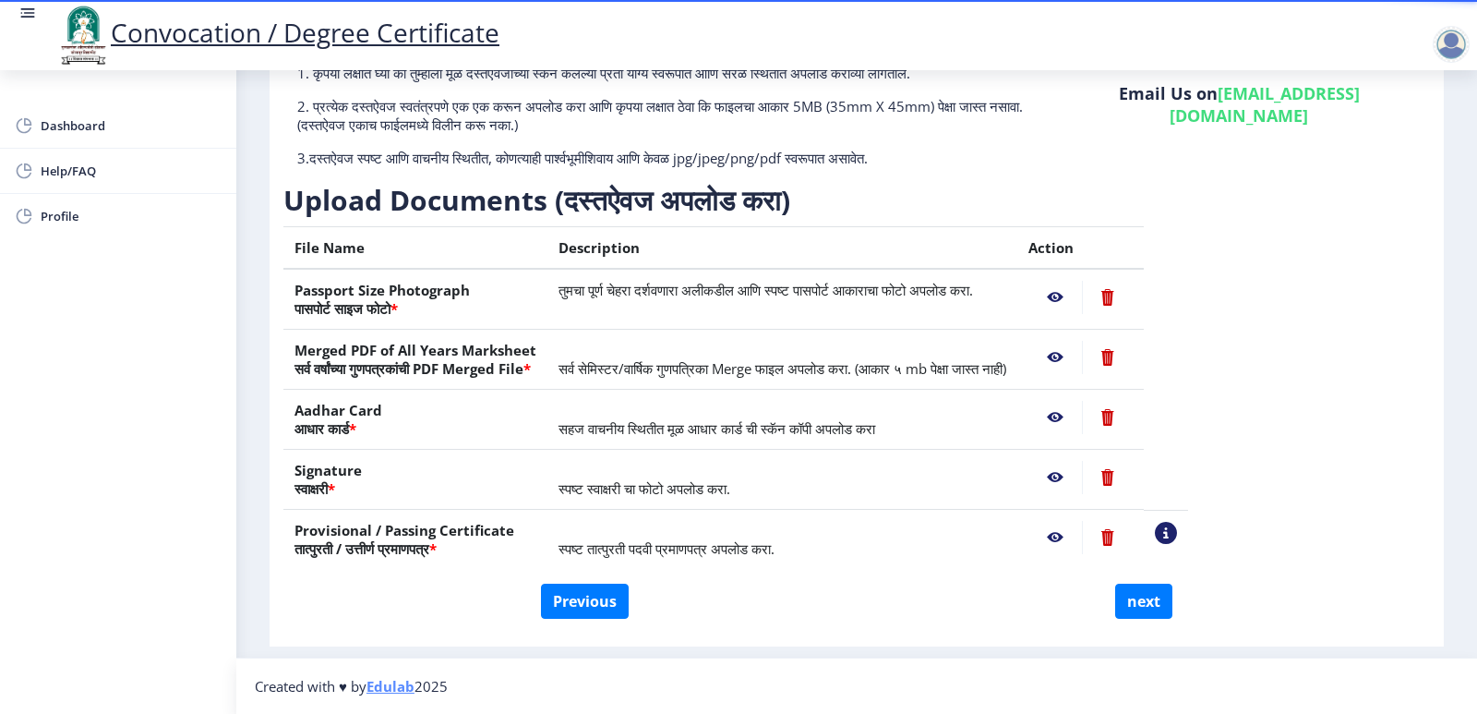
click at [1082, 353] on nb-action at bounding box center [1056, 357] width 54 height 33
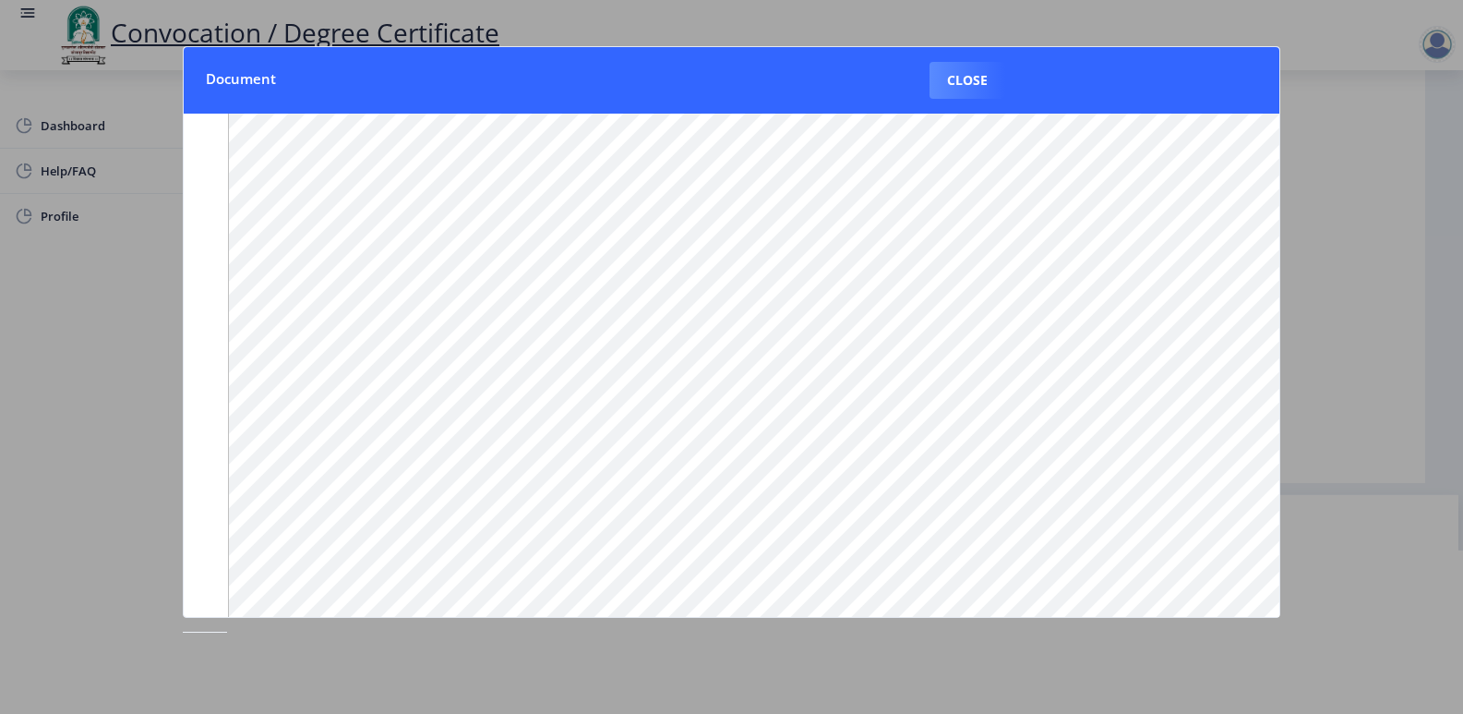
scroll to position [181, 0]
click at [978, 73] on button "Close" at bounding box center [968, 80] width 76 height 37
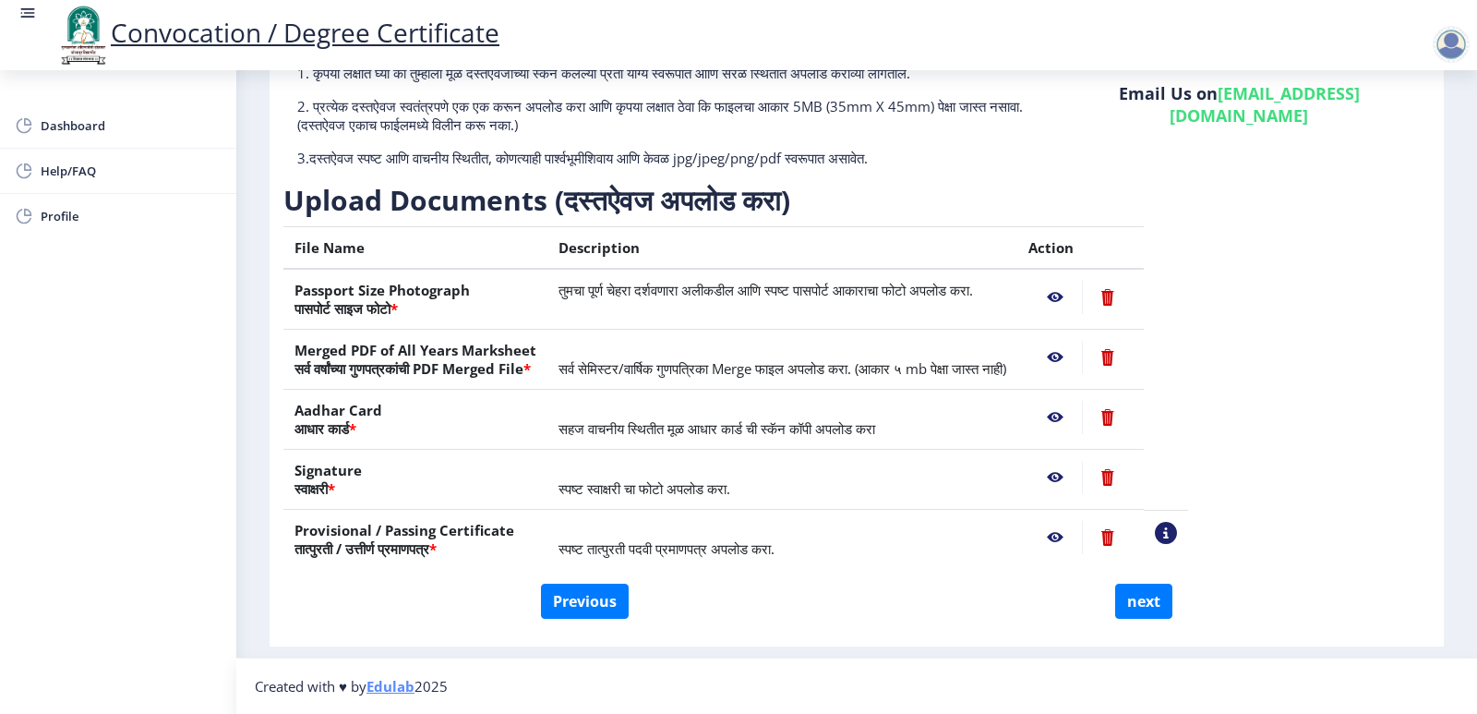
click at [1082, 415] on nb-action at bounding box center [1056, 417] width 54 height 33
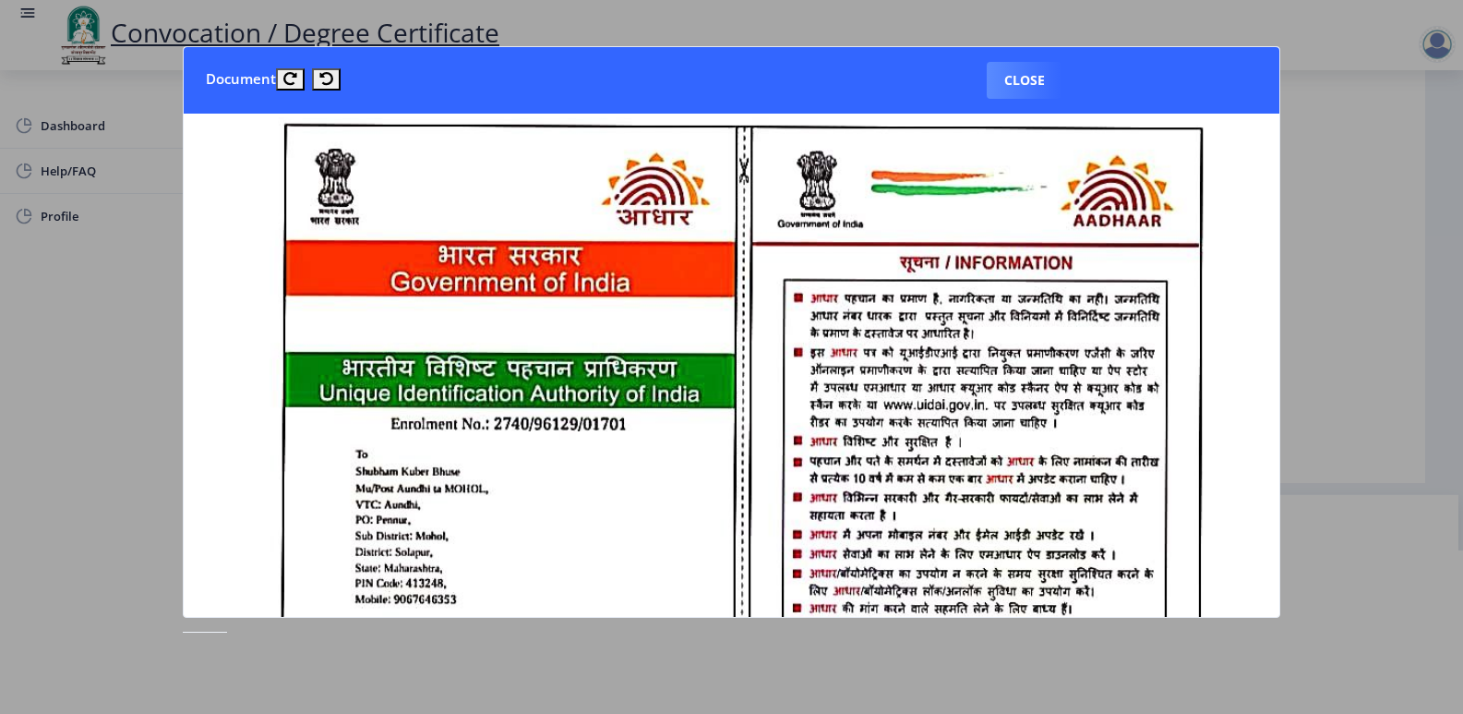
scroll to position [0, 0]
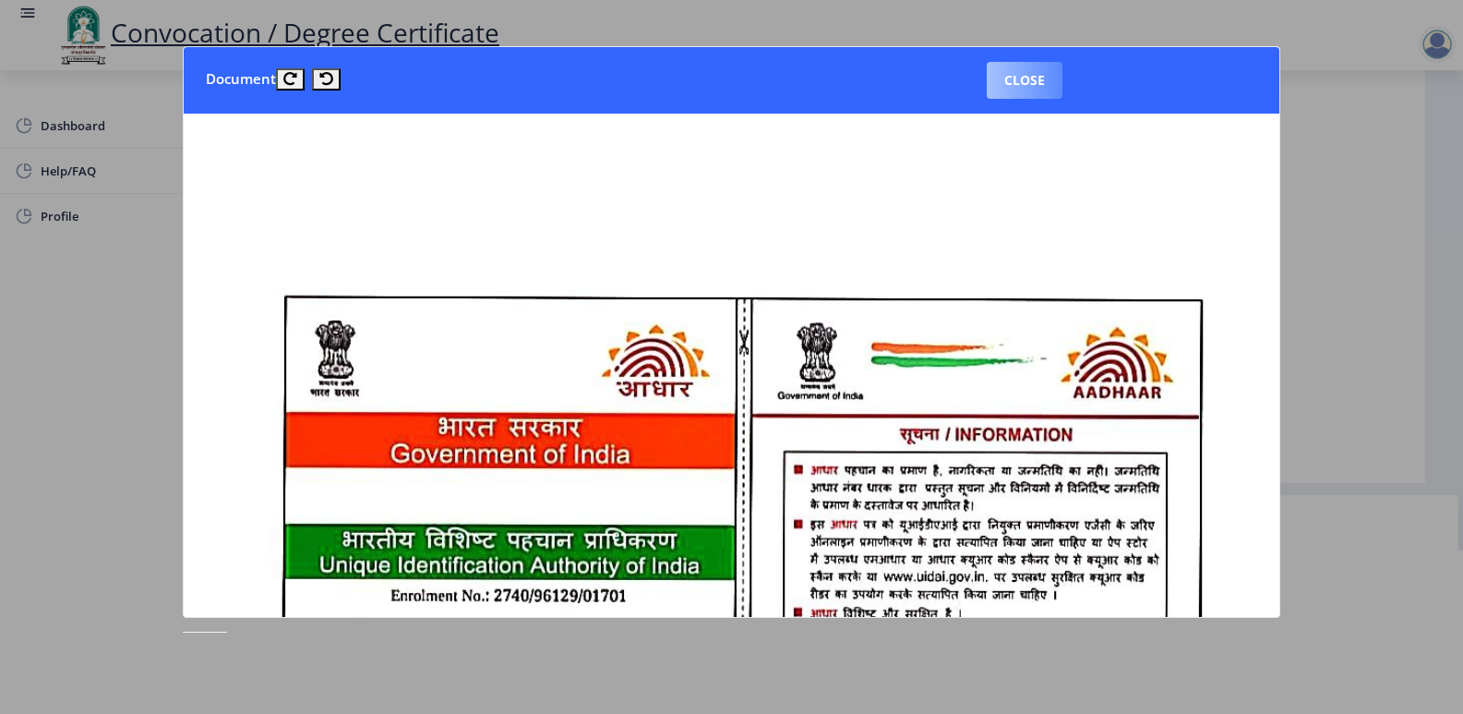
click at [1007, 84] on button "Close" at bounding box center [1025, 80] width 76 height 37
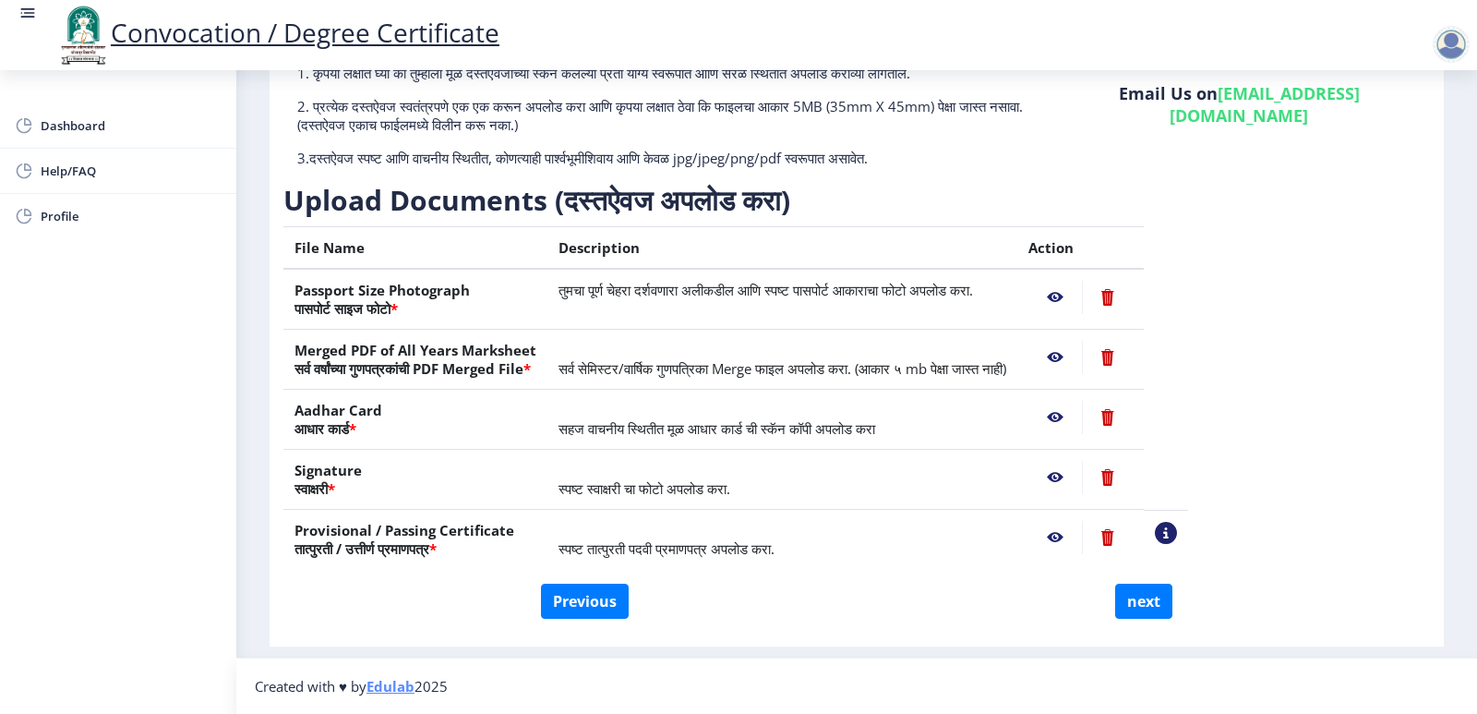
click at [1082, 476] on nb-action at bounding box center [1056, 477] width 54 height 33
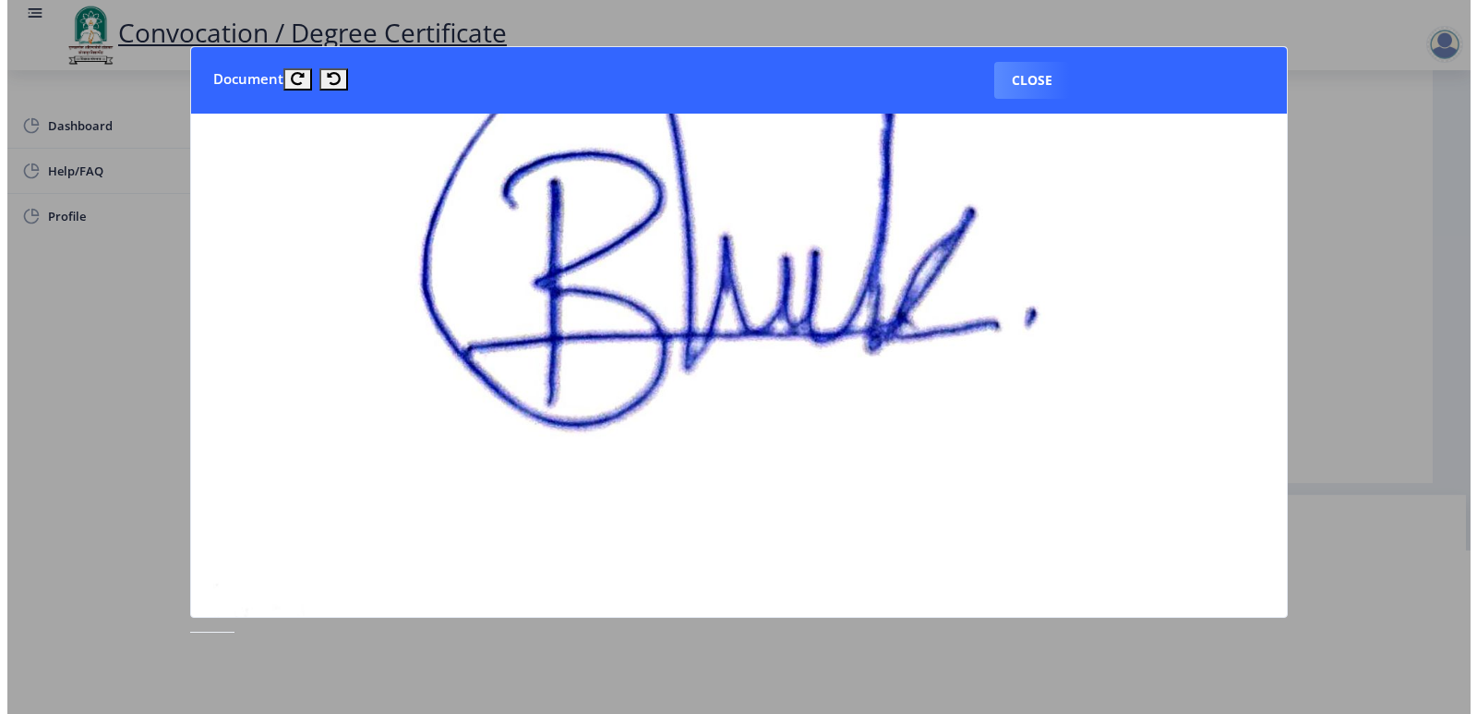
scroll to position [185, 0]
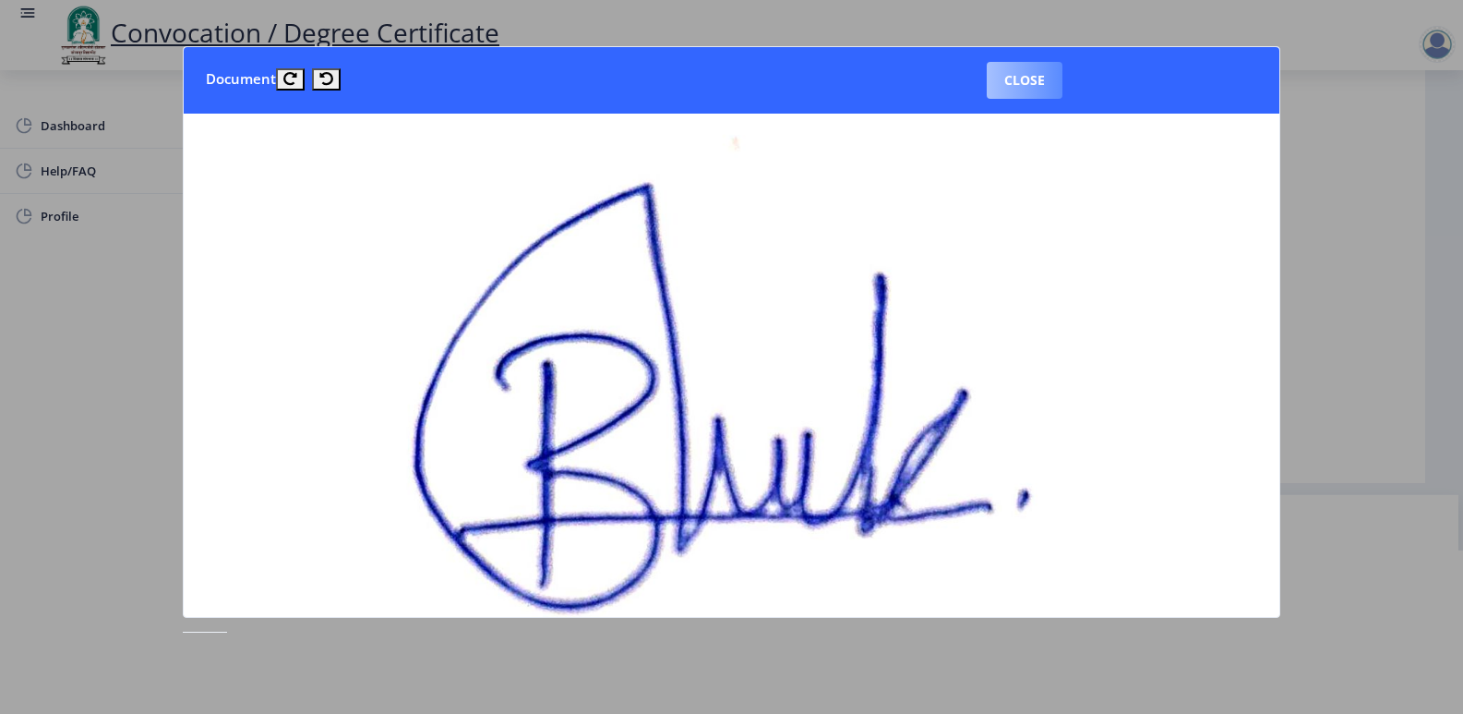
click at [1036, 77] on button "Close" at bounding box center [1025, 80] width 76 height 37
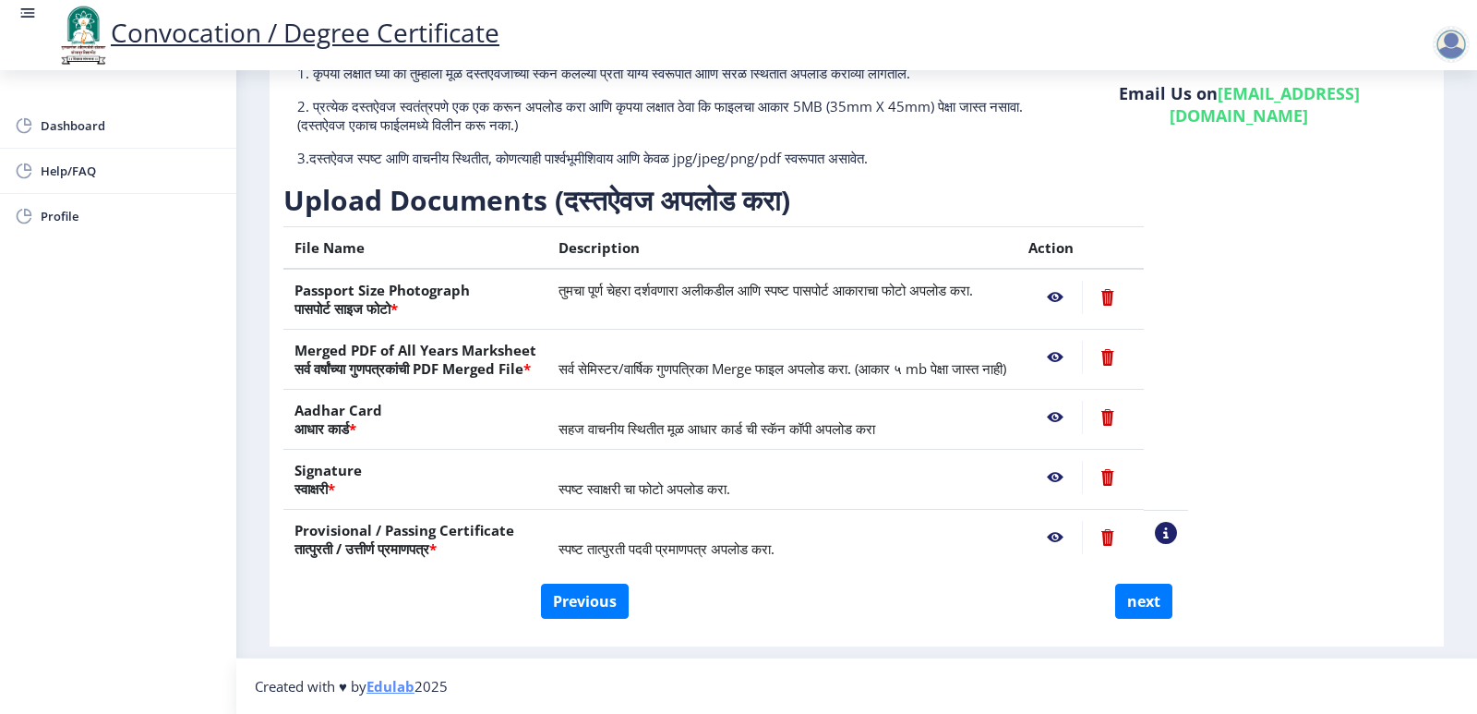
click at [1082, 540] on nb-action at bounding box center [1056, 537] width 54 height 33
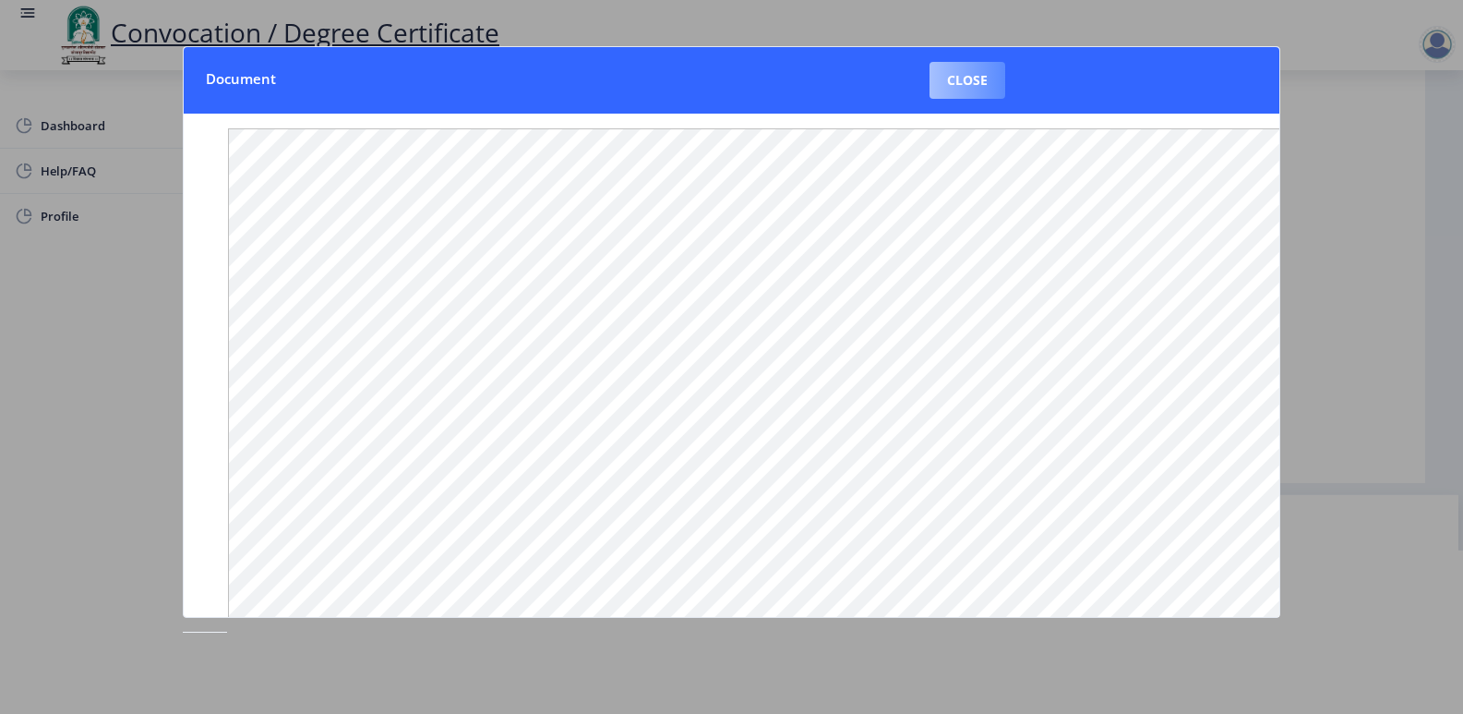
click at [991, 79] on button "Close" at bounding box center [968, 80] width 76 height 37
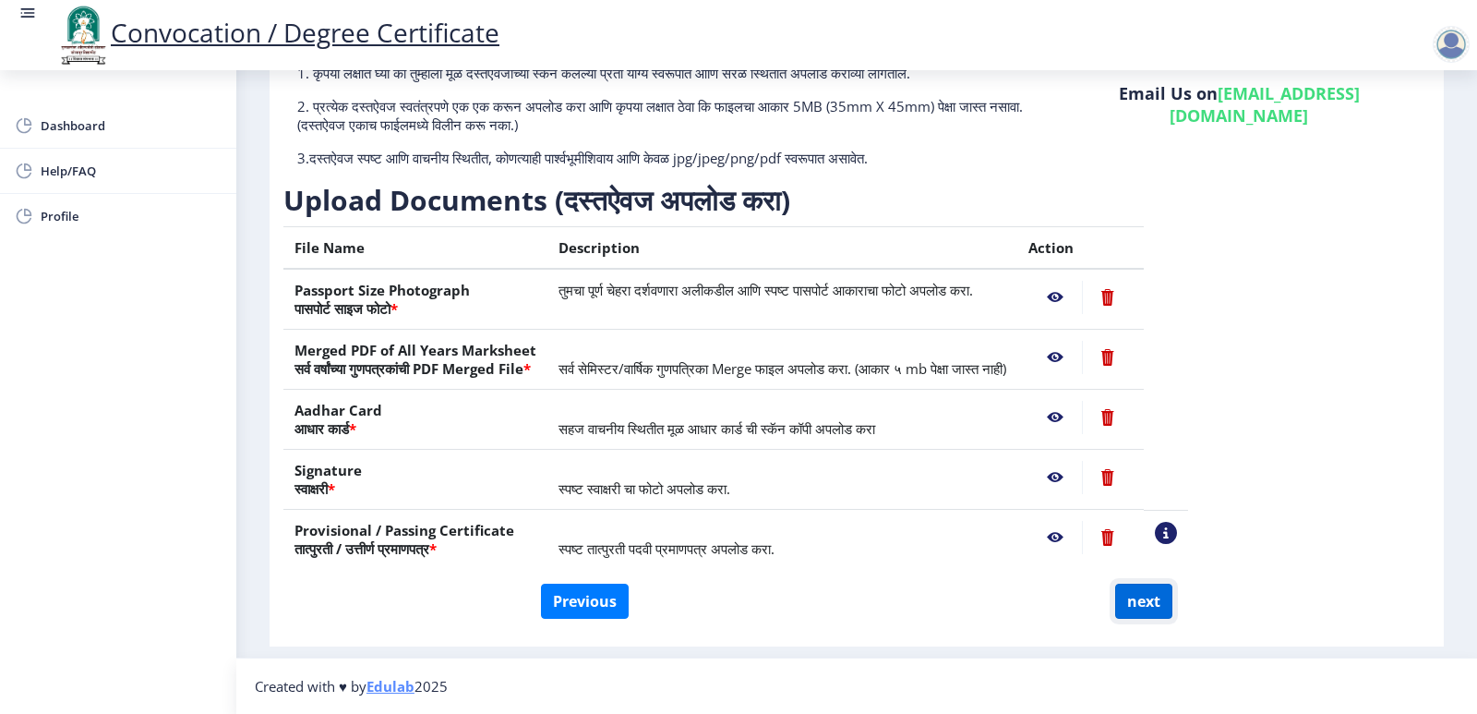
click at [1155, 600] on button "next" at bounding box center [1143, 601] width 57 height 35
select select
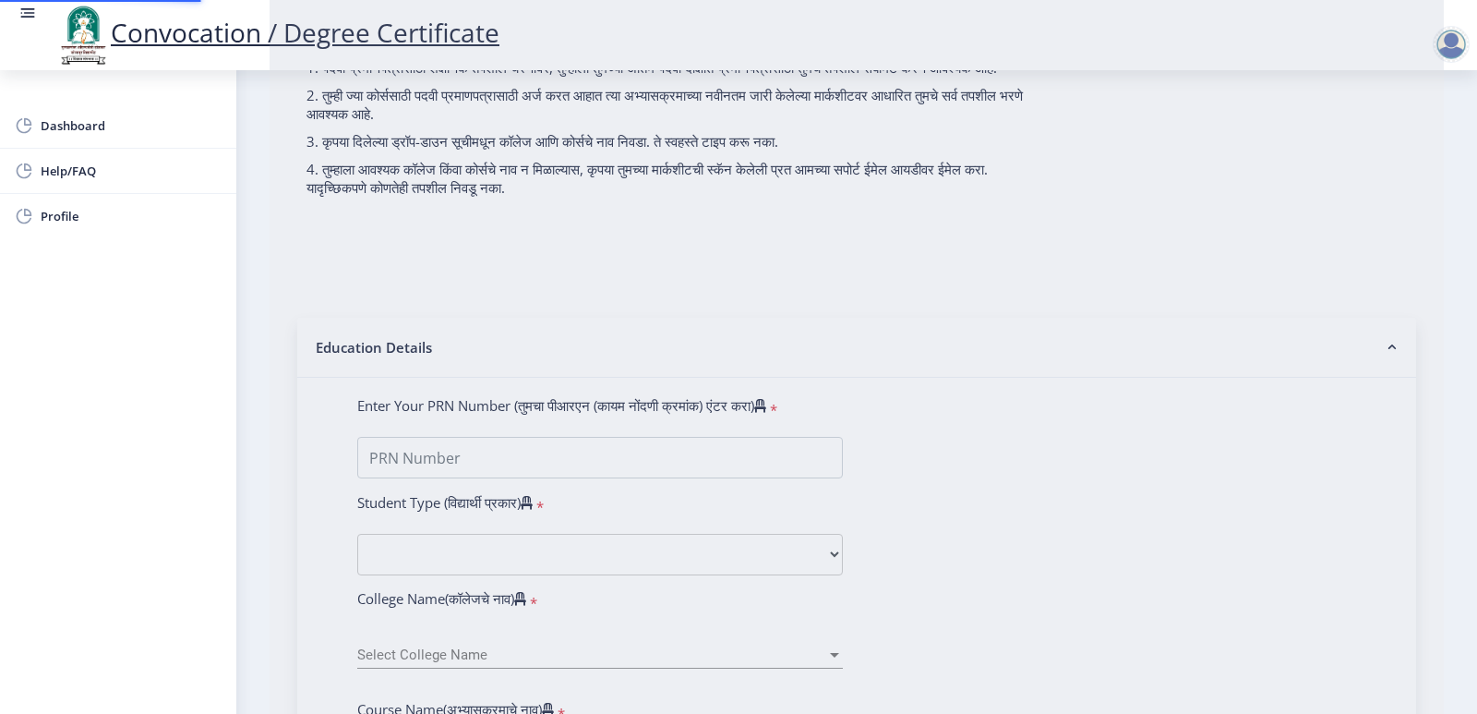
scroll to position [0, 0]
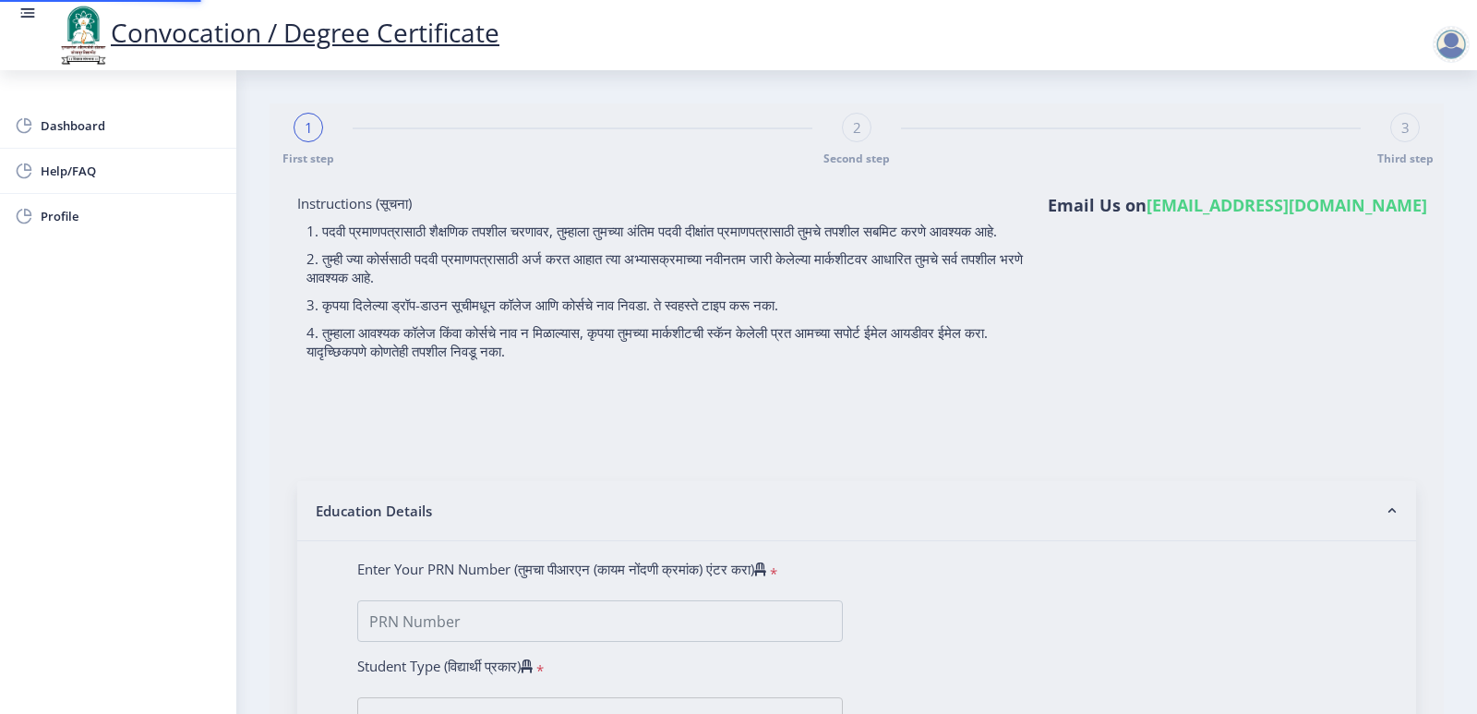
type input "Shubham Kuber Bhuse"
type input "Vaishali"
select select
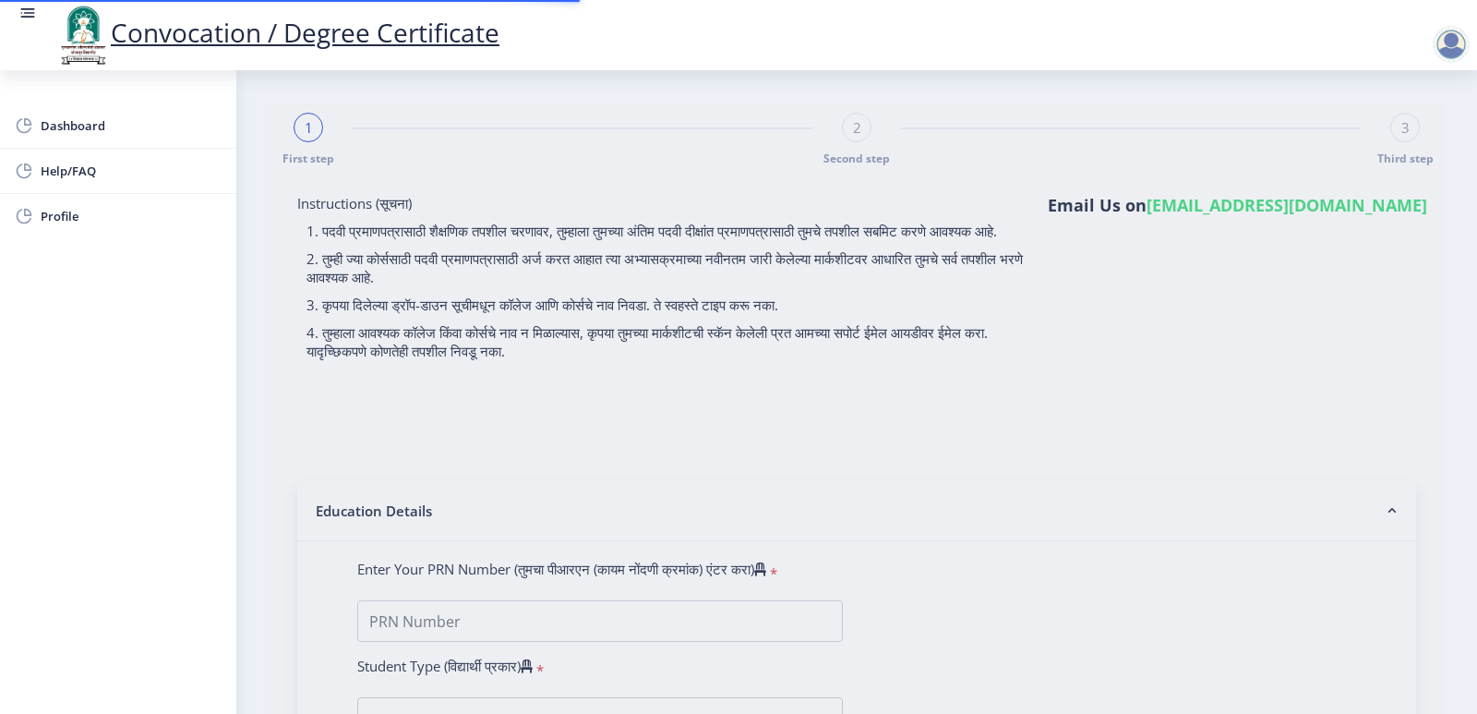
select select
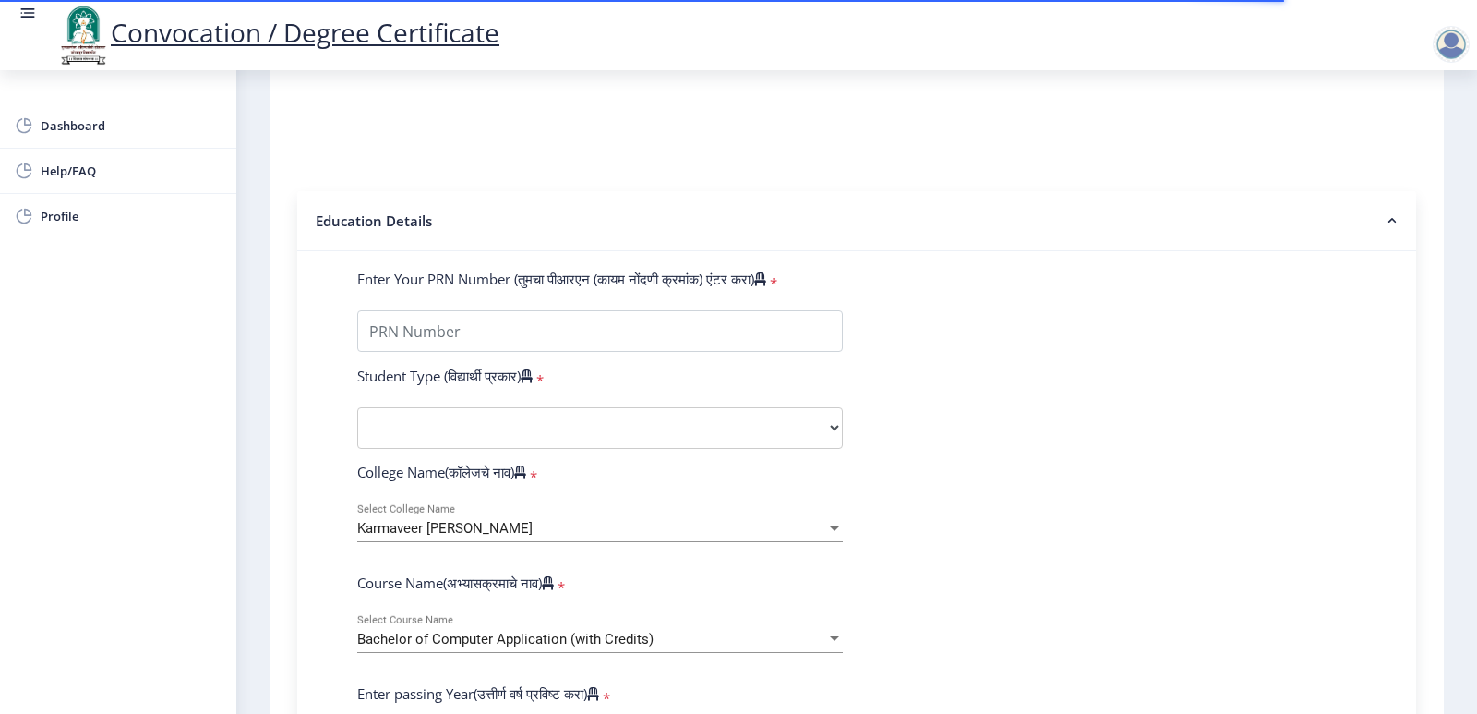
type input "2018032500136152"
select select "Regular"
select select "2021"
select select "October"
select select "Grade A+"
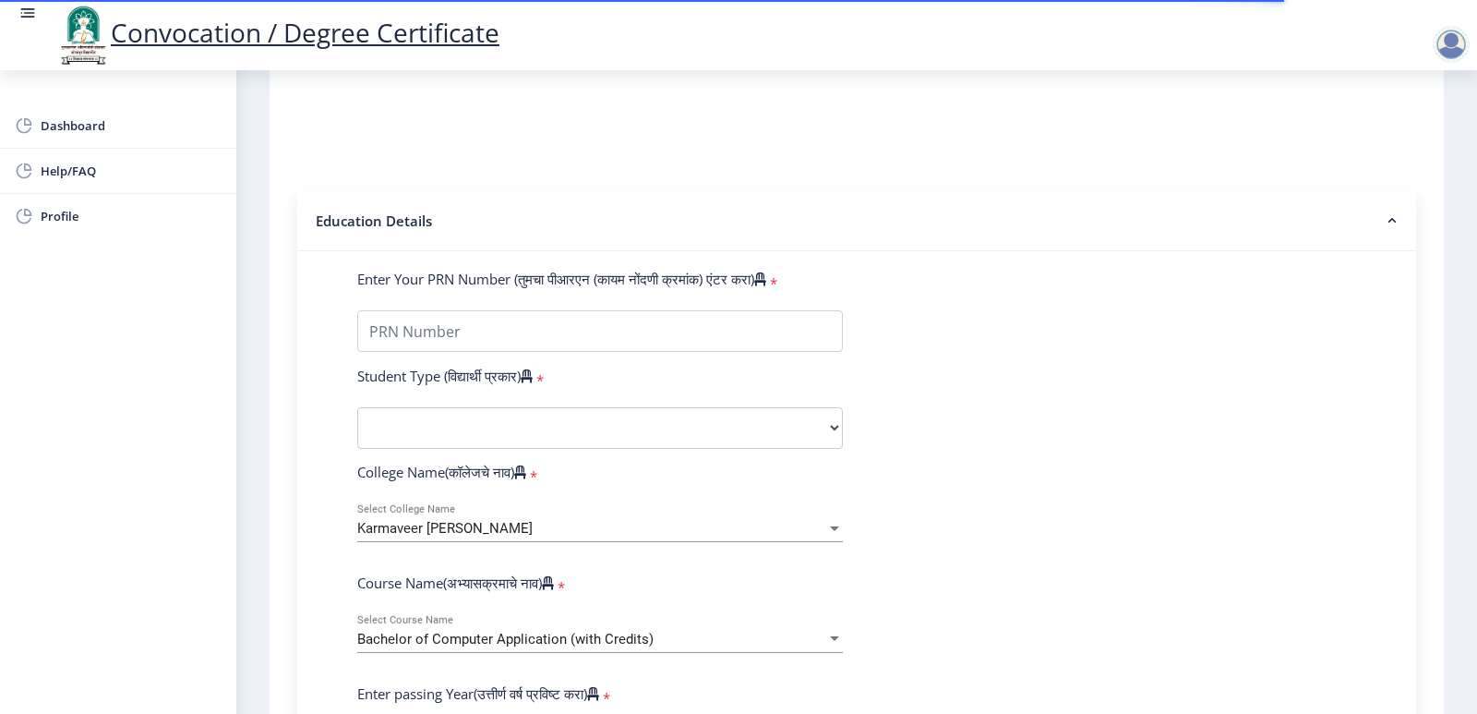
type input "1813615"
type input "Shubham Kuber Bhuse"
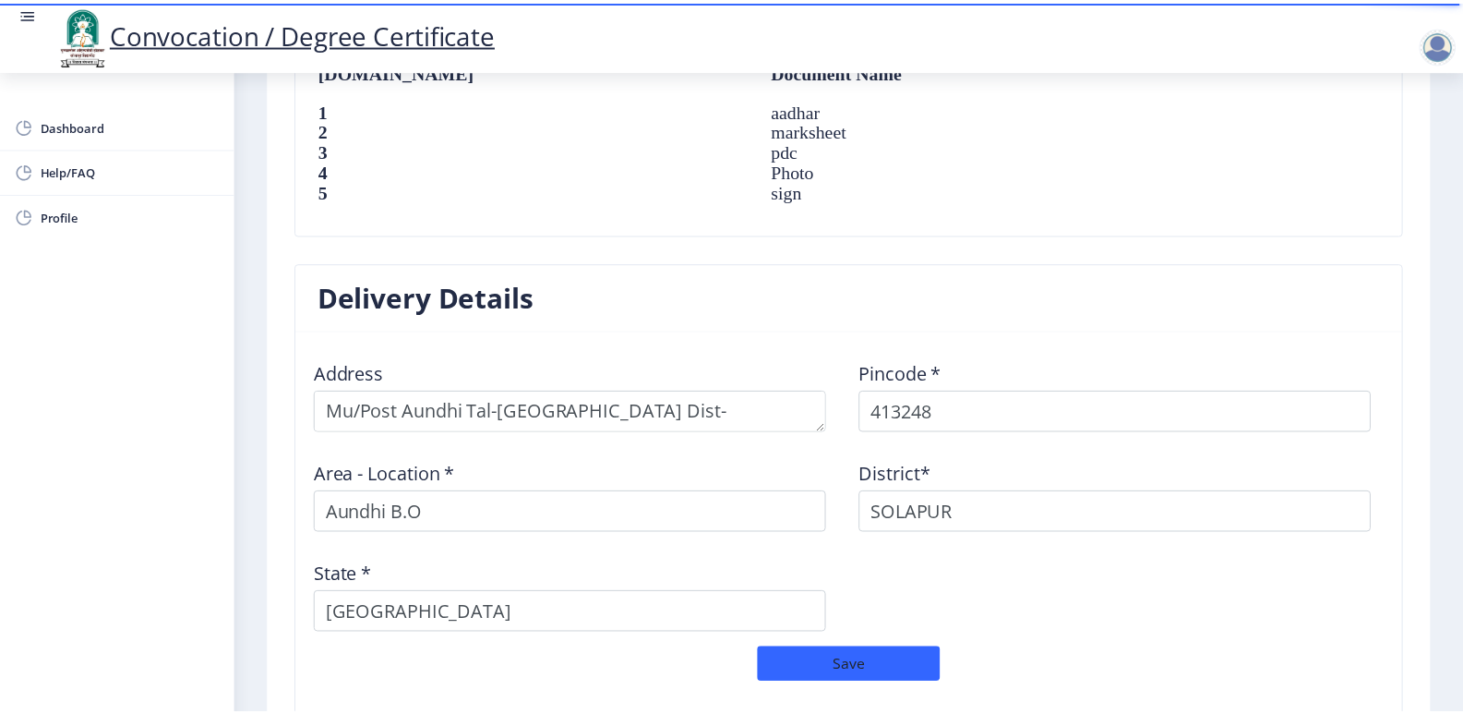
scroll to position [1508, 0]
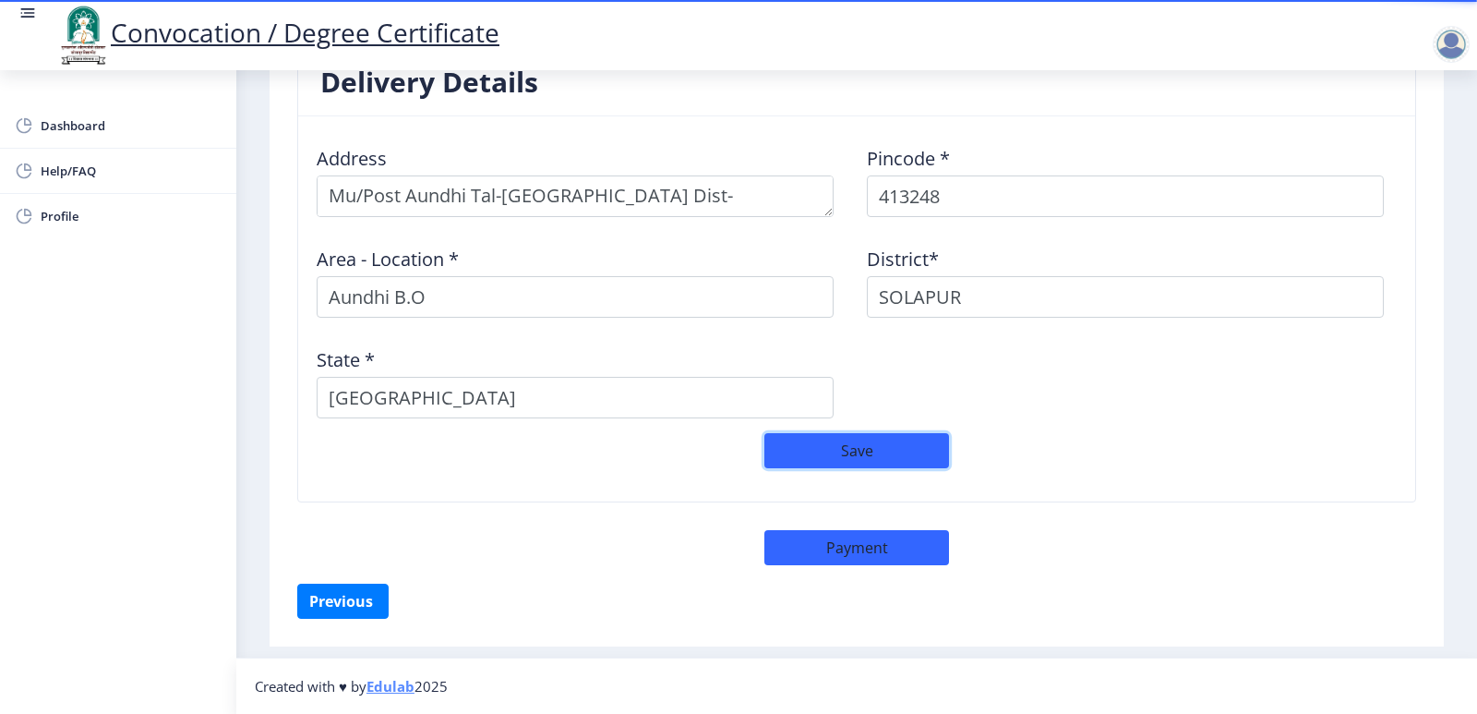
click at [903, 451] on button "Save" at bounding box center [856, 450] width 185 height 35
click at [825, 542] on button "Payment" at bounding box center [856, 547] width 185 height 35
select select "sealed"
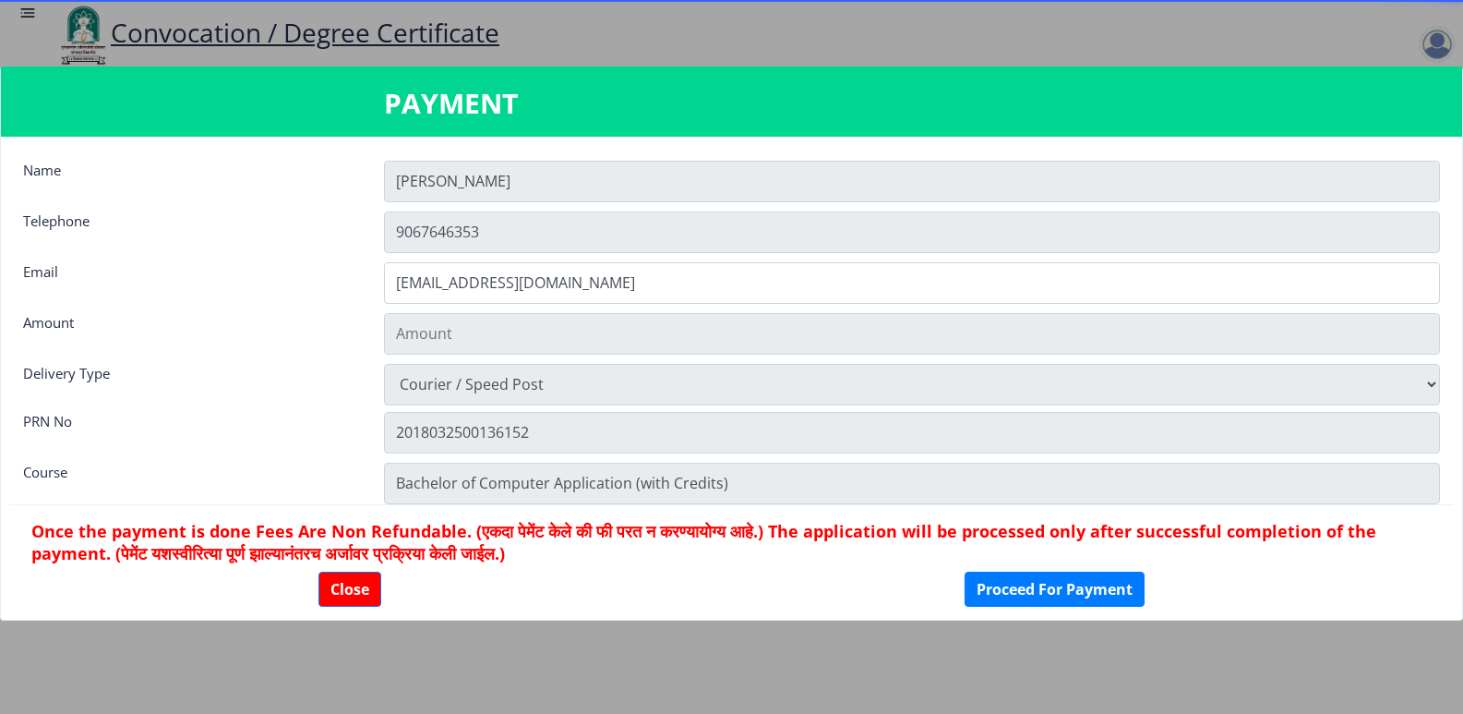
scroll to position [1506, 0]
type input "2885"
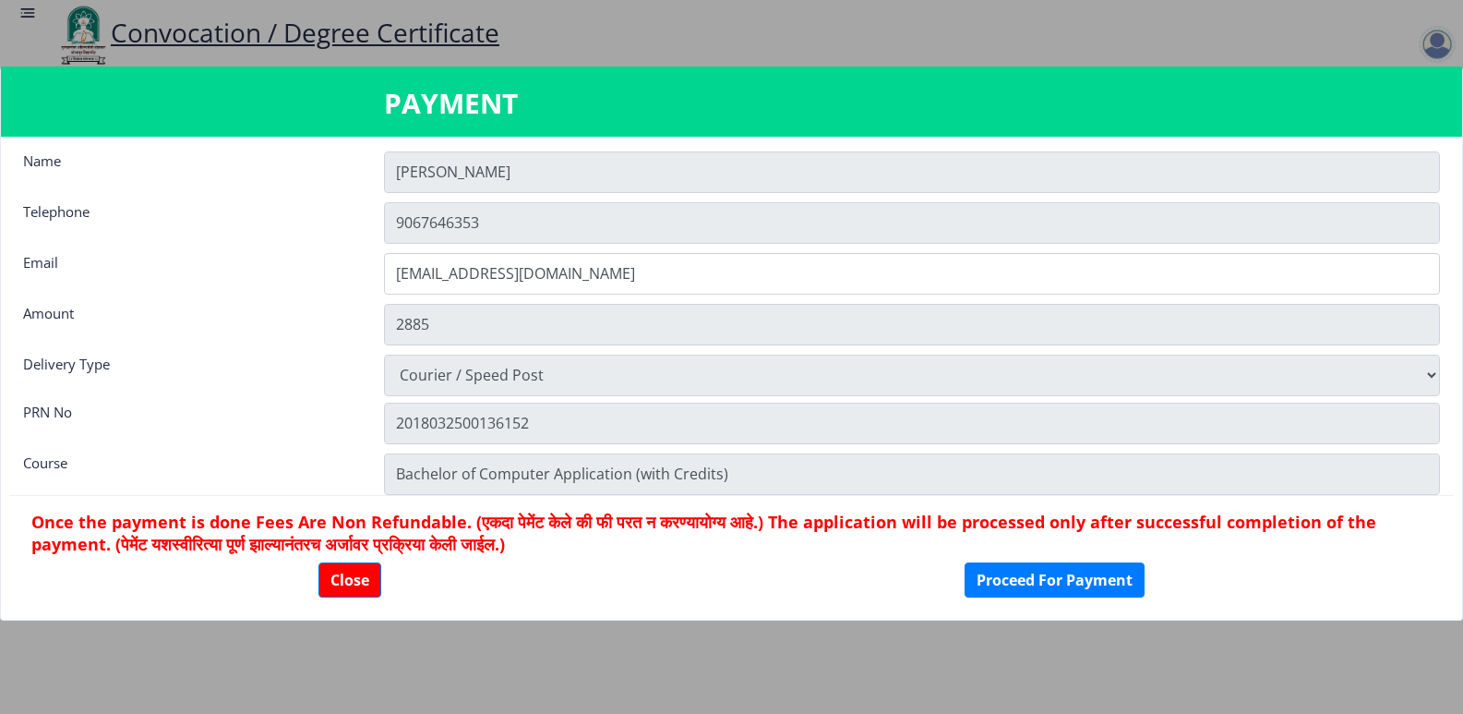
scroll to position [0, 0]
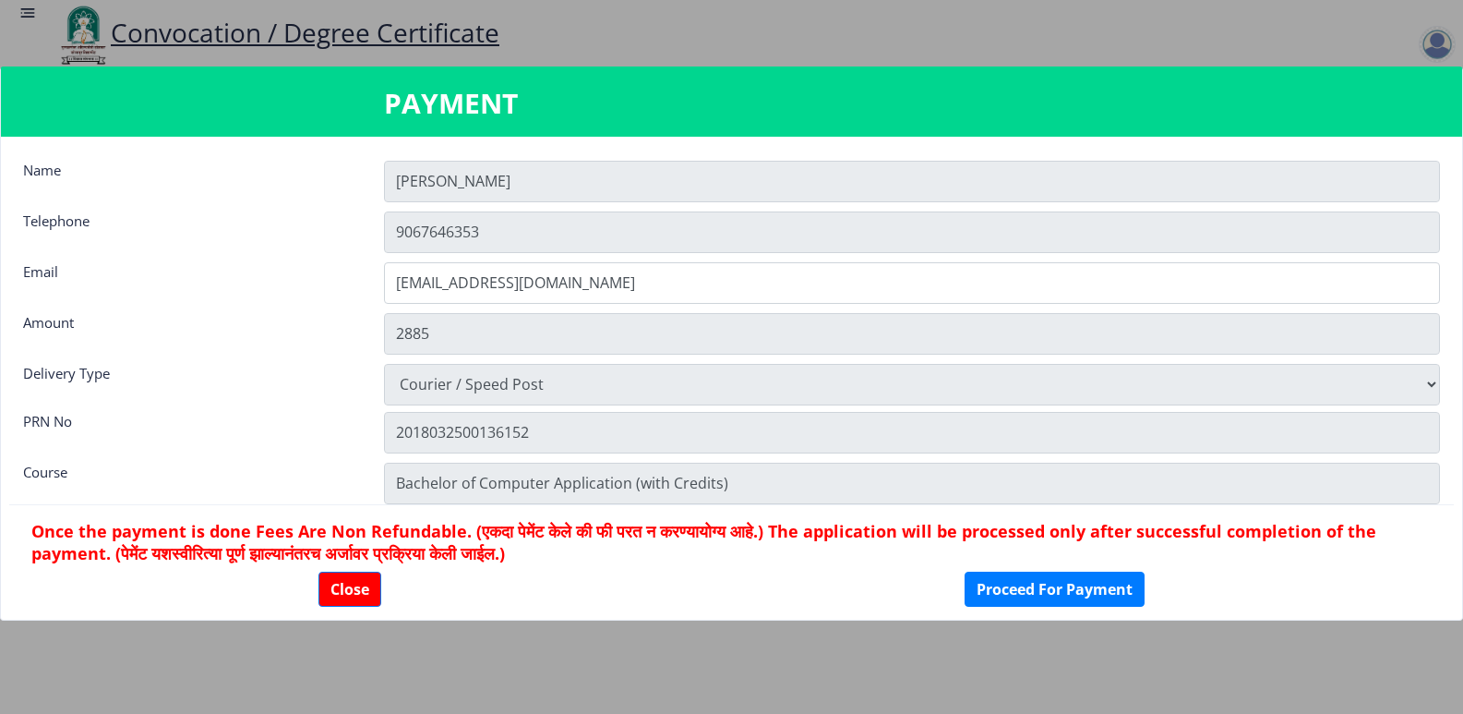
click at [512, 182] on input "Shubham" at bounding box center [912, 182] width 1056 height 42
click at [490, 175] on input "Shubham" at bounding box center [912, 182] width 1056 height 42
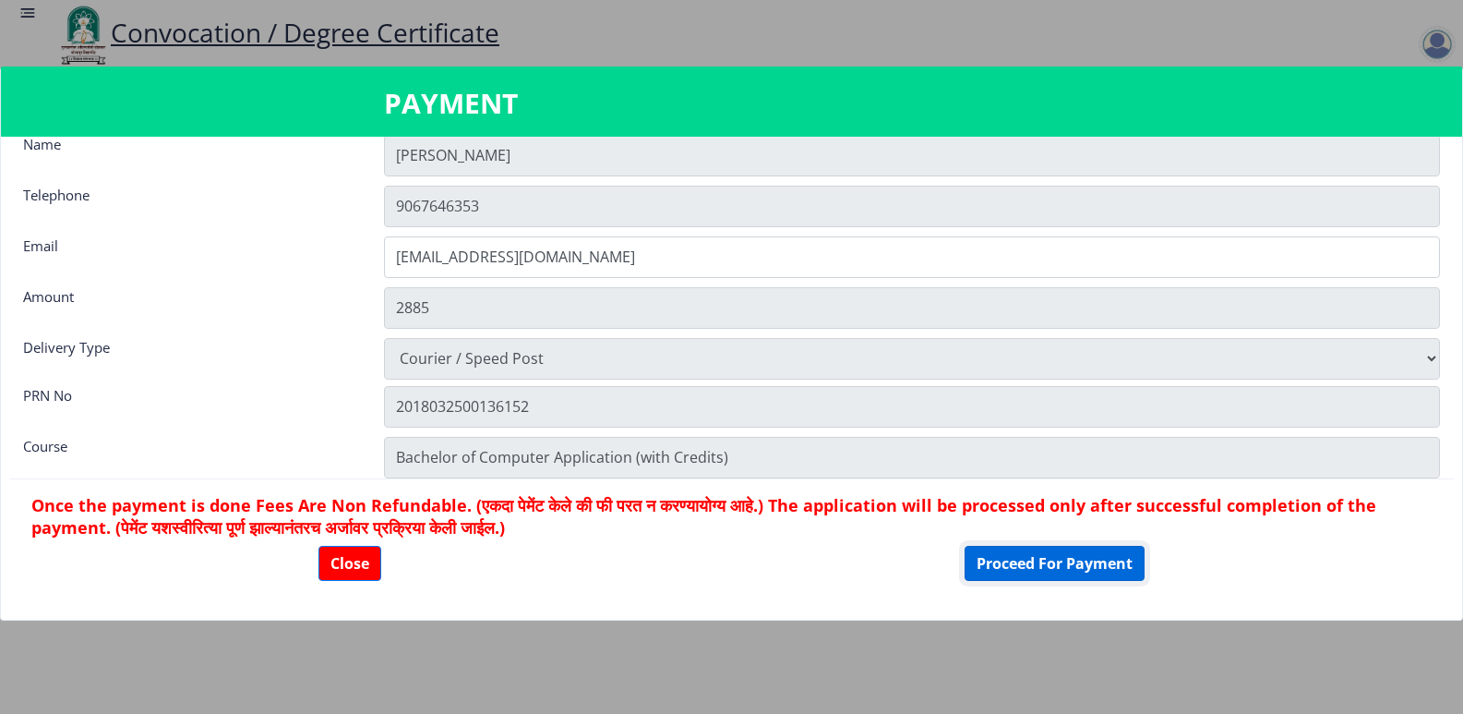
click at [1009, 564] on button "Proceed For Payment" at bounding box center [1055, 563] width 180 height 35
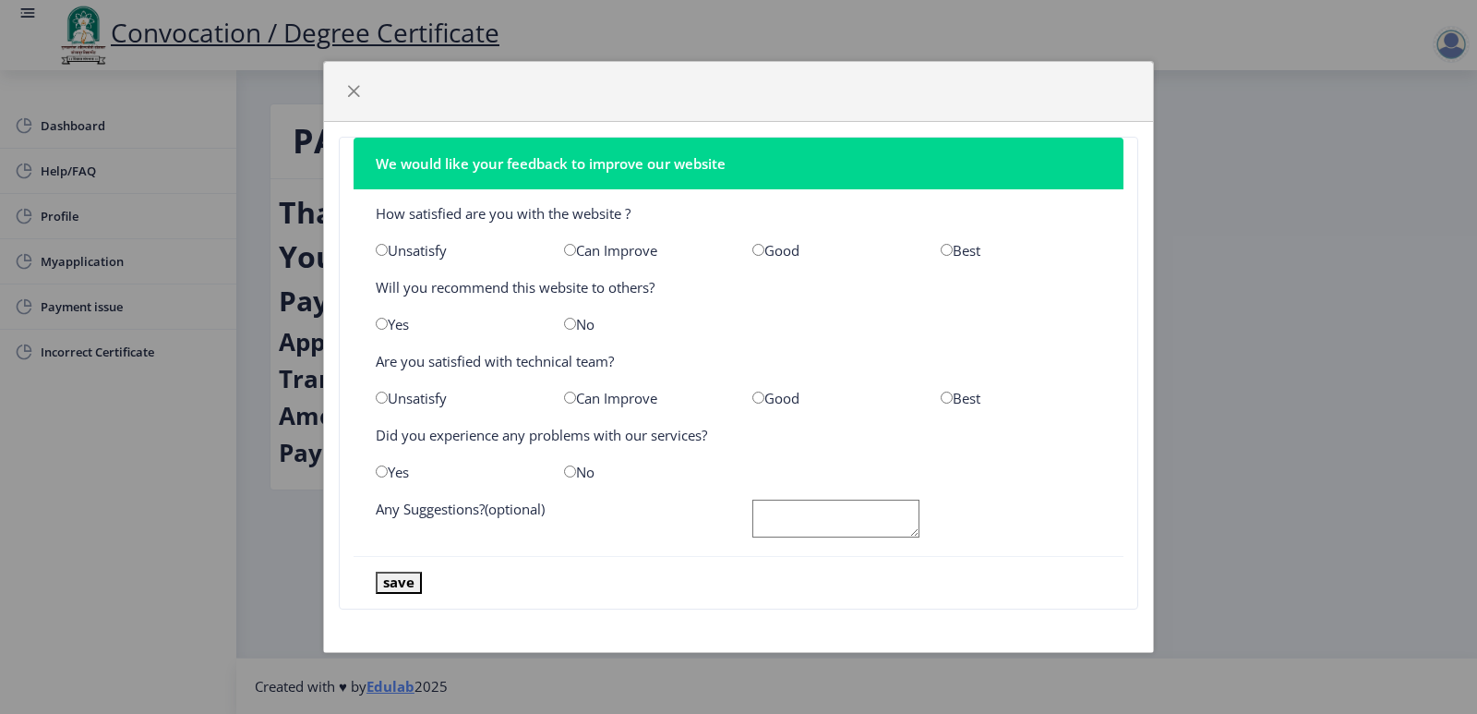
click at [945, 249] on input "radio" at bounding box center [947, 250] width 12 height 12
radio input "true"
click at [380, 323] on input "radio" at bounding box center [382, 324] width 12 height 12
radio input "true"
click at [945, 394] on input "radio" at bounding box center [947, 397] width 12 height 12
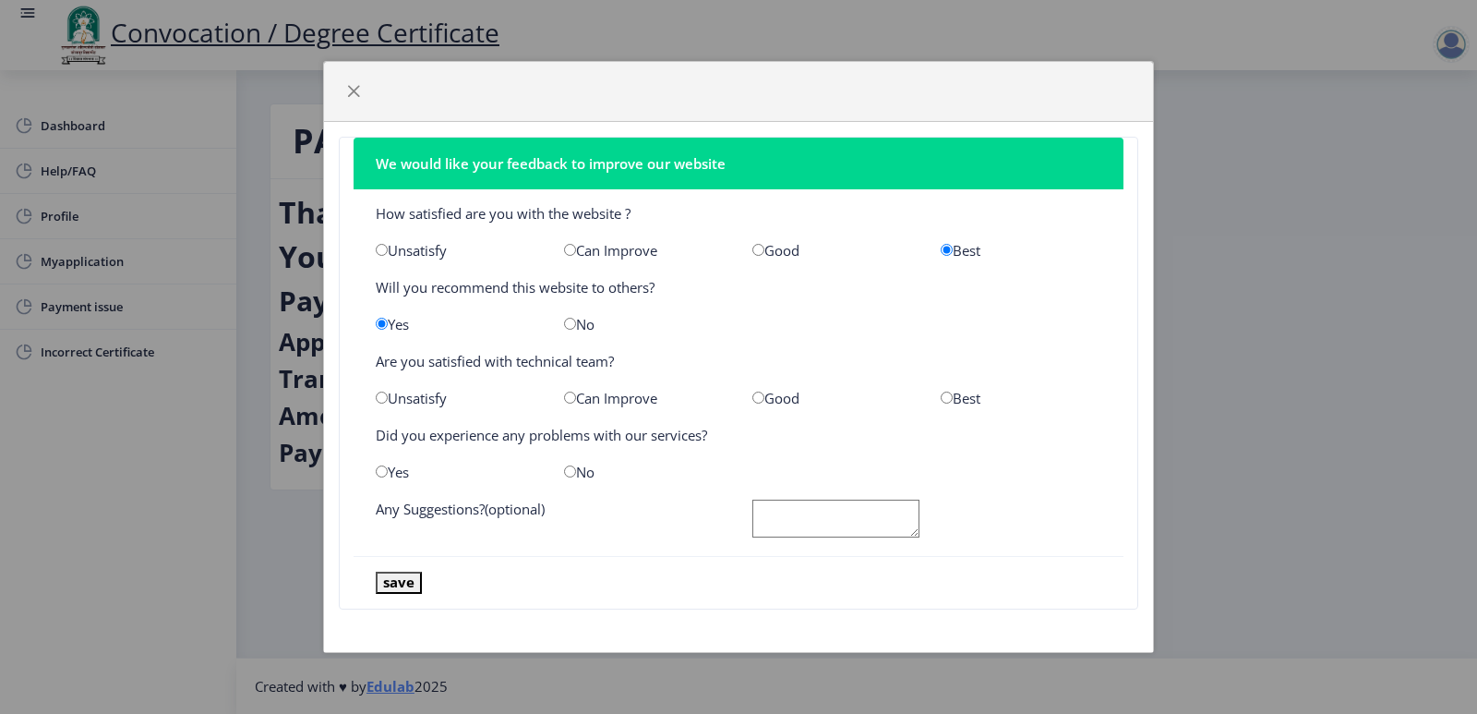
radio input "true"
click at [373, 469] on div "Yes" at bounding box center [456, 472] width 188 height 18
click at [383, 471] on input "radio" at bounding box center [382, 471] width 12 height 12
radio input "true"
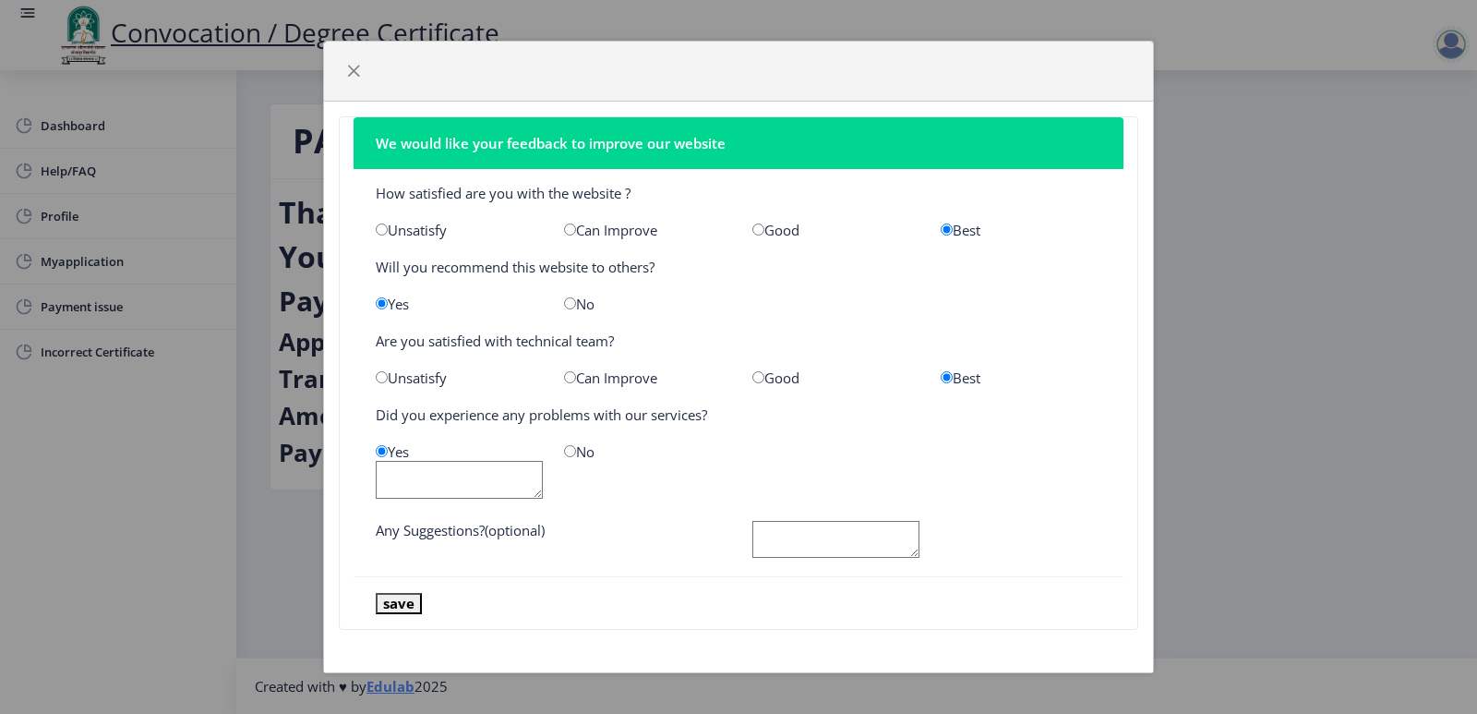
click at [574, 447] on input "radio" at bounding box center [570, 451] width 12 height 12
radio input "true"
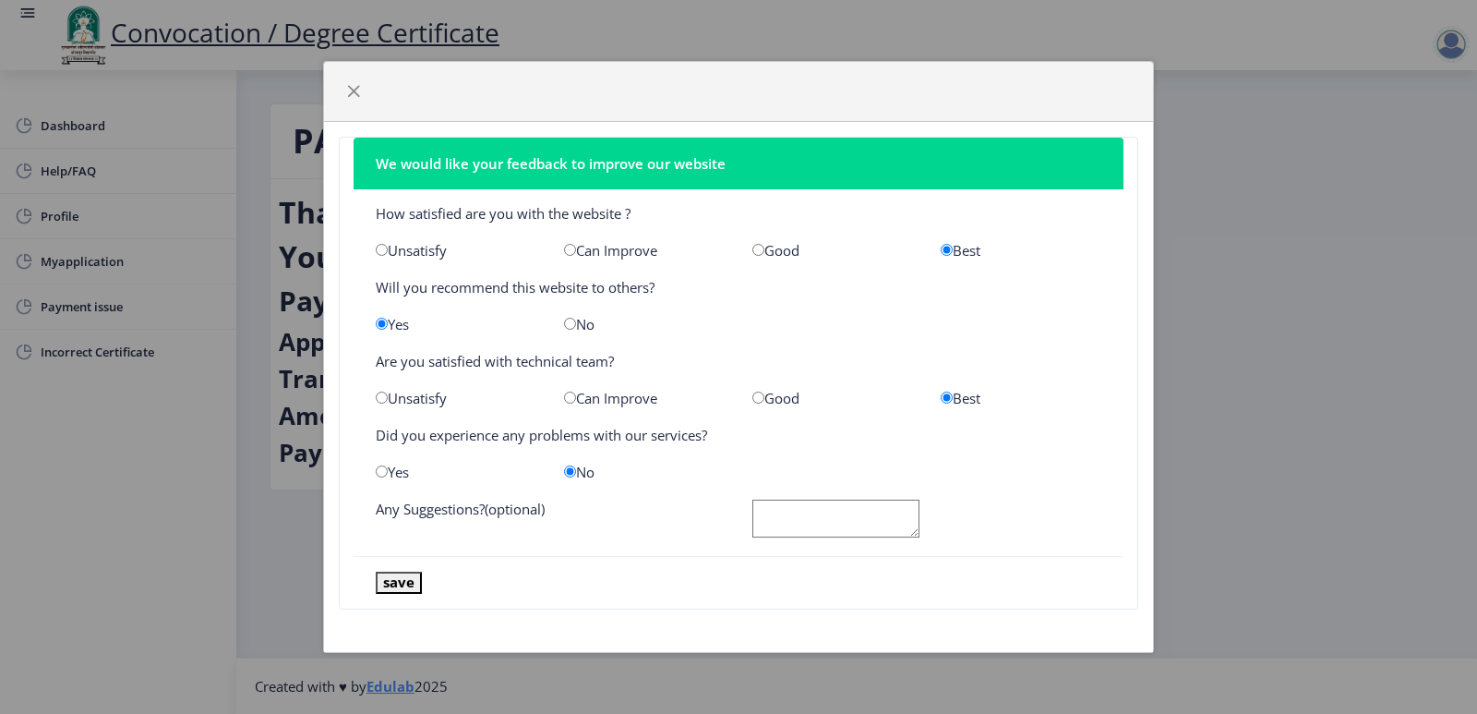
click at [794, 512] on textarea at bounding box center [835, 519] width 167 height 38
click at [387, 577] on button "save" at bounding box center [399, 582] width 46 height 21
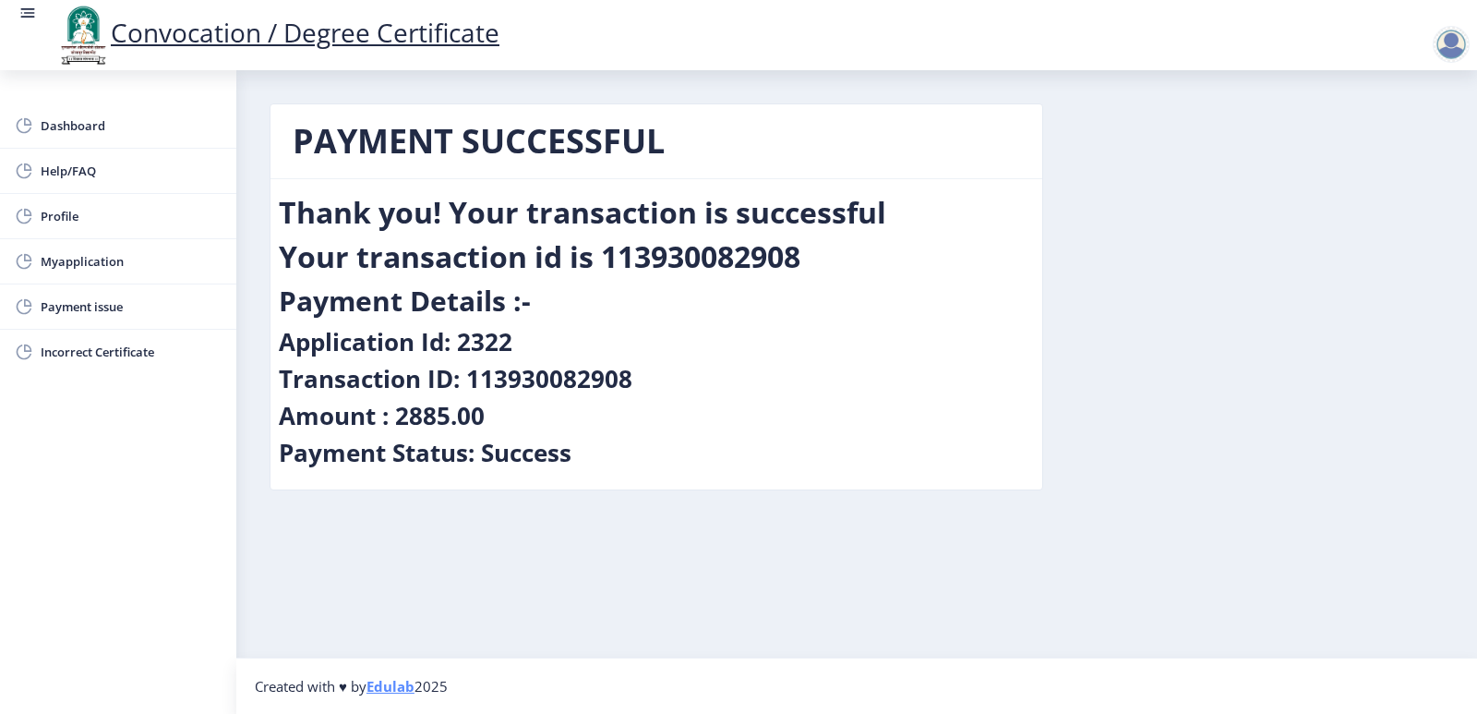
click at [930, 426] on div "Amount : 2885.00" at bounding box center [656, 419] width 755 height 37
click at [97, 126] on span "Dashboard" at bounding box center [131, 125] width 181 height 22
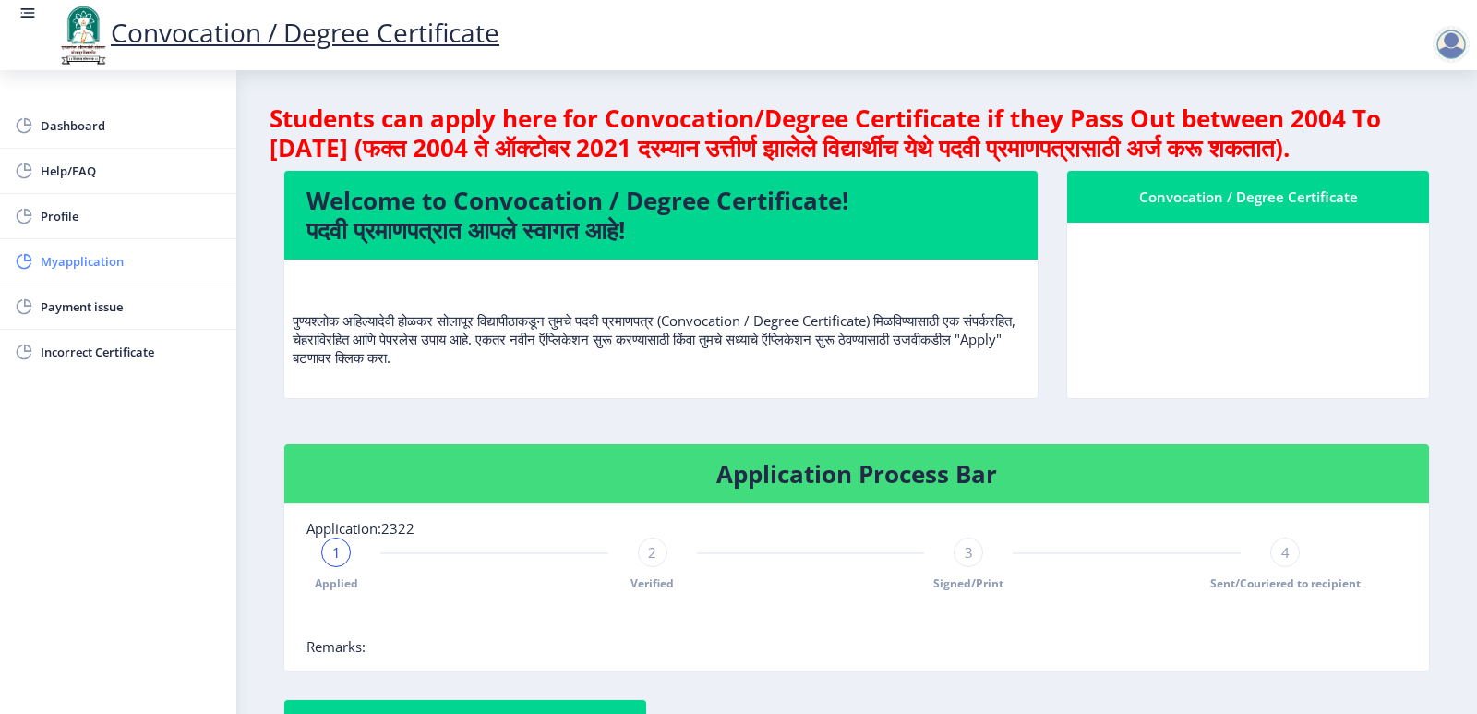
click at [75, 275] on link "Myapplication" at bounding box center [118, 261] width 236 height 44
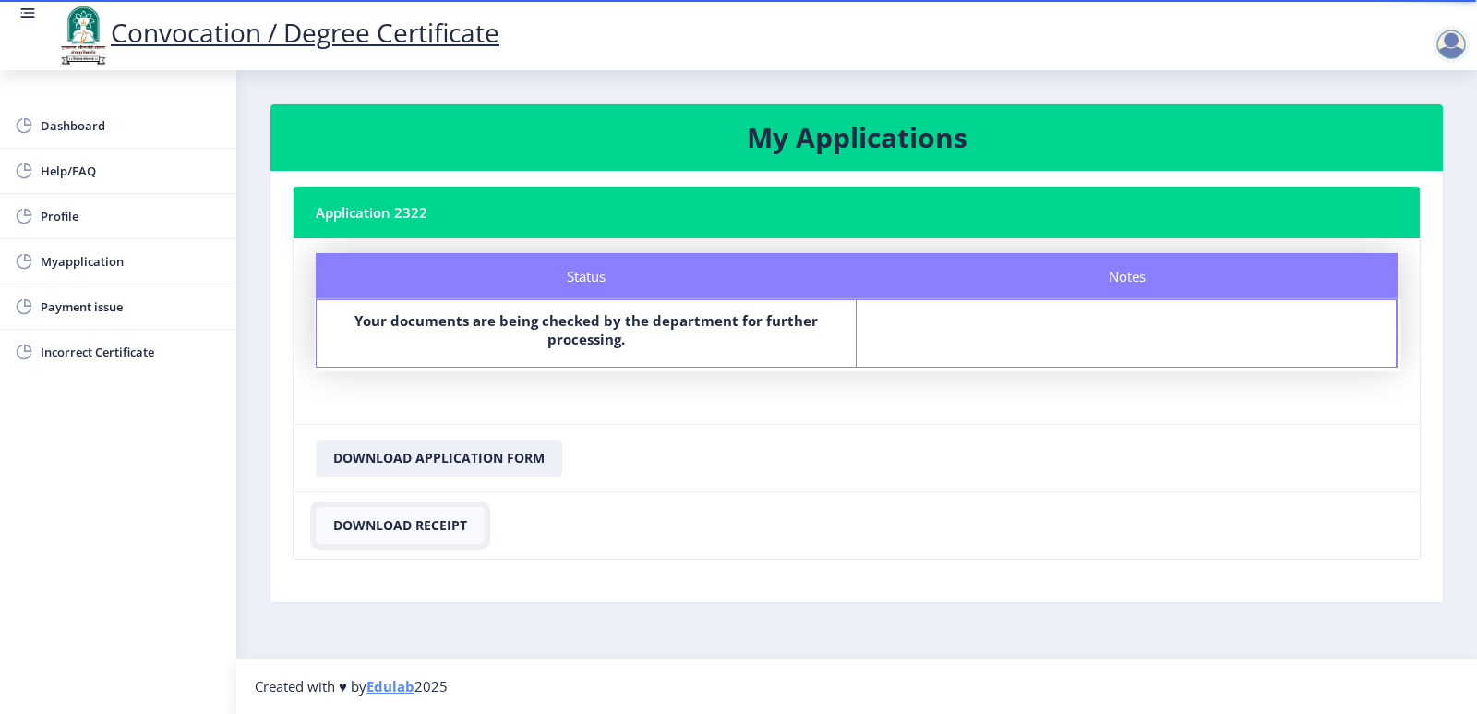
click at [411, 531] on button "Download Receipt" at bounding box center [400, 525] width 169 height 37
click at [445, 461] on button "Download Application Form" at bounding box center [439, 457] width 247 height 37
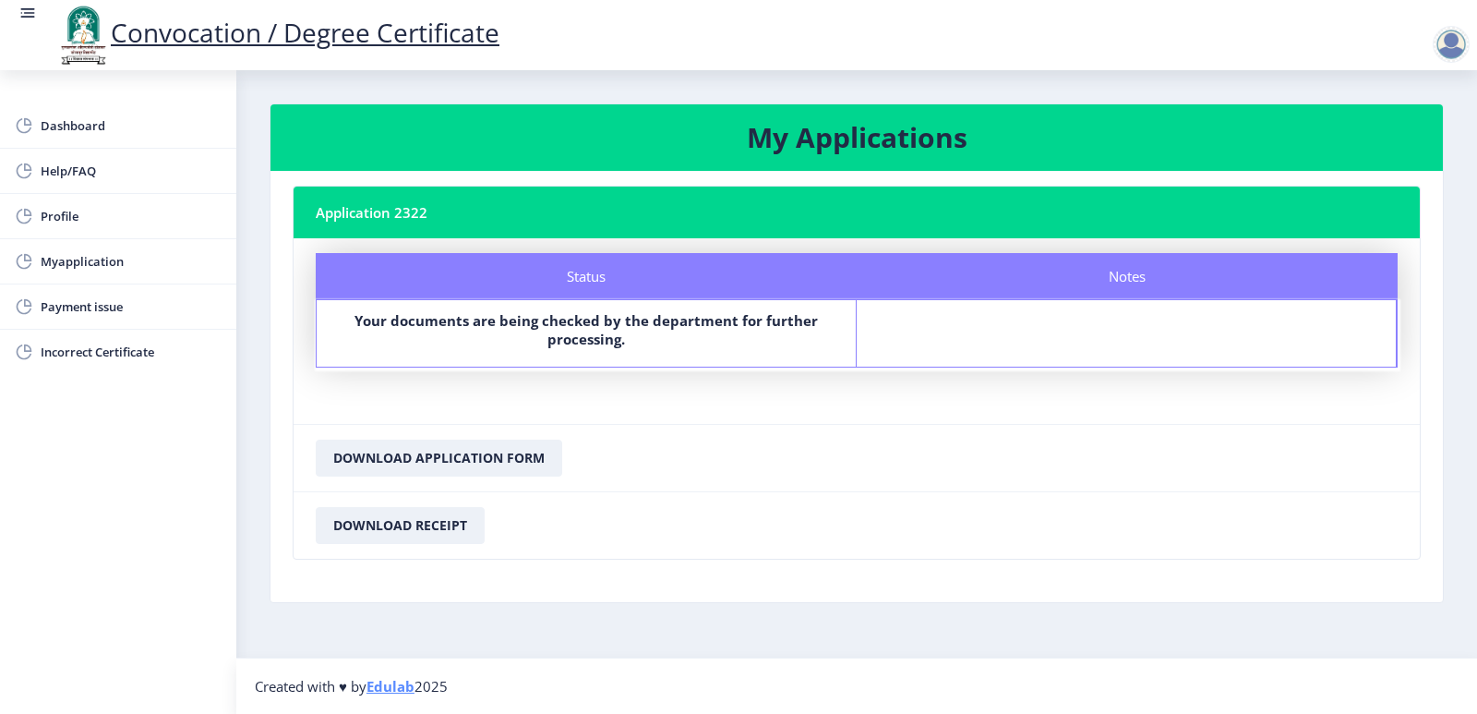
click at [786, 469] on nb-card-footer "Download Application Form" at bounding box center [857, 457] width 1126 height 67
drag, startPoint x: 108, startPoint y: 450, endPoint x: 997, endPoint y: 383, distance: 891.6
click at [182, 438] on div "Dashboard Help/FAQ Profile Myapplication Payment issue Incorrect Certificate" at bounding box center [118, 392] width 236 height 644
click at [91, 463] on div "Dashboard Help/FAQ Profile Myapplication Payment issue Incorrect Certificate" at bounding box center [118, 392] width 236 height 644
click at [72, 266] on span "Myapplication" at bounding box center [131, 261] width 181 height 22
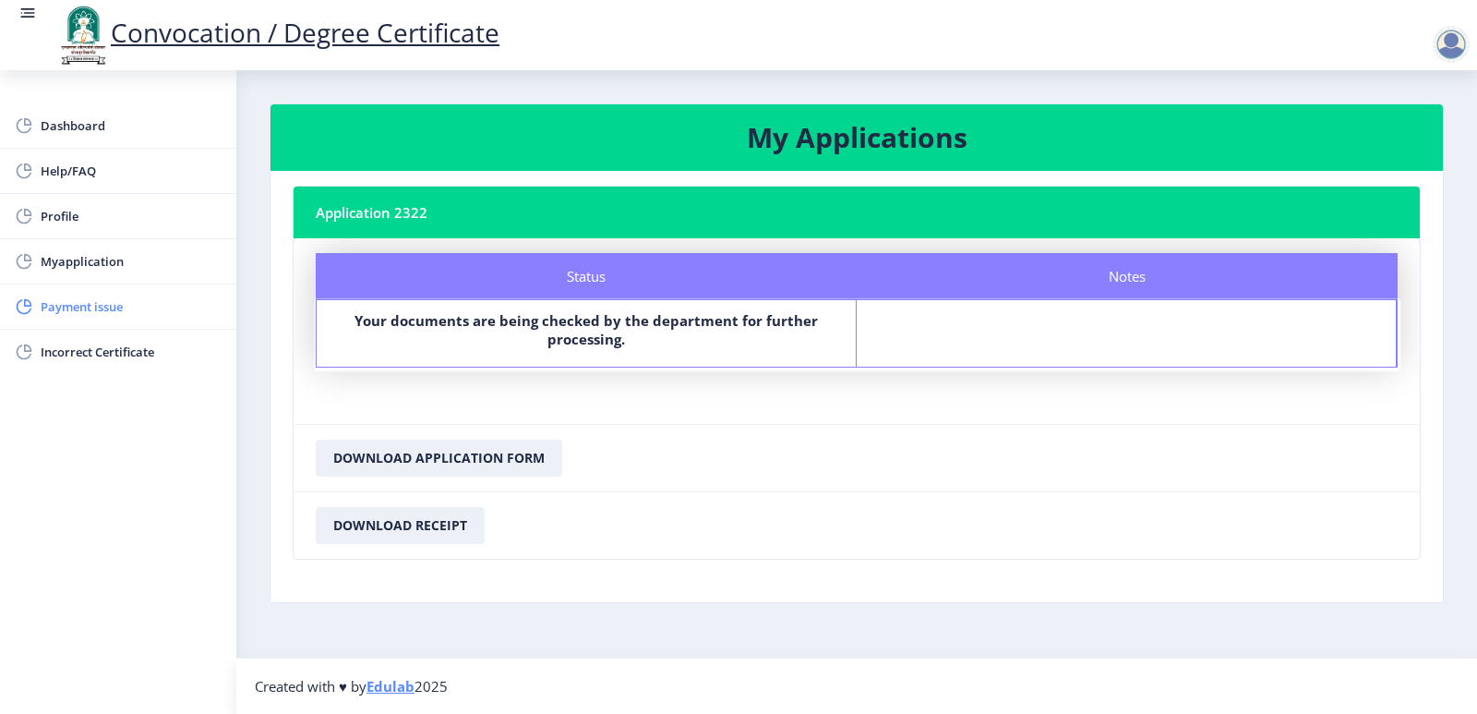
click at [102, 310] on span "Payment issue" at bounding box center [131, 306] width 181 height 22
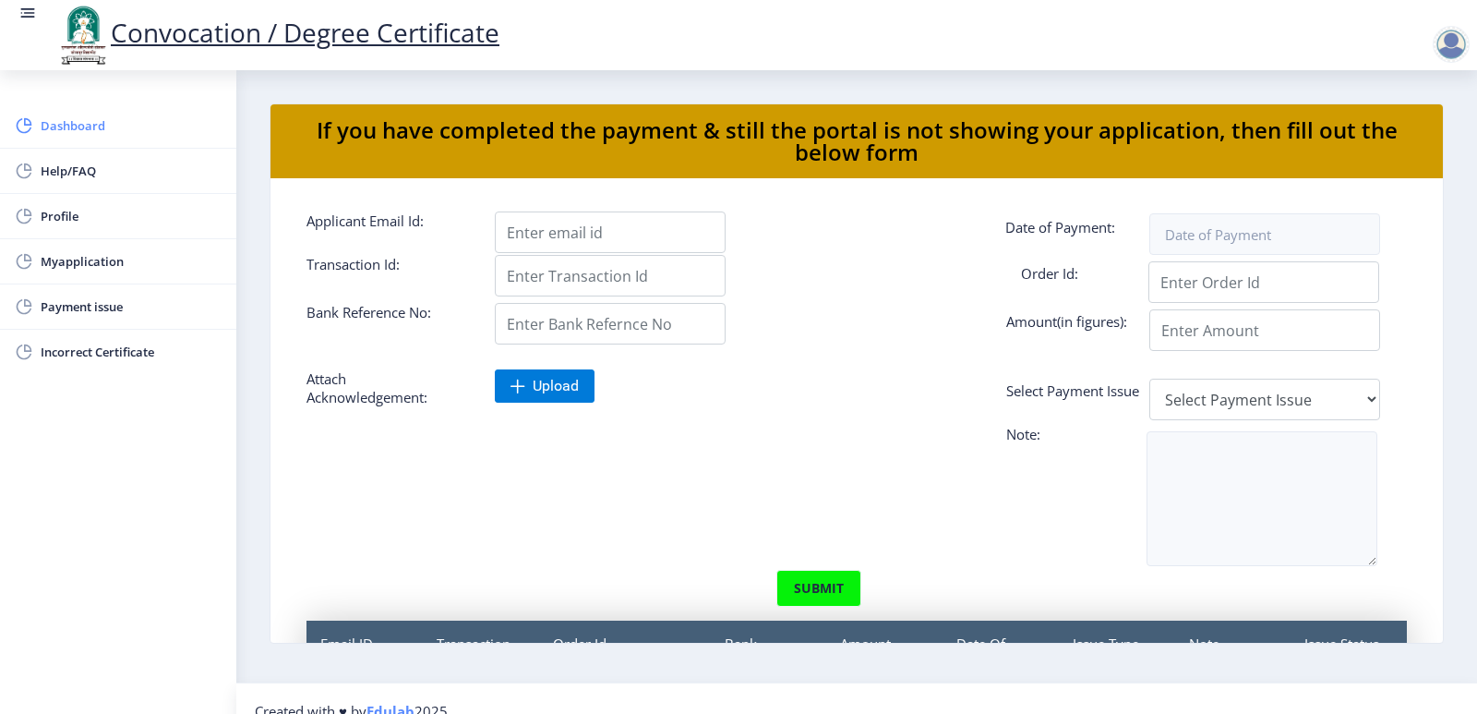
click at [70, 122] on span "Dashboard" at bounding box center [131, 125] width 181 height 22
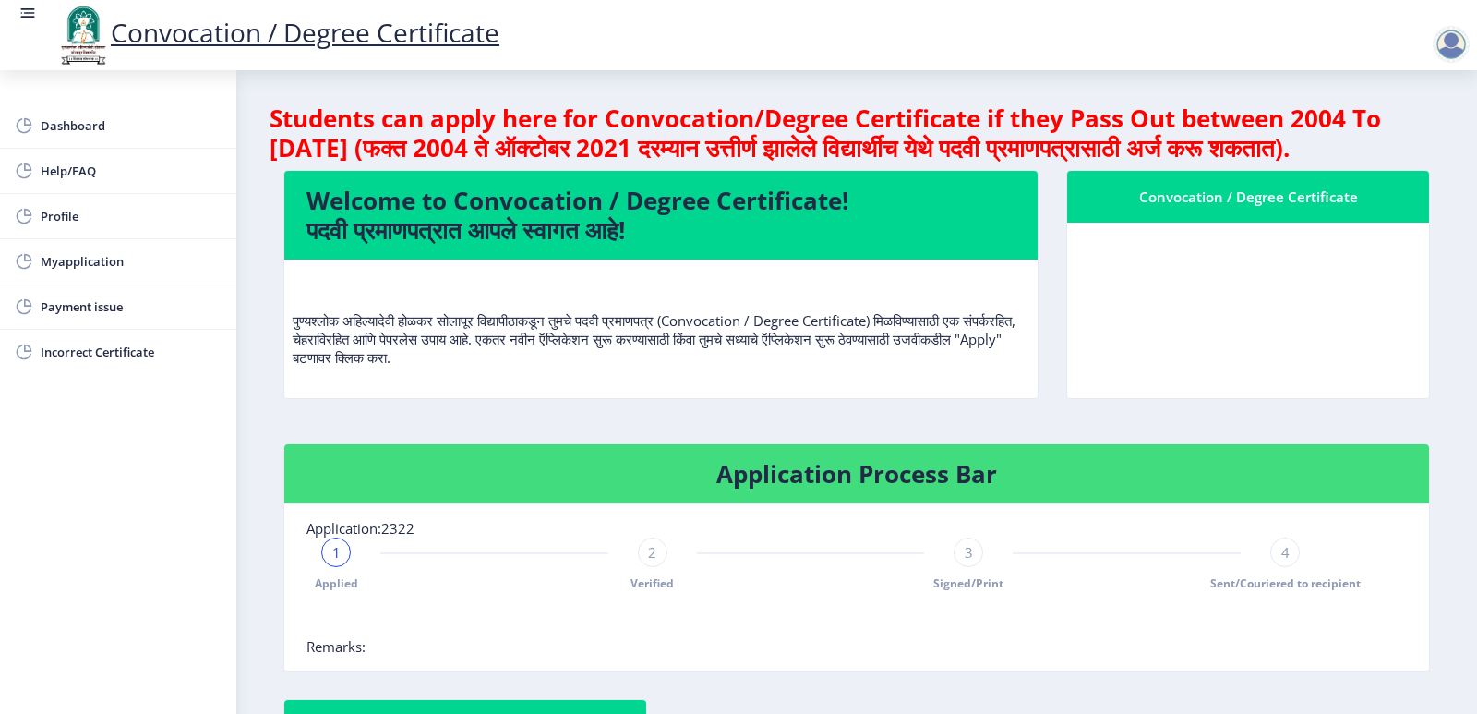
scroll to position [277, 0]
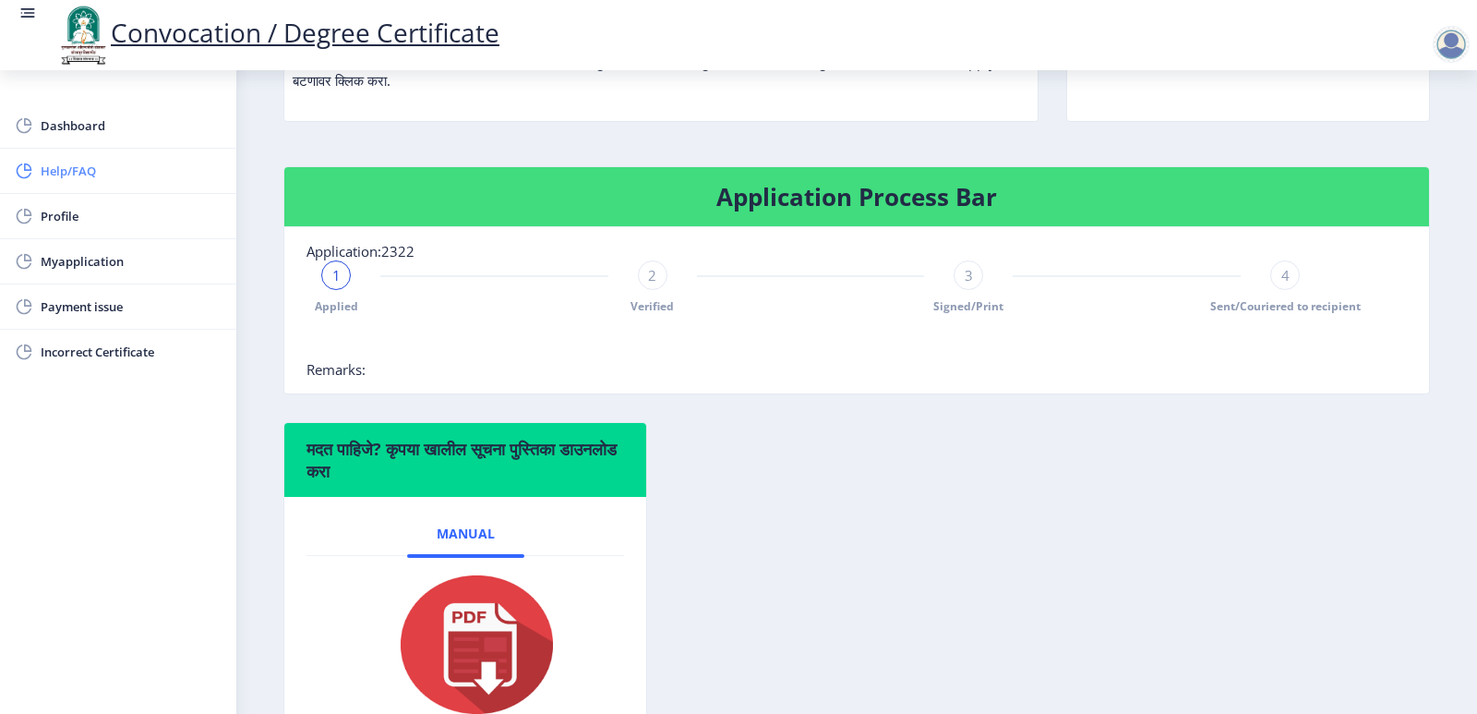
click at [53, 168] on span "Help/FAQ" at bounding box center [131, 171] width 181 height 22
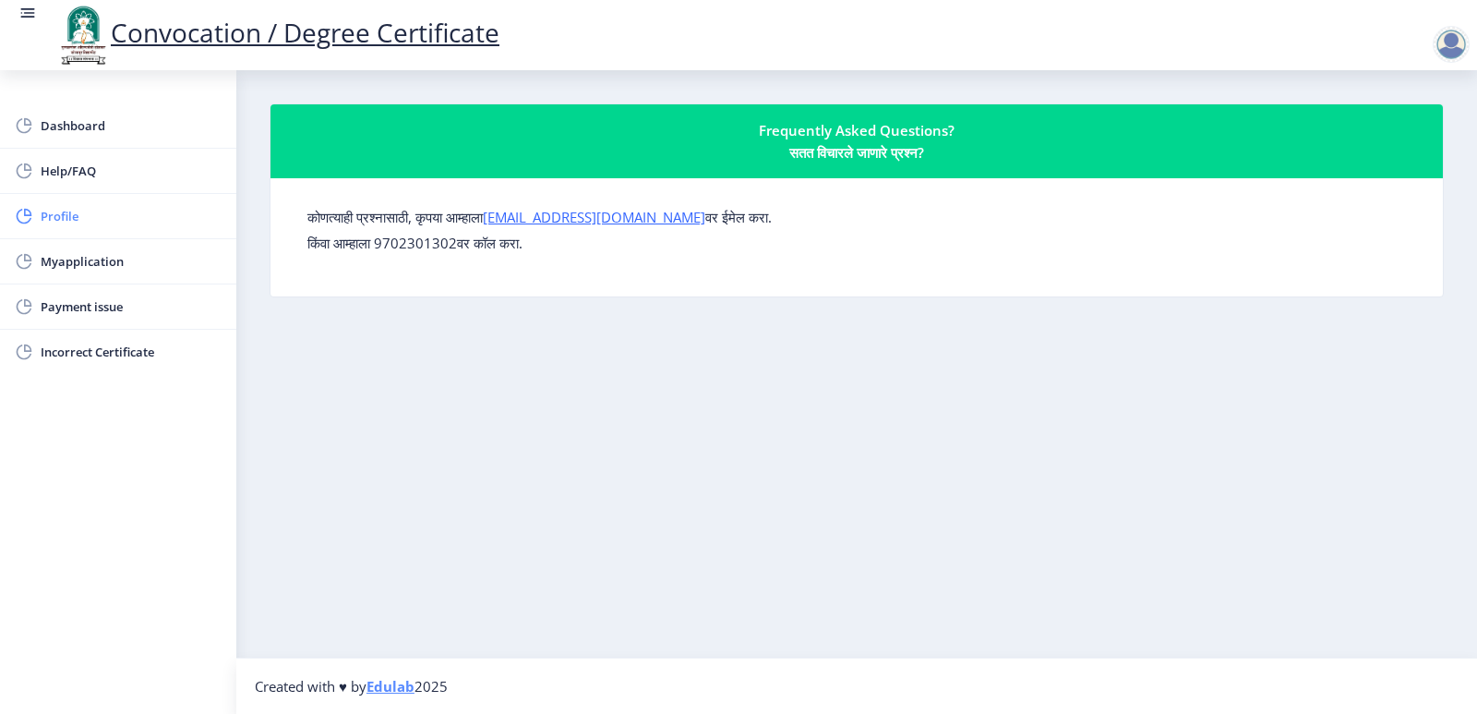
click at [57, 218] on span "Profile" at bounding box center [131, 216] width 181 height 22
select select
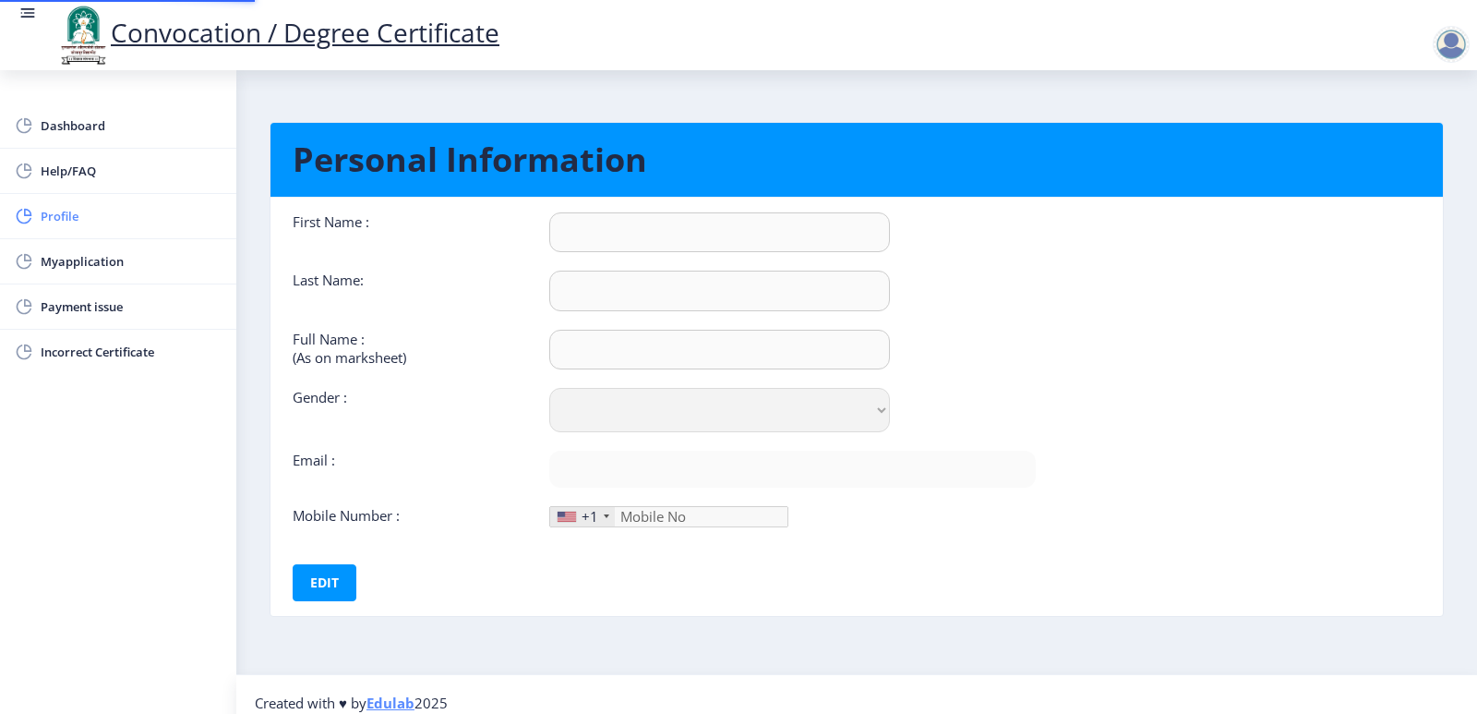
type input "Shubham"
type input "Bhuse"
type input "Shubham Kuber Bhuse"
select select "Male"
type input "[EMAIL_ADDRESS][DOMAIN_NAME]"
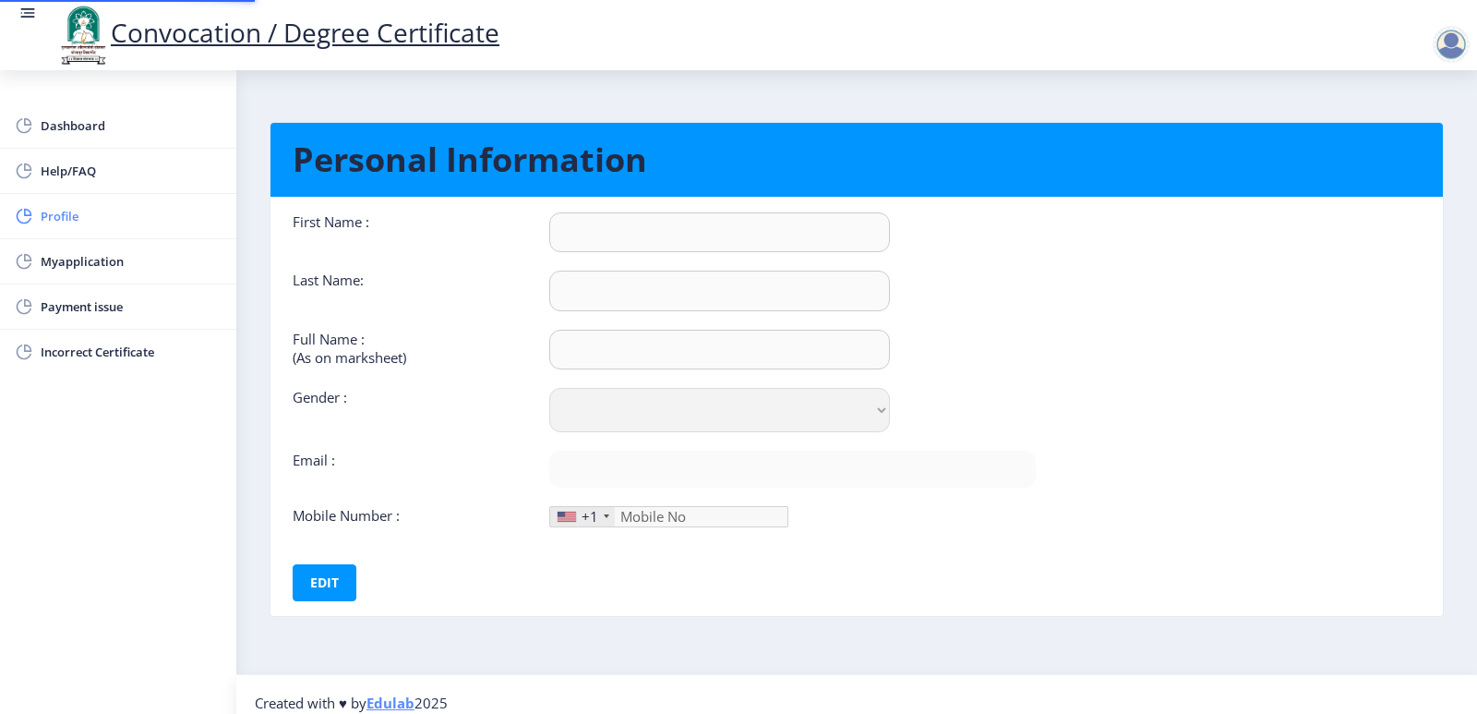
type input "9067646353"
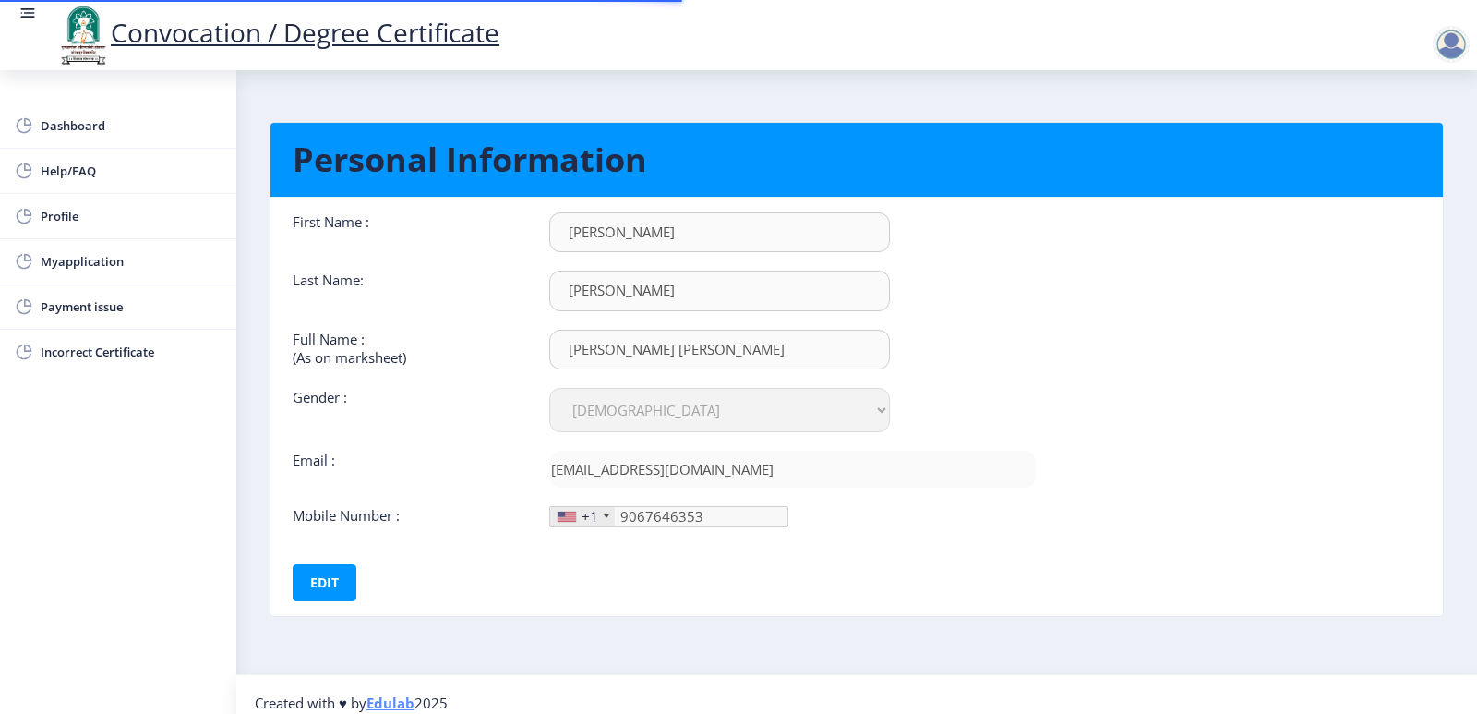
scroll to position [17, 0]
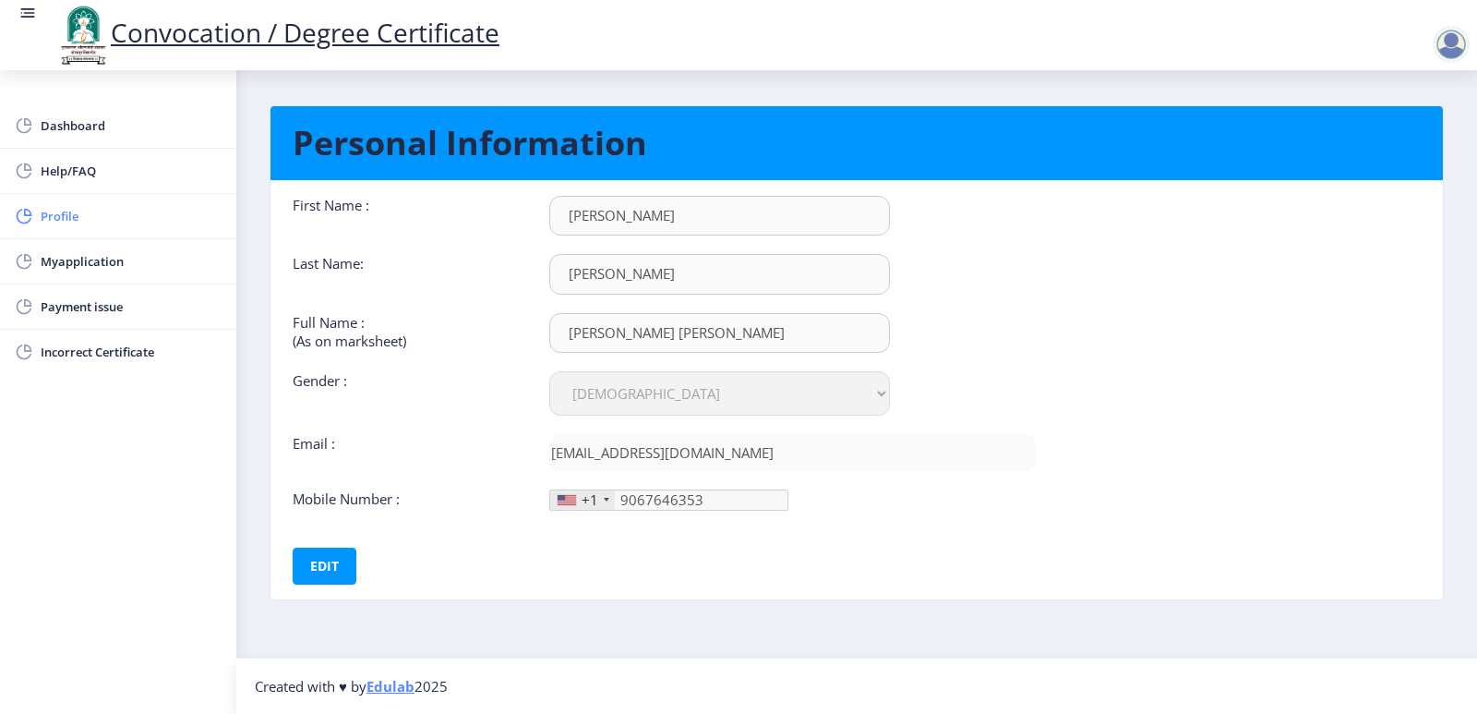
click at [76, 212] on span "Profile" at bounding box center [131, 216] width 181 height 22
click at [68, 263] on span "Myapplication" at bounding box center [131, 261] width 181 height 22
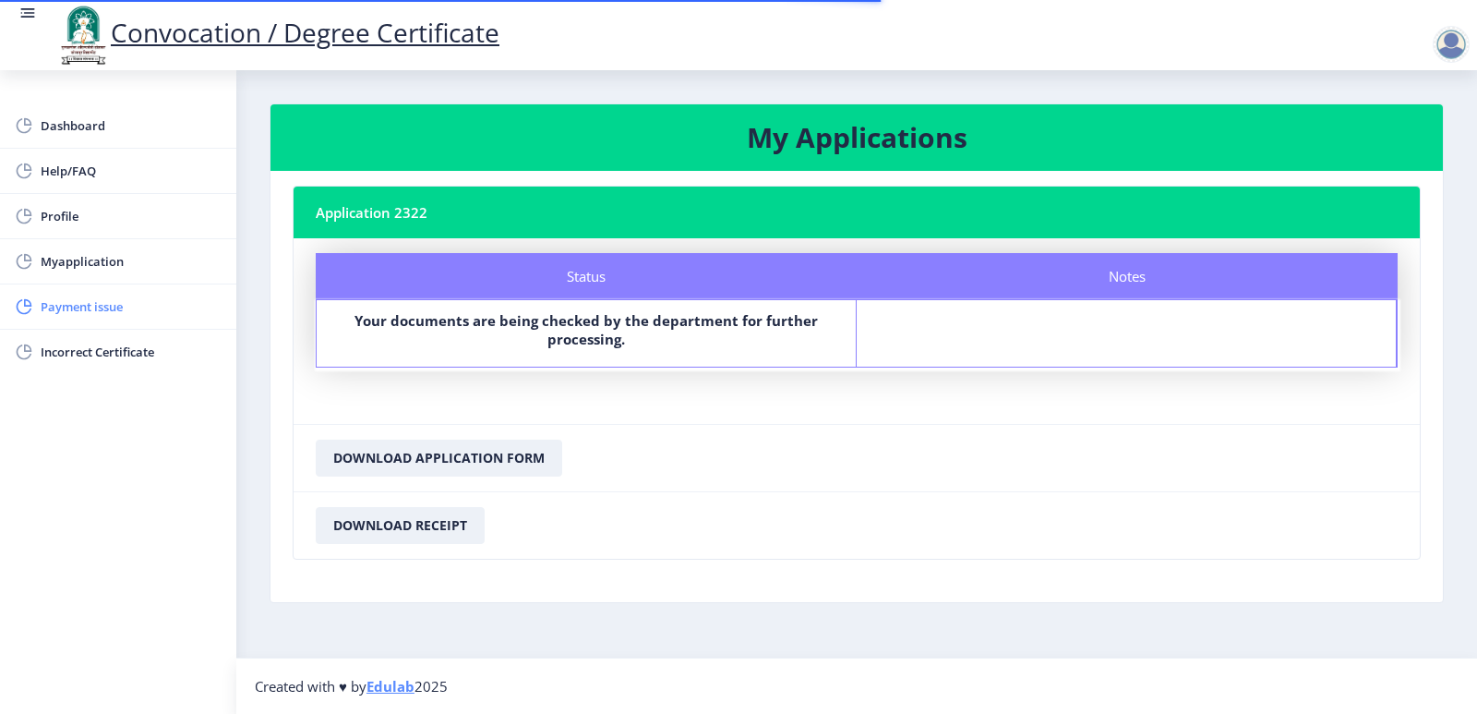
click at [58, 307] on span "Payment issue" at bounding box center [131, 306] width 181 height 22
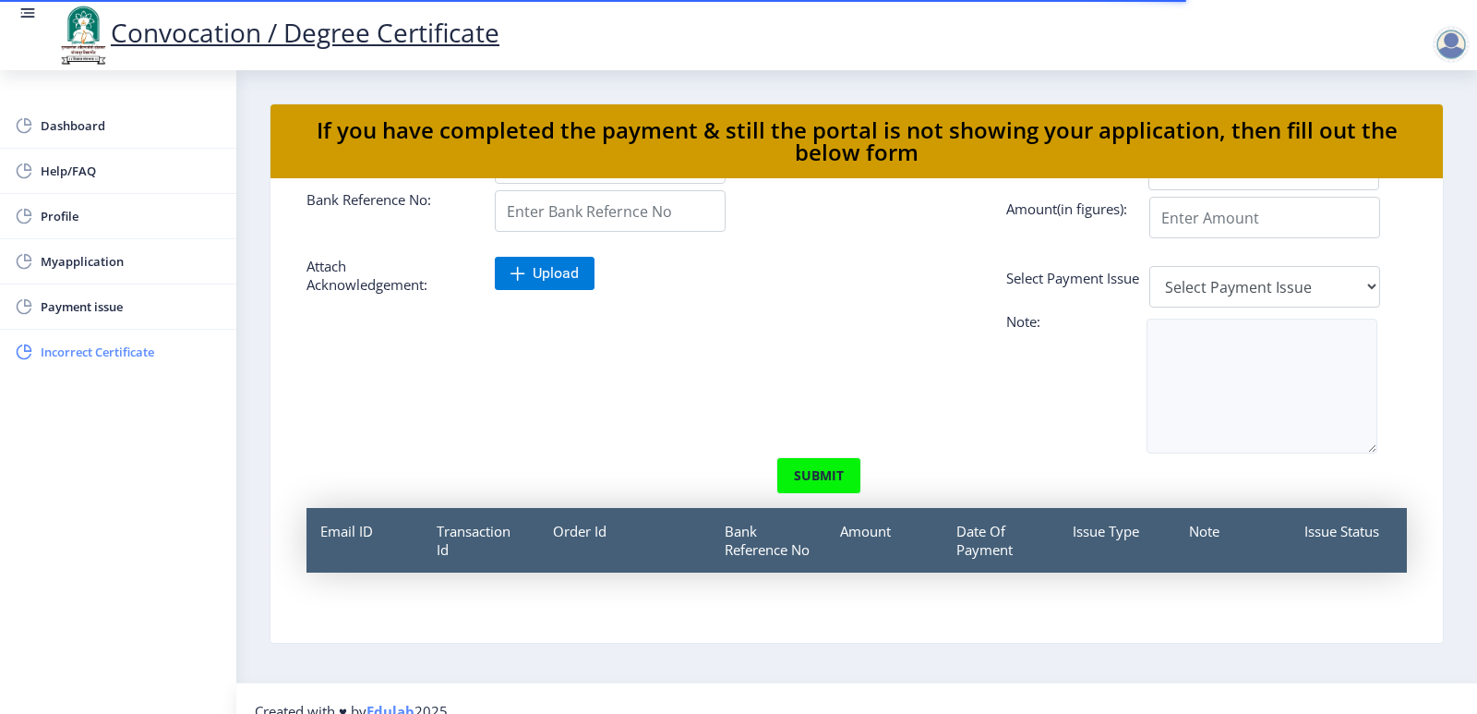
scroll to position [136, 0]
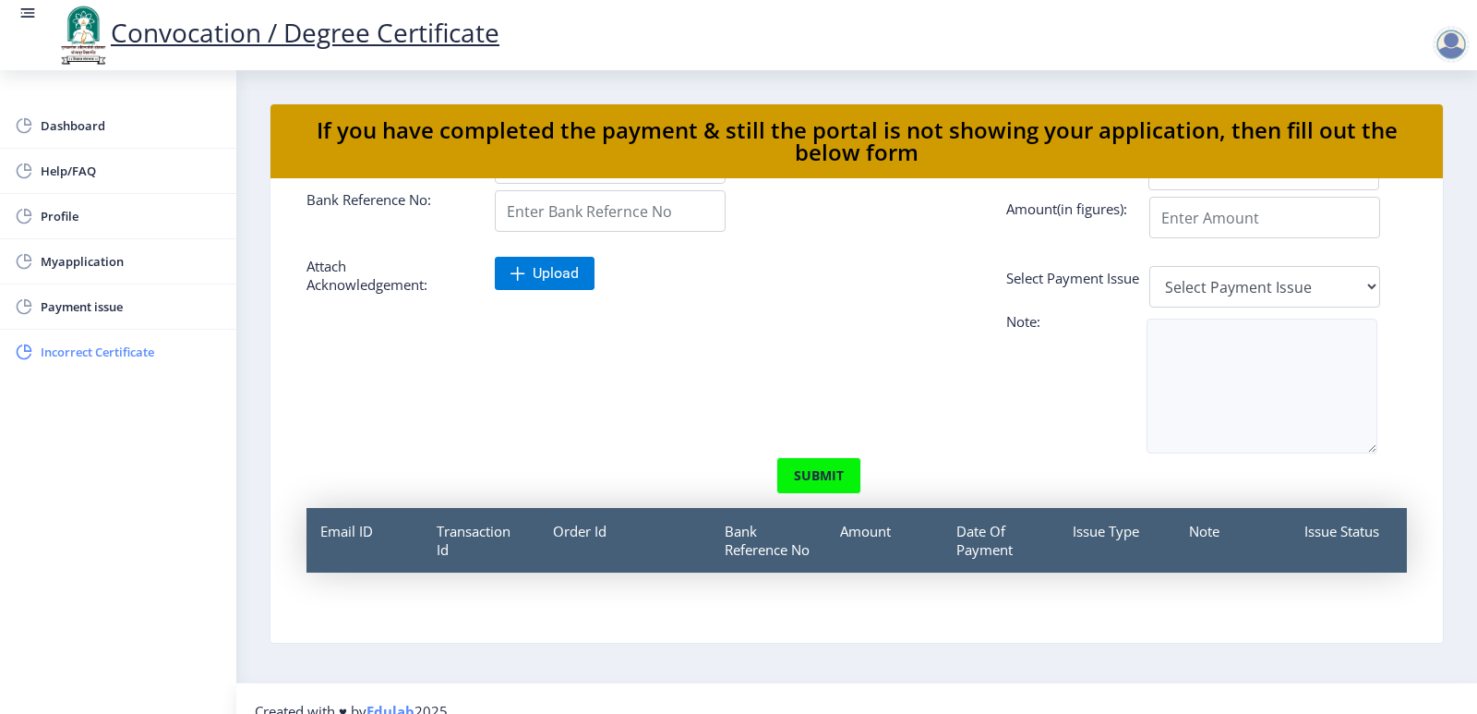
click at [66, 352] on span "Incorrect Certificate" at bounding box center [131, 352] width 181 height 22
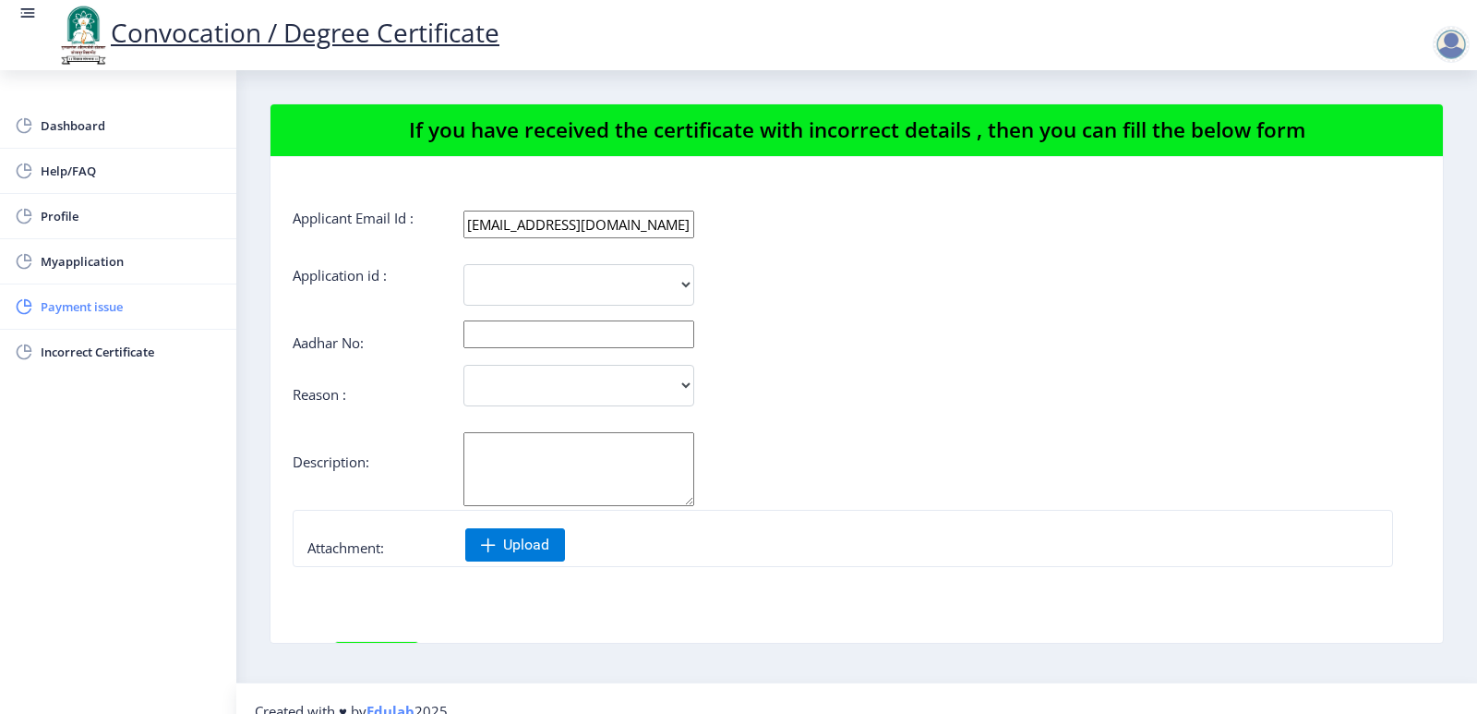
click at [64, 313] on span "Payment issue" at bounding box center [131, 306] width 181 height 22
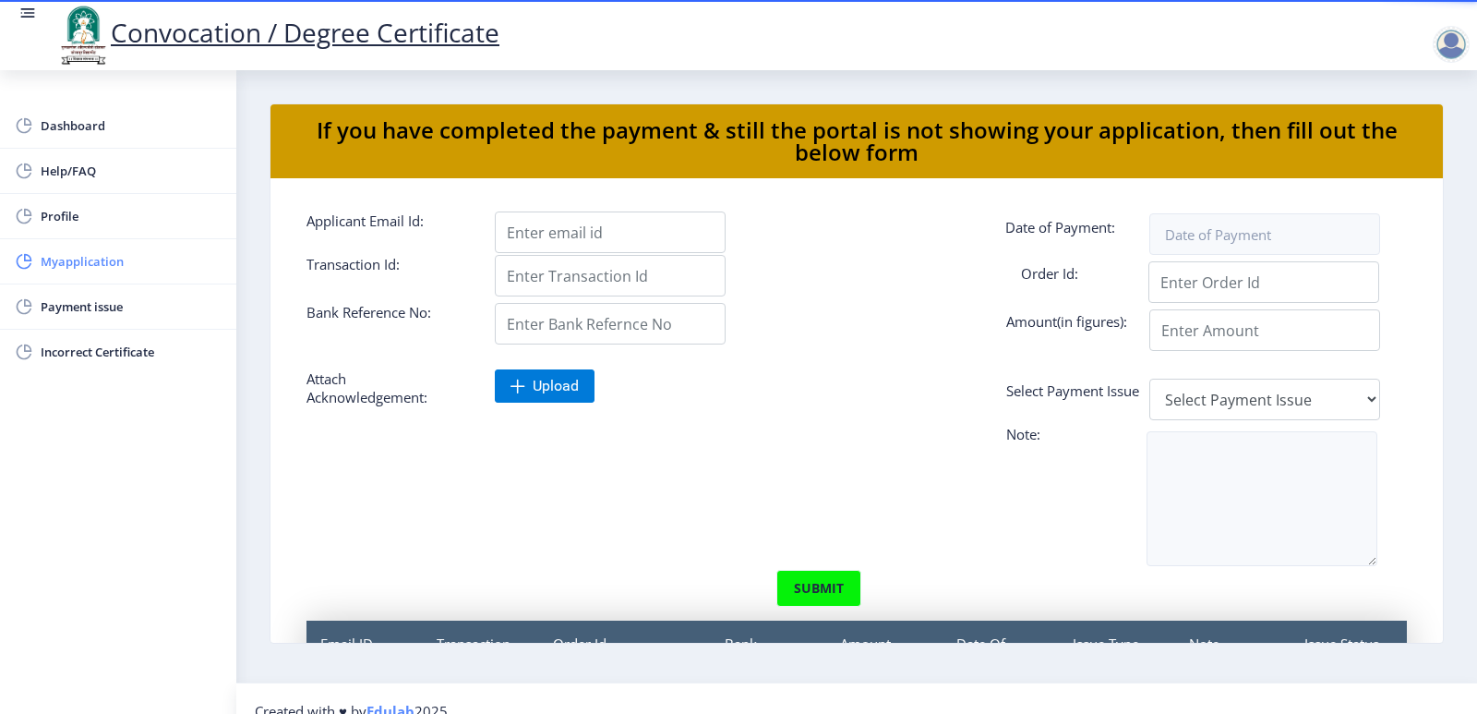
click at [67, 269] on span "Myapplication" at bounding box center [131, 261] width 181 height 22
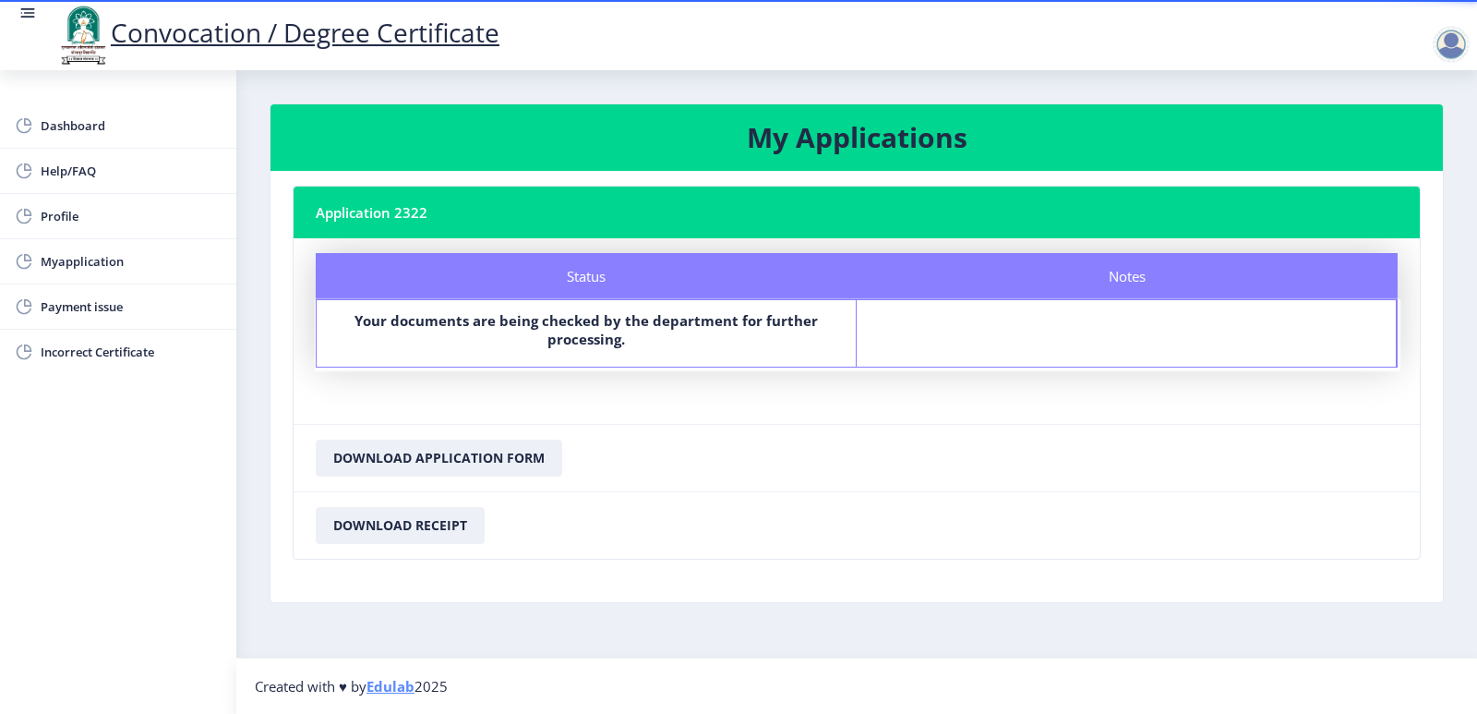
click at [674, 590] on nb-card-body "Application 2322 Status Notes Status Your documents are being checked by the de…" at bounding box center [857, 386] width 1173 height 431
